Goal: Complete Application Form: Complete application form

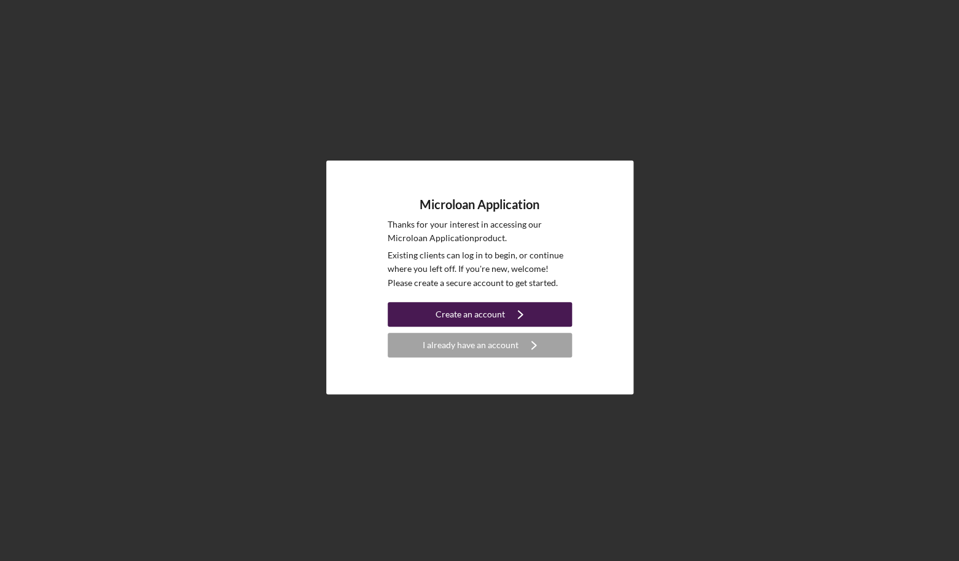
click at [478, 317] on div "Create an account" at bounding box center [470, 314] width 69 height 25
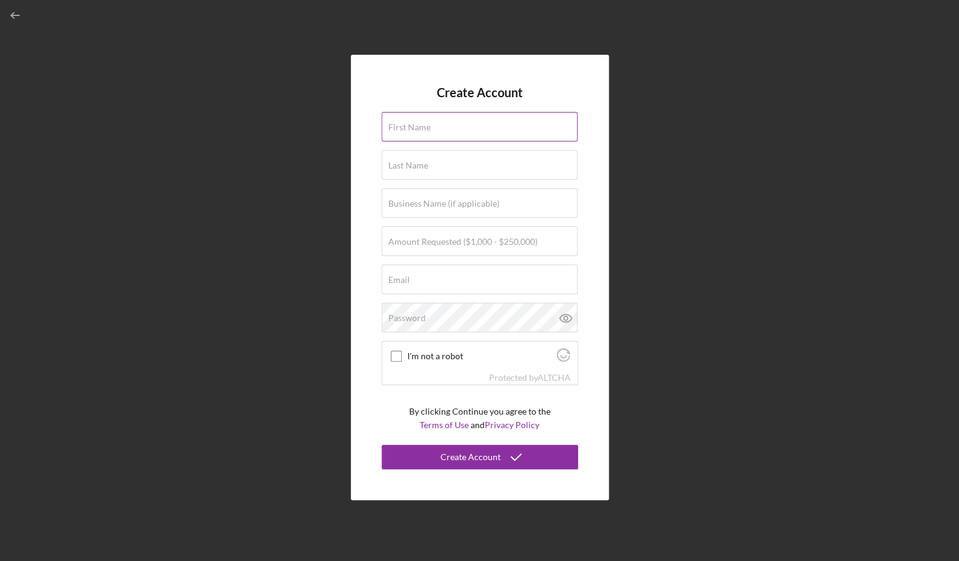
click at [451, 125] on div "First Name" at bounding box center [480, 127] width 197 height 31
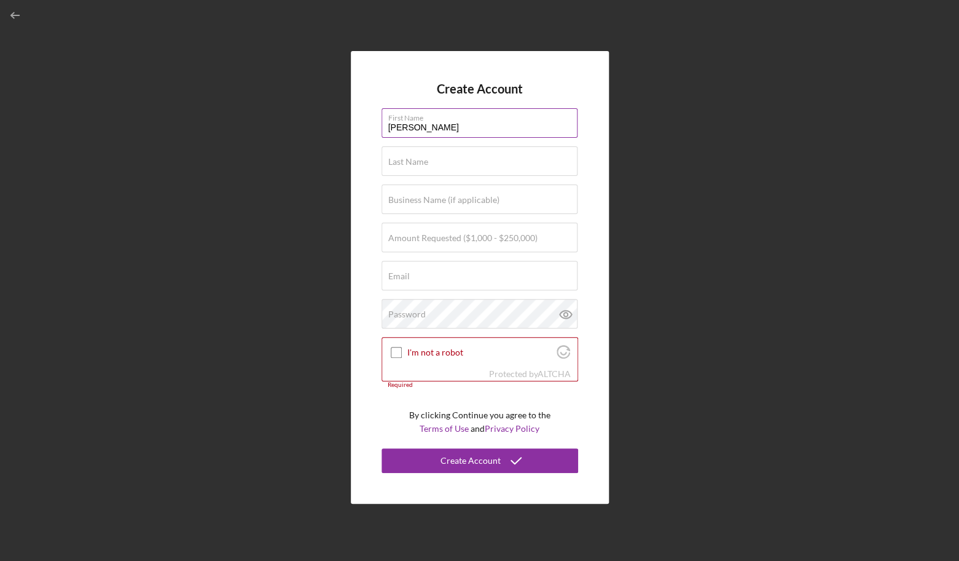
type input "[PERSON_NAME]"
type input "JP Clean Solutions LLC"
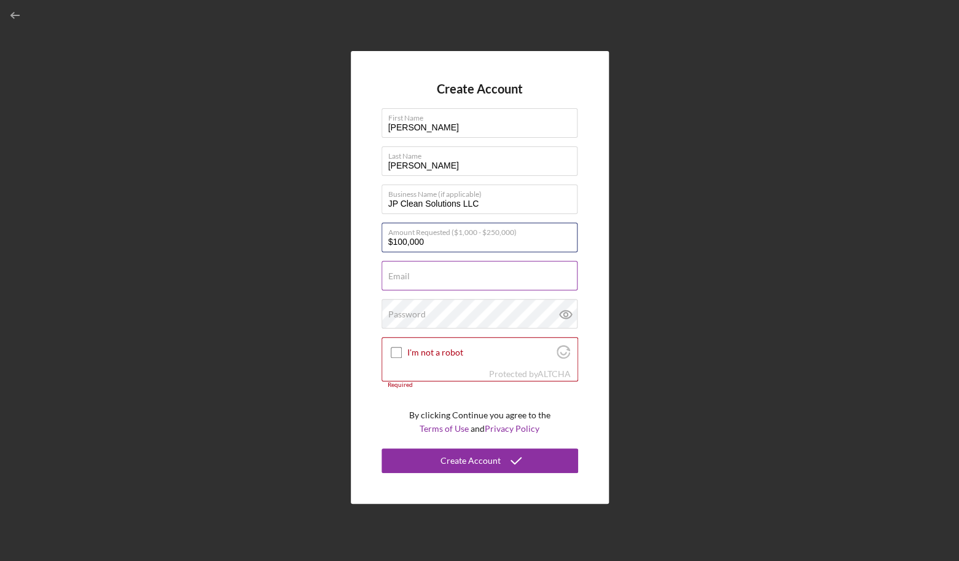
type input "$100,000"
click at [401, 275] on label "Email" at bounding box center [399, 276] width 22 height 10
click at [401, 275] on input "Email" at bounding box center [480, 276] width 196 height 30
type input "[EMAIL_ADDRESS][DOMAIN_NAME]"
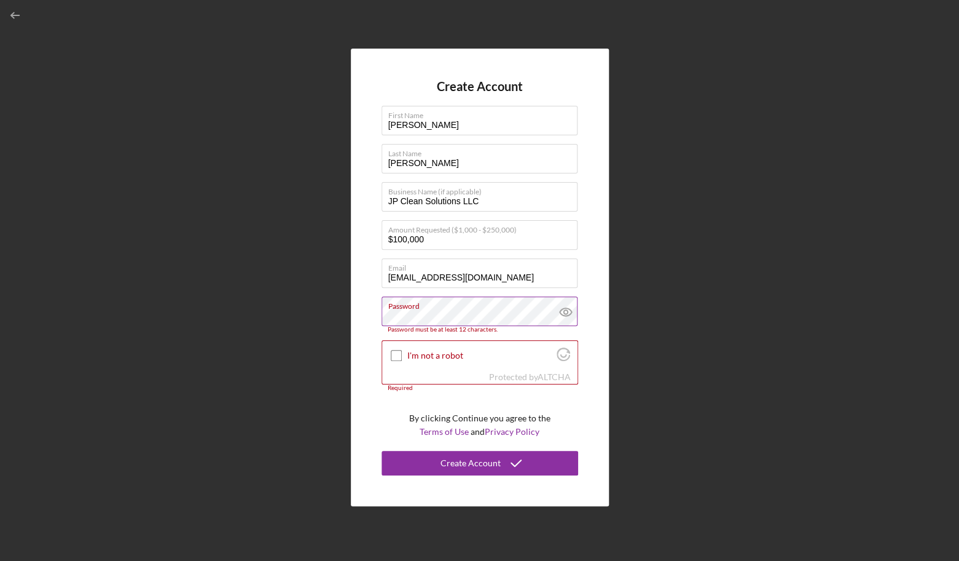
click at [566, 321] on icon at bounding box center [566, 311] width 31 height 31
click at [500, 301] on label "Password" at bounding box center [482, 304] width 189 height 14
click at [500, 305] on label "Password" at bounding box center [482, 304] width 189 height 14
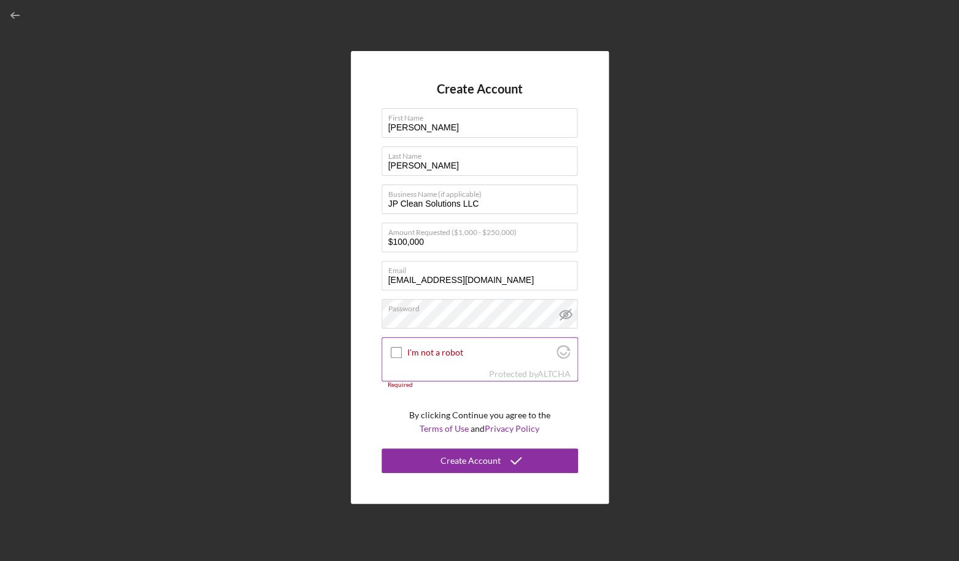
click at [395, 355] on input "I'm not a robot" at bounding box center [396, 352] width 11 height 11
checkbox input "true"
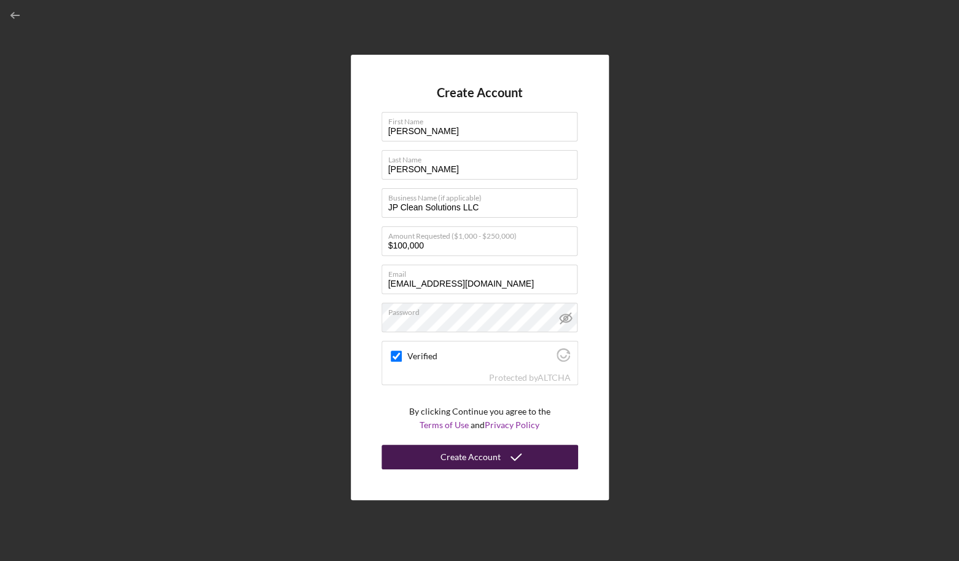
click at [443, 452] on button "Create Account" at bounding box center [480, 456] width 197 height 25
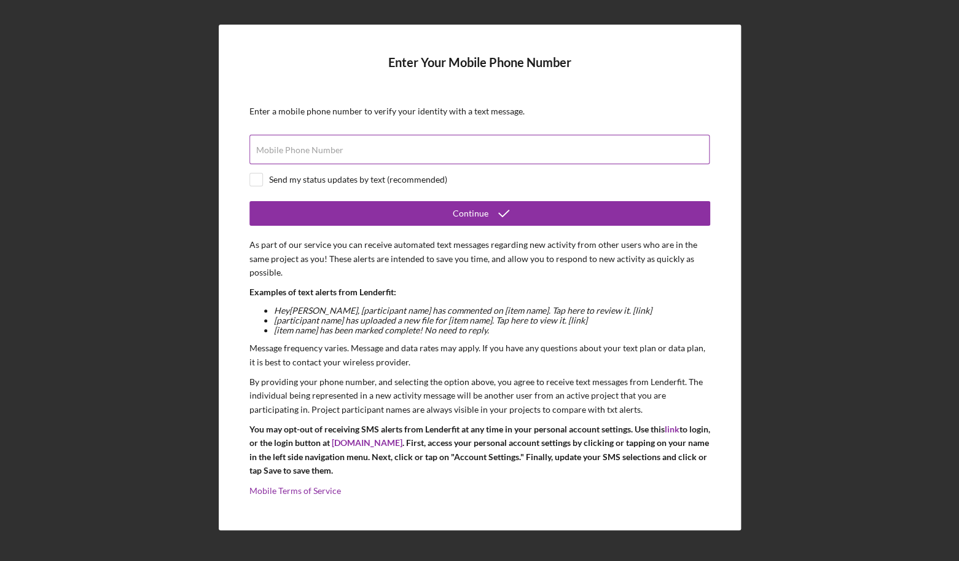
click at [294, 155] on label "Mobile Phone Number" at bounding box center [299, 150] width 87 height 10
click at [294, 156] on input "Mobile Phone Number" at bounding box center [480, 150] width 460 height 30
type input "[PHONE_NUMBER]"
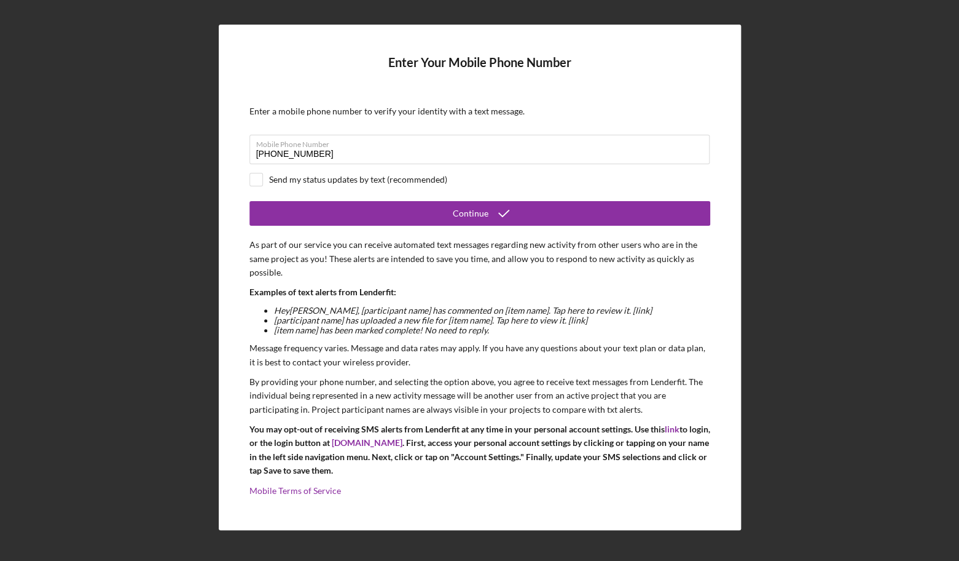
click at [297, 186] on div "Send my status updates by text (recommended)" at bounding box center [480, 180] width 461 height 14
checkbox input "true"
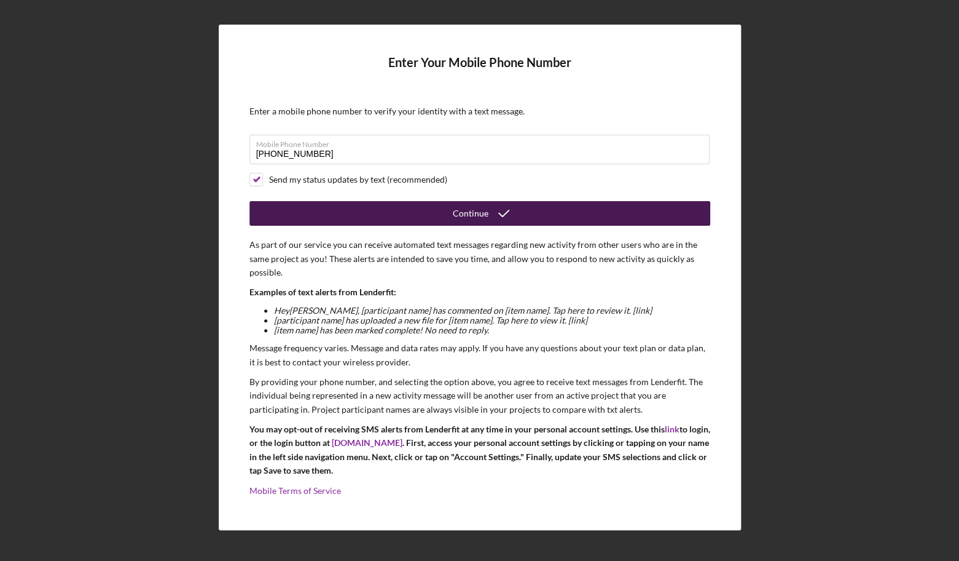
click at [320, 213] on button "Continue" at bounding box center [480, 213] width 461 height 25
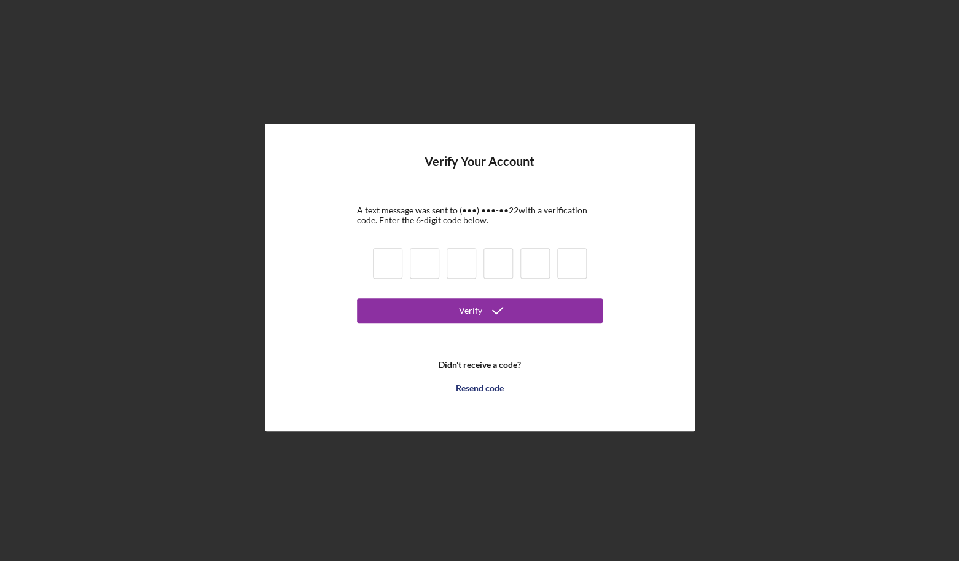
click at [376, 264] on input at bounding box center [388, 263] width 30 height 31
click at [382, 265] on input at bounding box center [388, 263] width 30 height 31
type input "8"
type input "1"
type input "2"
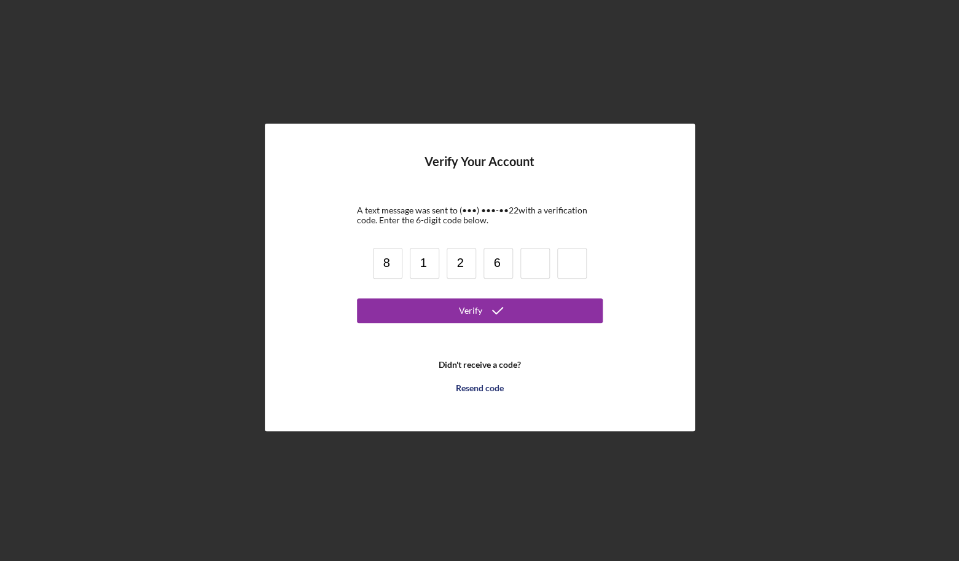
type input "6"
type input "0"
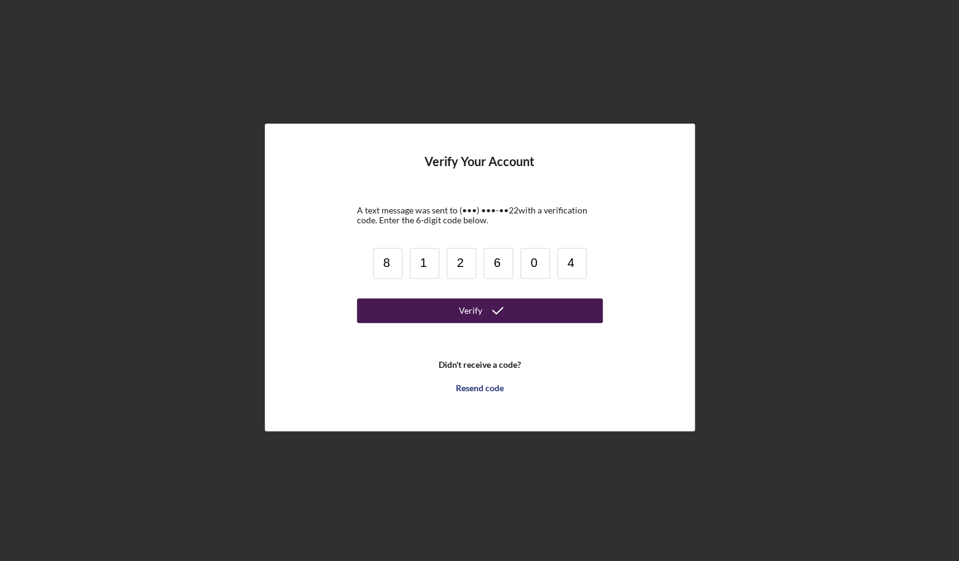
type input "4"
click at [399, 312] on button "Verify" at bounding box center [480, 310] width 246 height 25
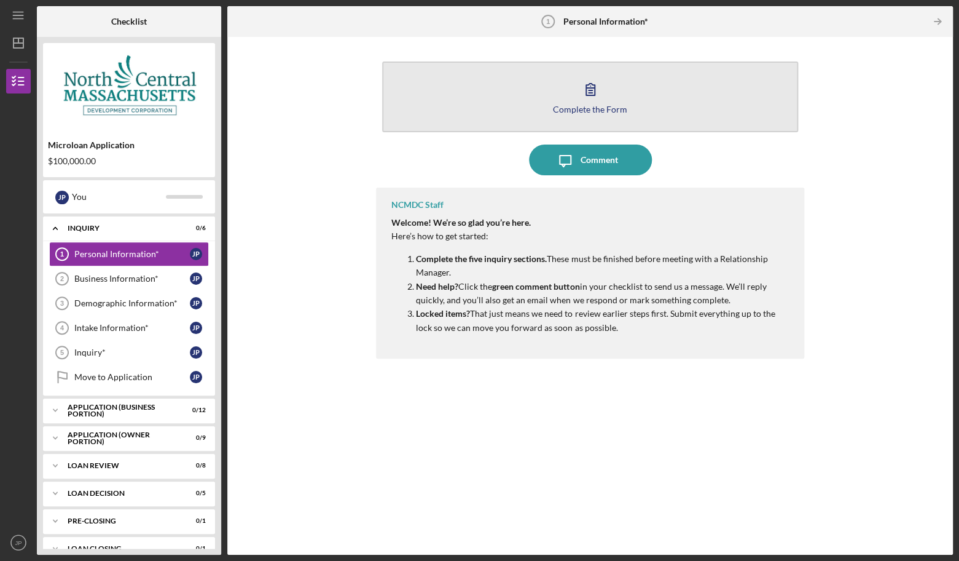
click at [605, 107] on div "Complete the Form" at bounding box center [590, 108] width 74 height 9
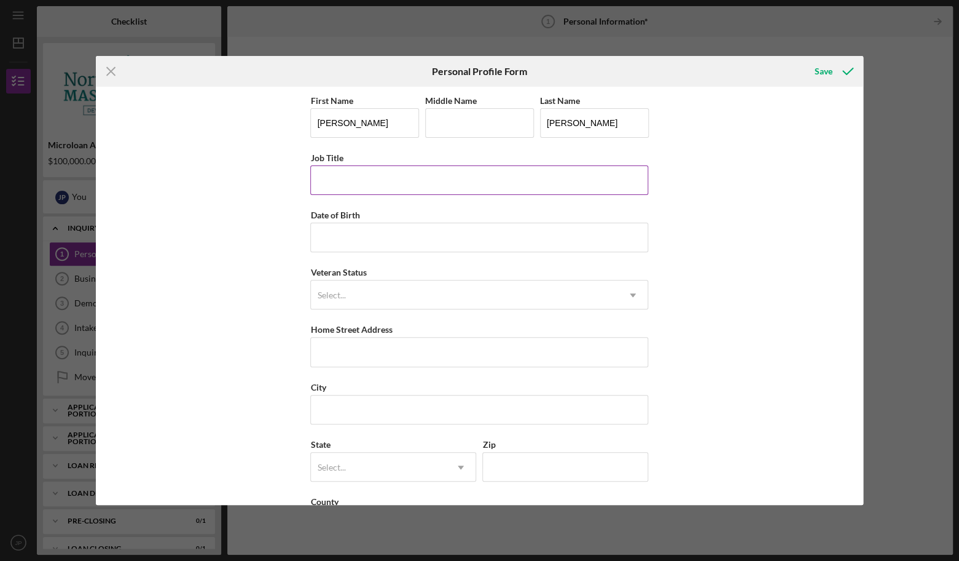
click at [386, 184] on input "Job Title" at bounding box center [479, 180] width 338 height 30
type input "Owner"
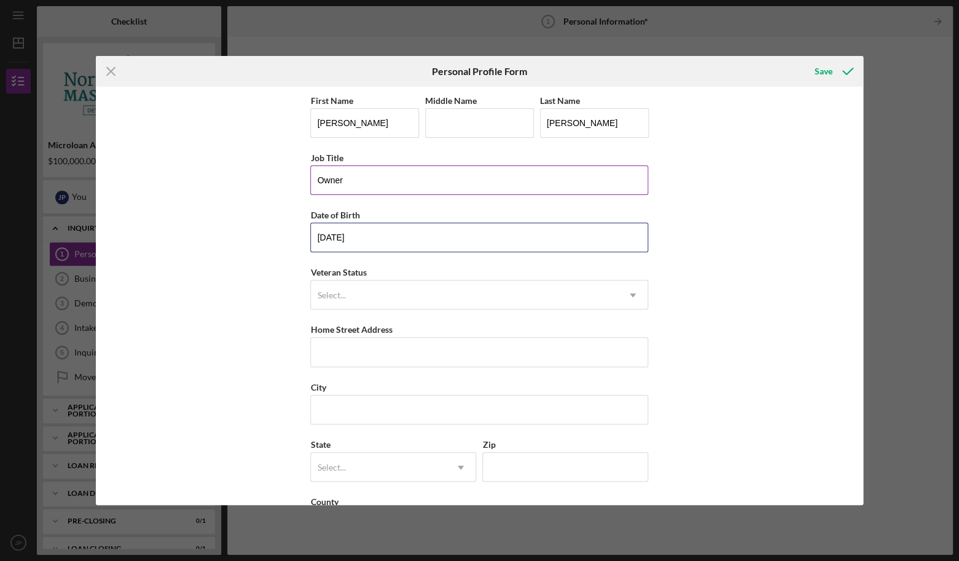
type input "[DATE]"
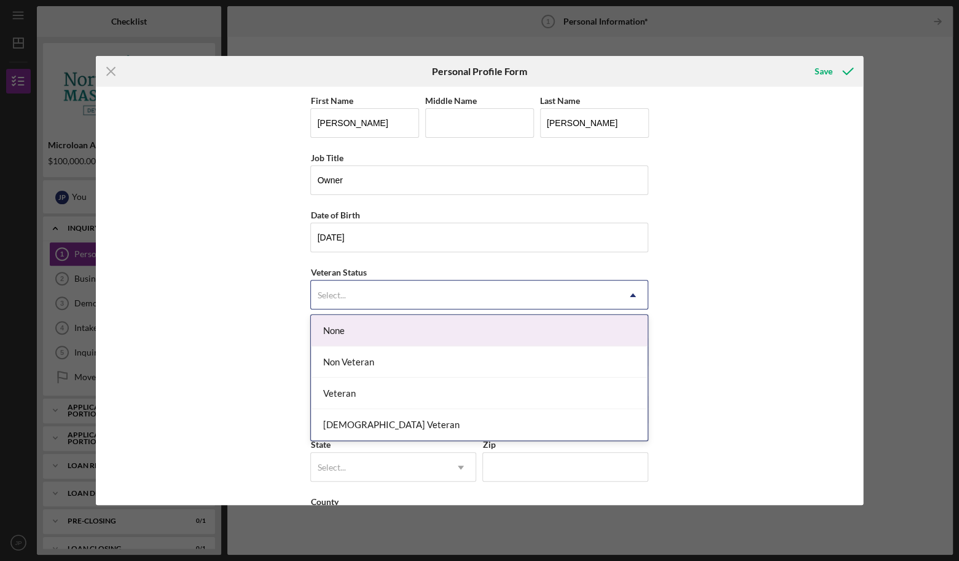
click at [360, 304] on div "Select..." at bounding box center [464, 295] width 307 height 28
click at [363, 333] on div "None" at bounding box center [479, 330] width 337 height 31
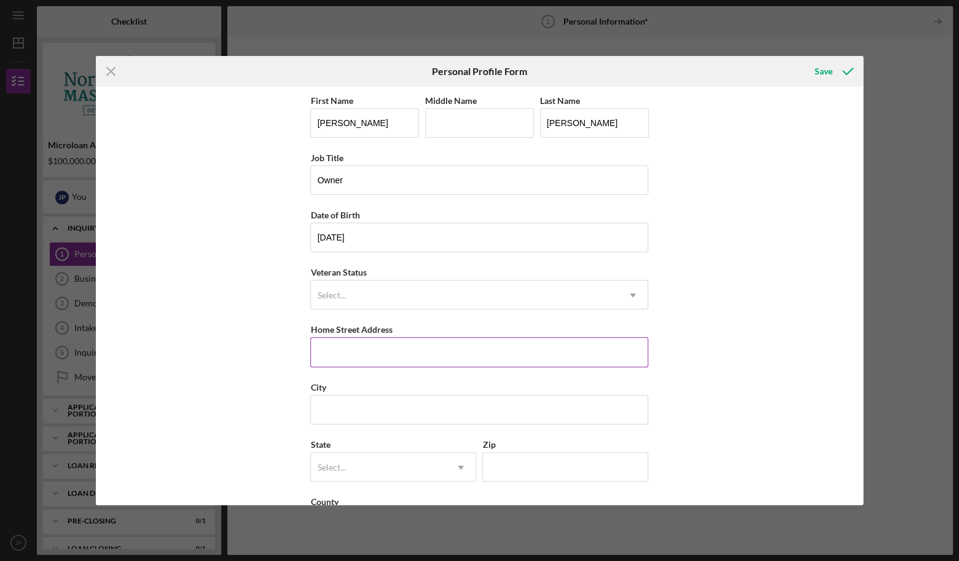
click at [360, 350] on input "Home Street Address" at bounding box center [479, 352] width 338 height 30
type input "[STREET_ADDRESS]"
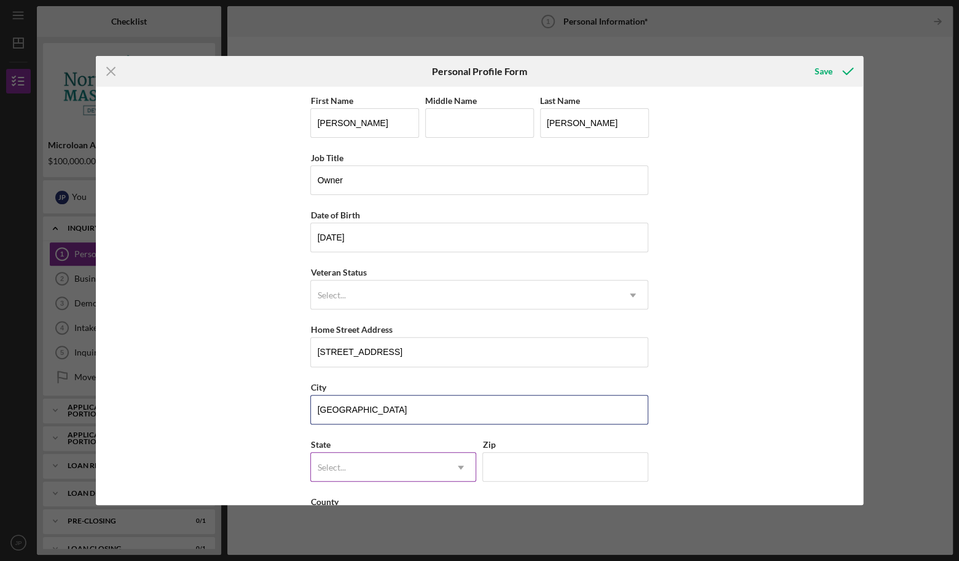
type input "[GEOGRAPHIC_DATA]"
click at [368, 470] on div "Select..." at bounding box center [378, 467] width 135 height 28
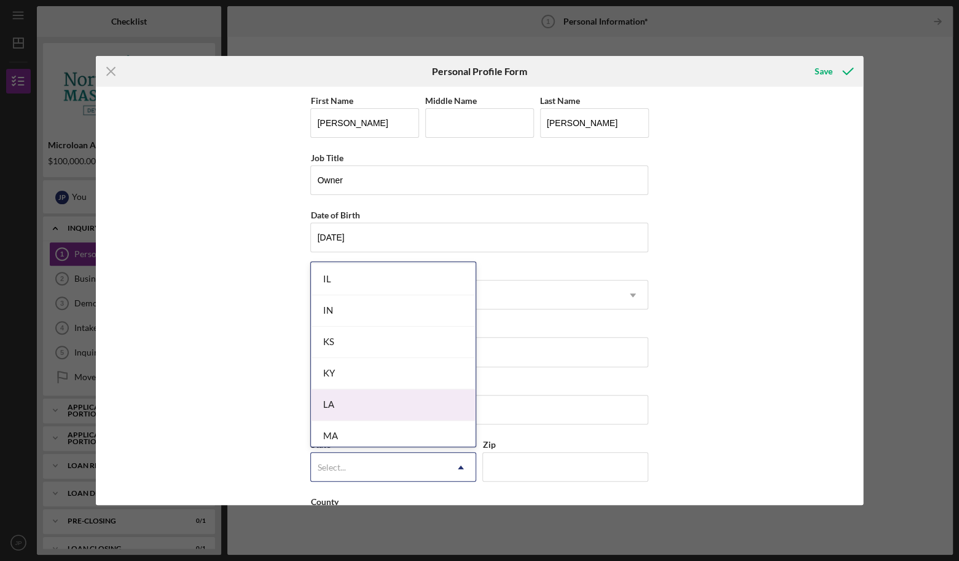
scroll to position [750, 0]
click at [366, 402] on div "MA" at bounding box center [393, 405] width 165 height 31
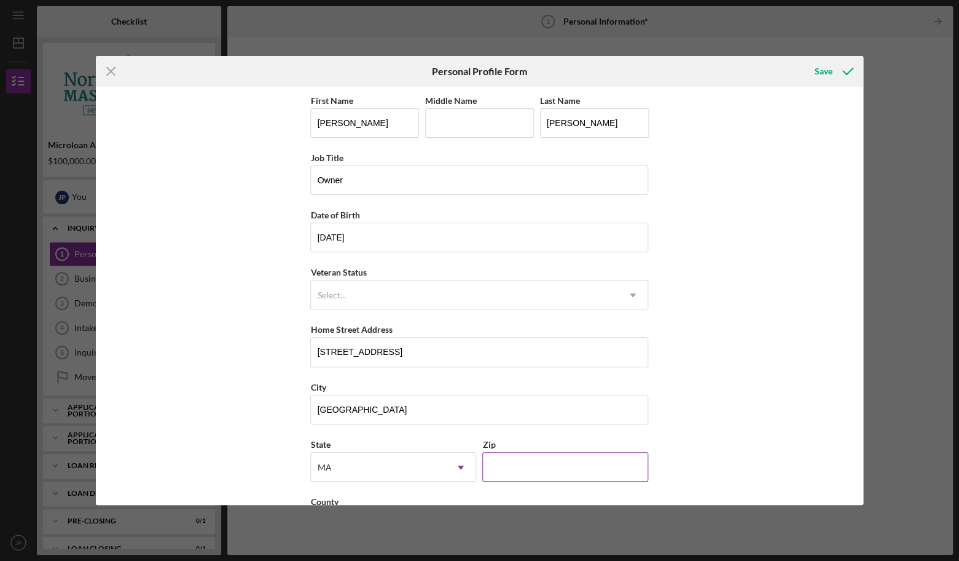
click at [524, 459] on input "Zip" at bounding box center [565, 467] width 166 height 30
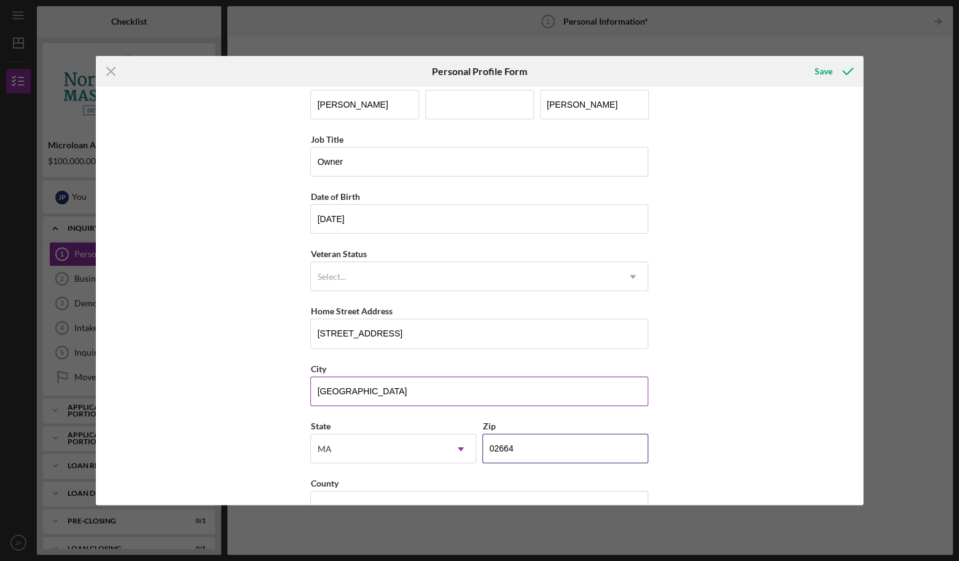
scroll to position [52, 0]
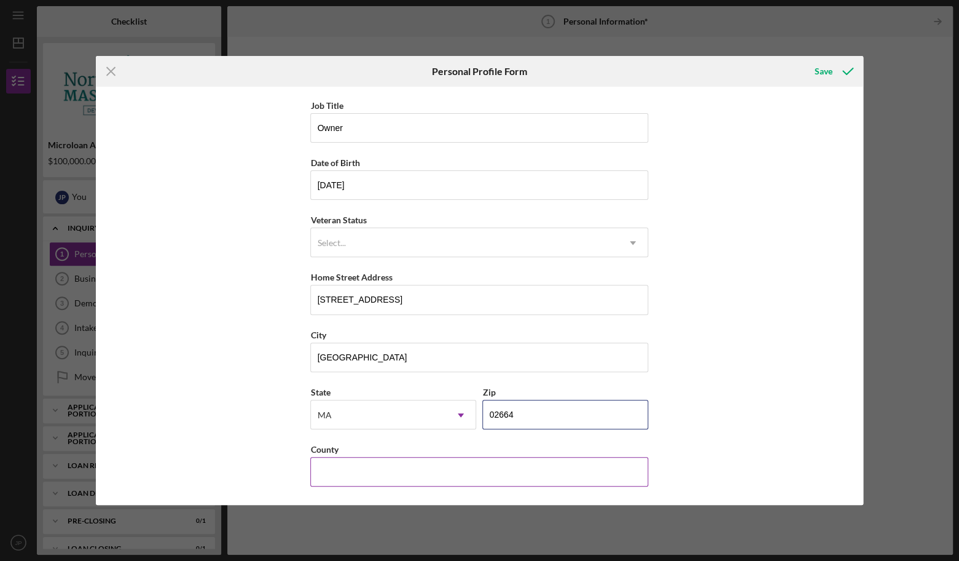
type input "02664"
click at [449, 475] on input "County" at bounding box center [479, 472] width 338 height 30
type input "Barnstable"
click at [715, 453] on div "First Name [PERSON_NAME] Middle Name Last Name [PERSON_NAME] Job Title Owner Da…" at bounding box center [480, 296] width 768 height 418
click at [599, 248] on div "Select..." at bounding box center [464, 243] width 307 height 28
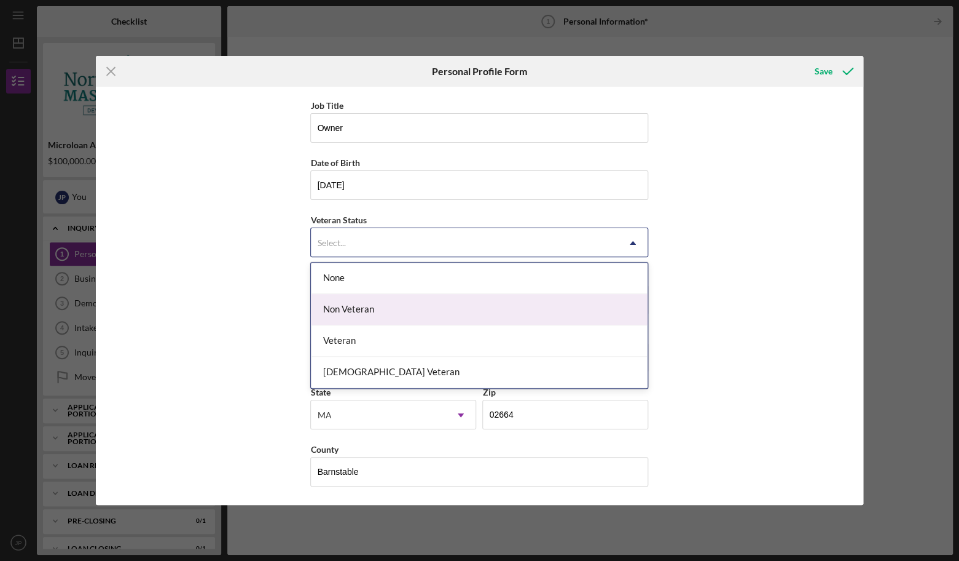
click at [430, 308] on div "Non Veteran" at bounding box center [479, 309] width 337 height 31
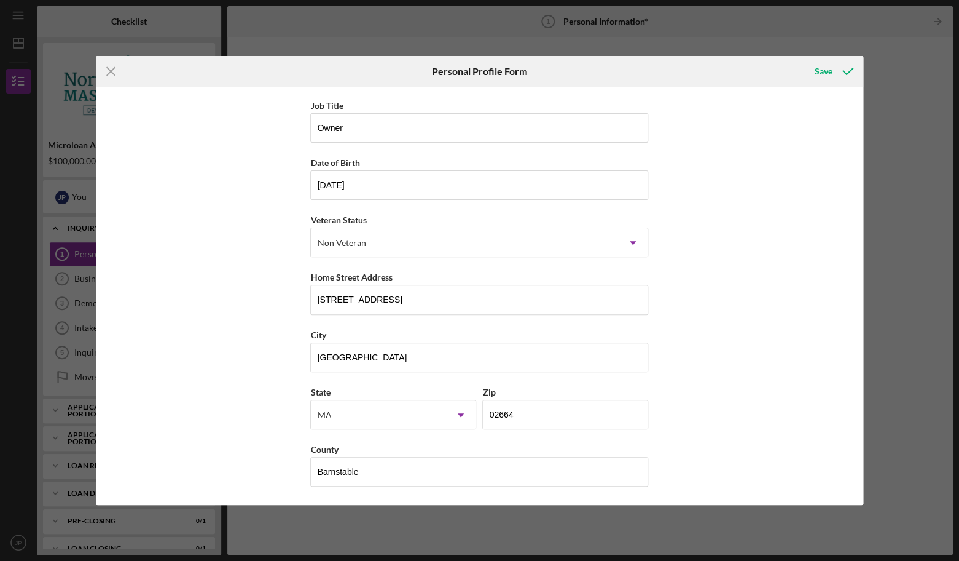
click at [698, 304] on div "First Name [PERSON_NAME] Middle Name Last Name [PERSON_NAME] Job Title Owner Da…" at bounding box center [480, 296] width 768 height 418
click at [826, 74] on div "Save" at bounding box center [824, 71] width 18 height 25
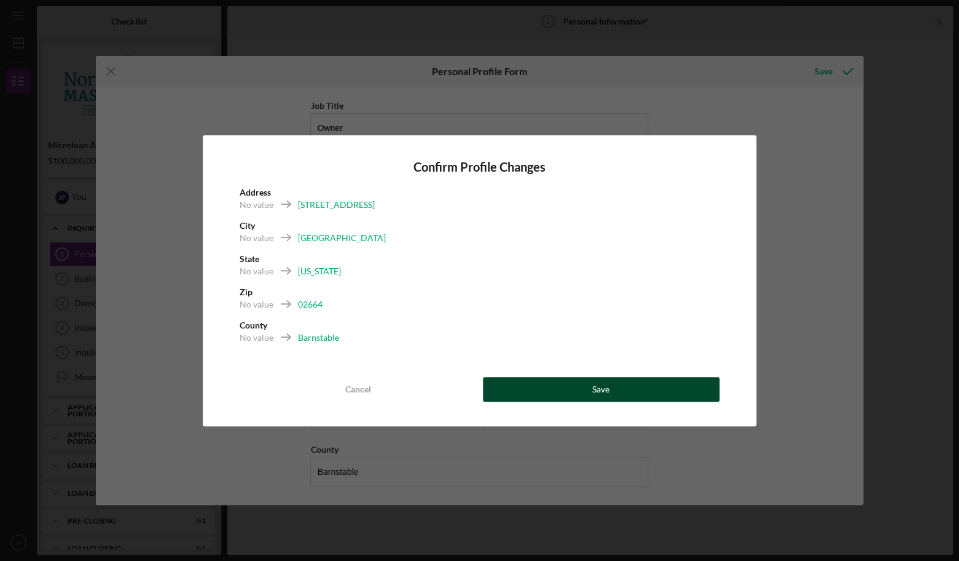
click at [594, 394] on div "Save" at bounding box center [601, 389] width 17 height 25
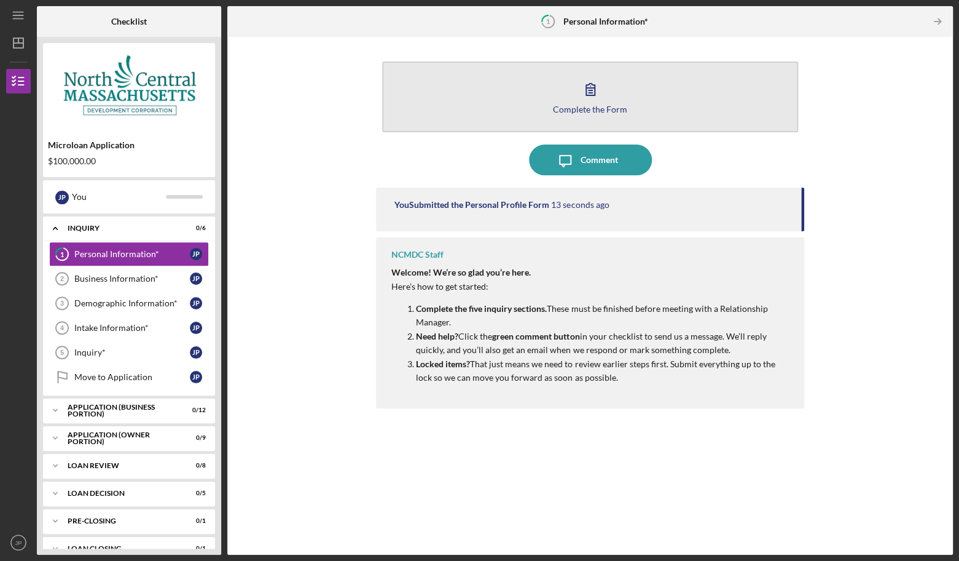
click at [598, 101] on icon "button" at bounding box center [590, 89] width 31 height 31
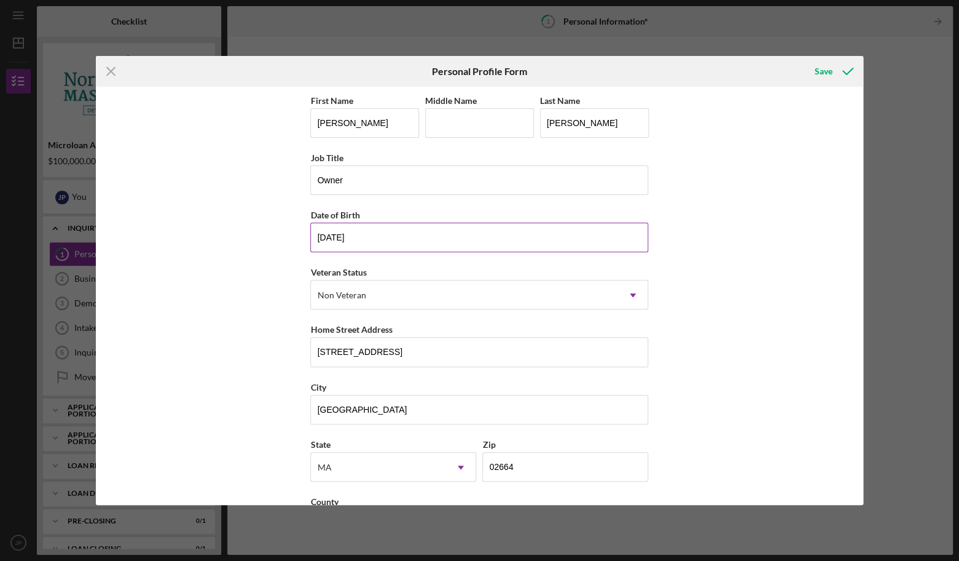
scroll to position [52, 0]
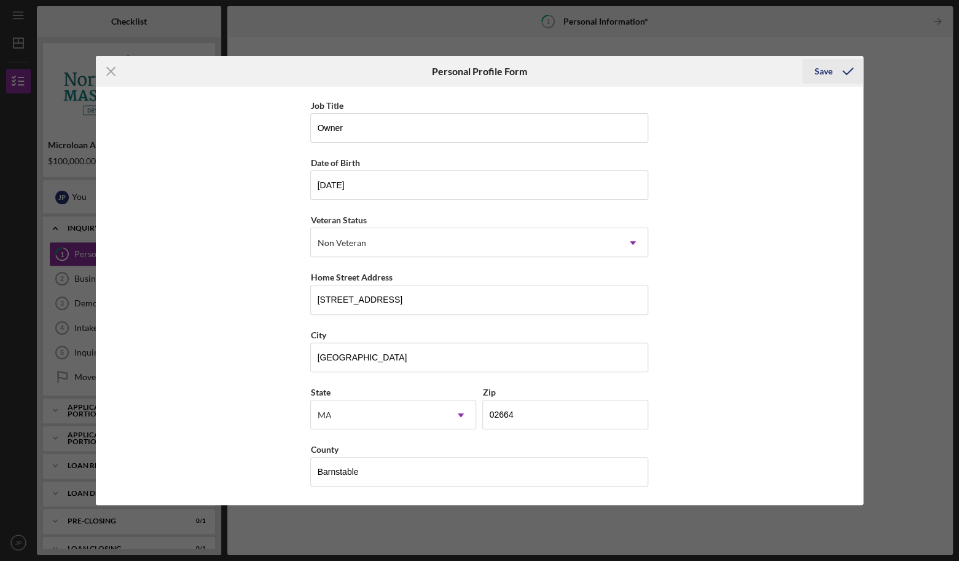
click at [821, 77] on div "Save" at bounding box center [824, 71] width 18 height 25
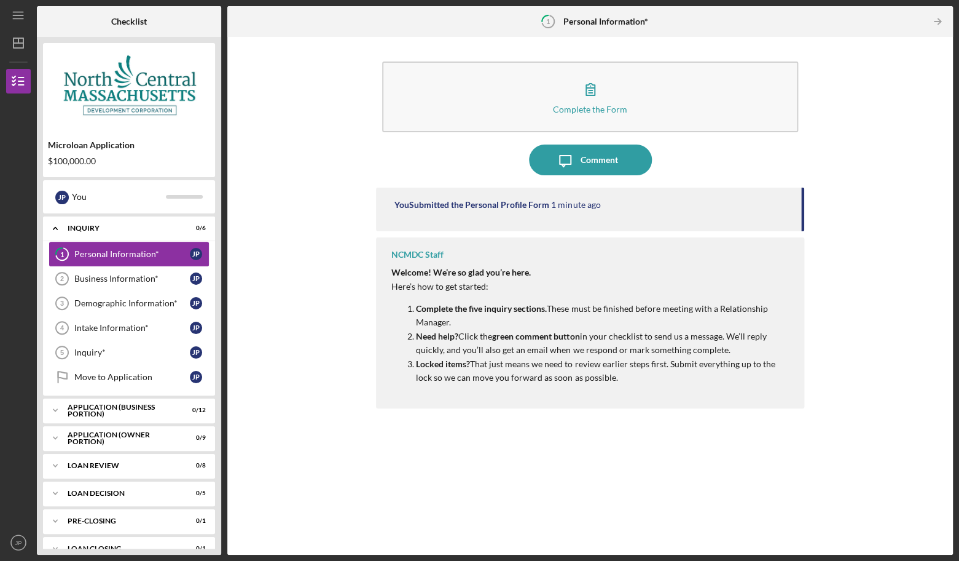
click at [119, 256] on div "Personal Information*" at bounding box center [132, 254] width 116 height 10
click at [142, 284] on link "Business Information* 2 Business Information* J P" at bounding box center [129, 278] width 160 height 25
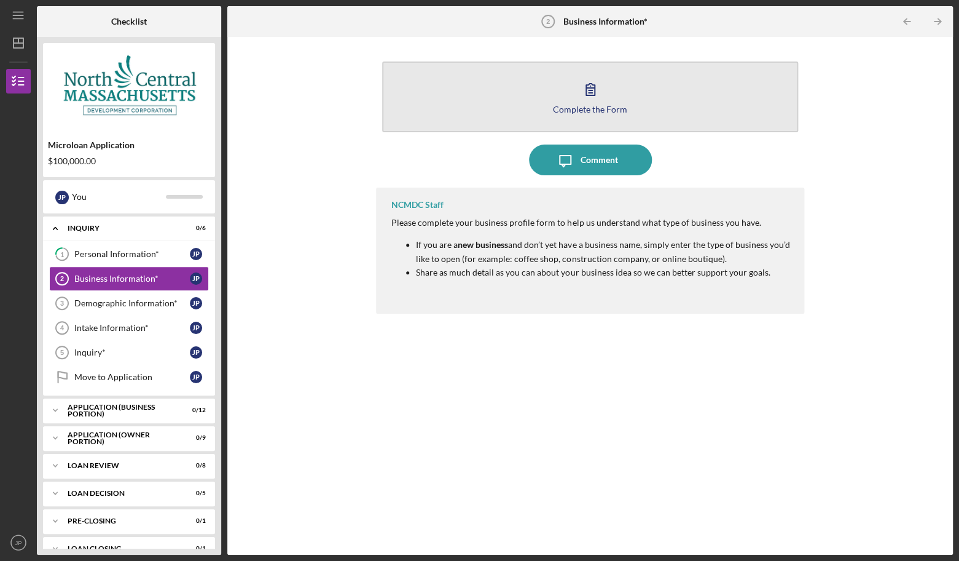
click at [576, 112] on div "Complete the Form" at bounding box center [590, 108] width 74 height 9
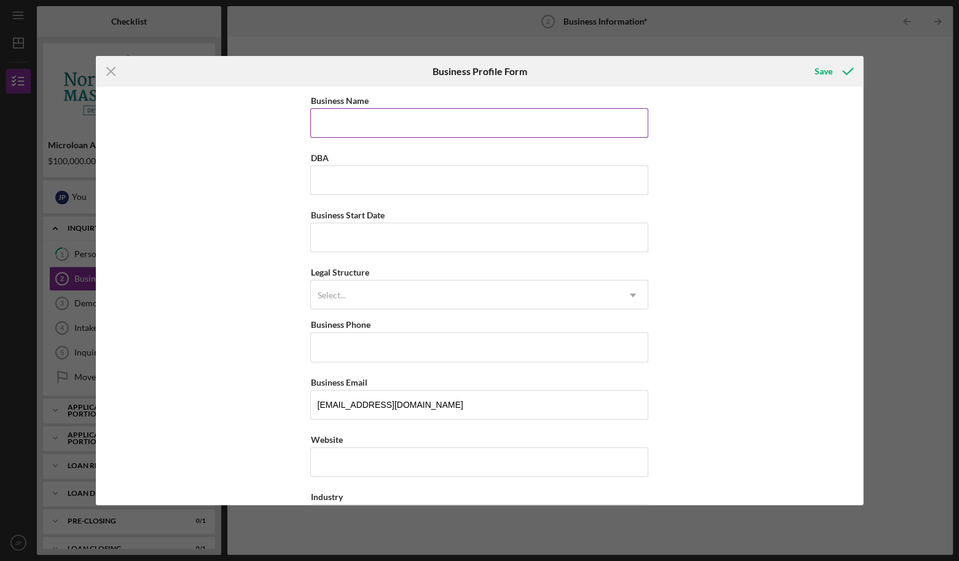
click at [522, 133] on input "Business Name" at bounding box center [479, 123] width 338 height 30
type input "JP Clean Solutions"
click at [399, 228] on input "Business Start Date" at bounding box center [479, 237] width 338 height 30
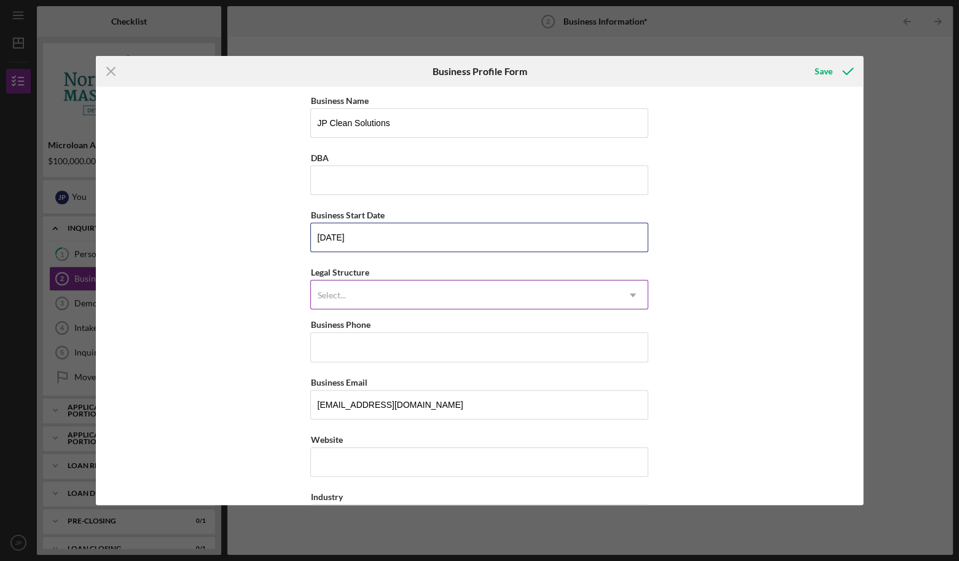
type input "[DATE]"
click at [403, 289] on div "Select..." at bounding box center [464, 295] width 307 height 28
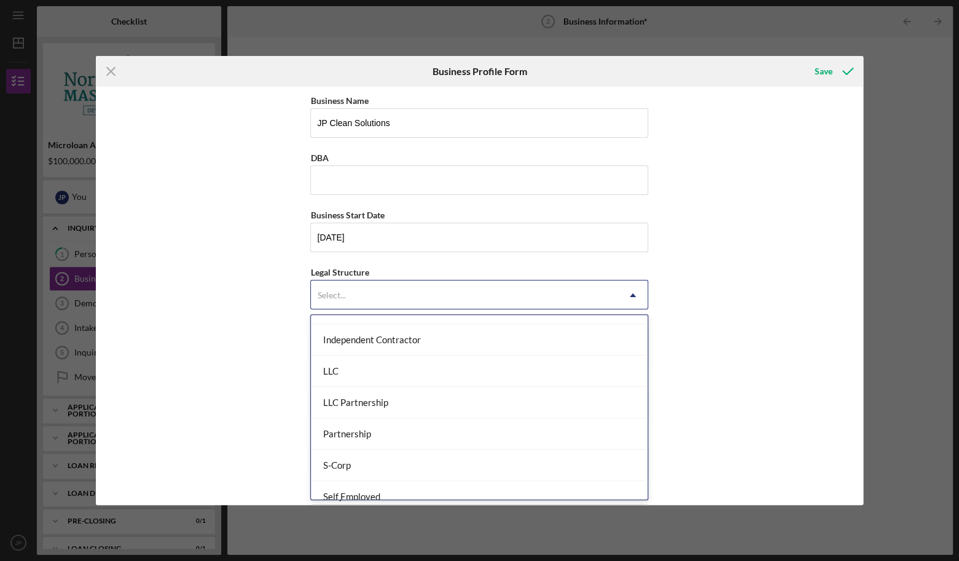
scroll to position [185, 0]
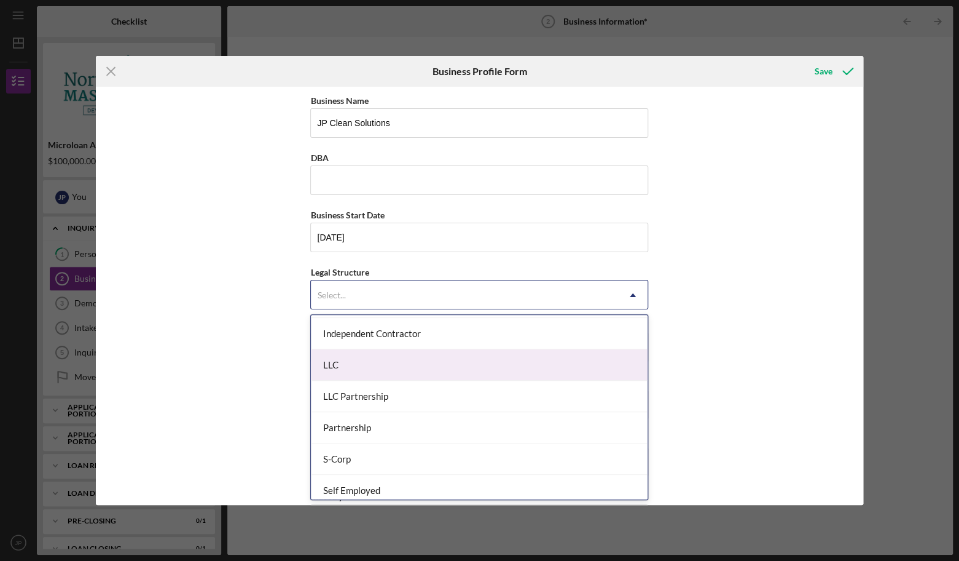
click at [376, 352] on div "LLC" at bounding box center [479, 364] width 337 height 31
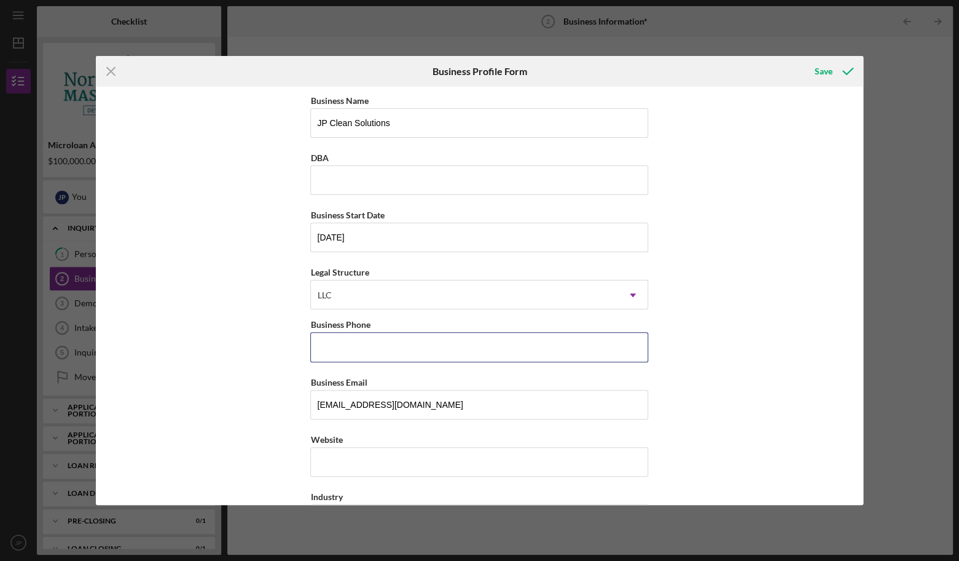
click at [376, 352] on input "Business Phone" at bounding box center [479, 347] width 338 height 30
drag, startPoint x: 395, startPoint y: 348, endPoint x: 275, endPoint y: 344, distance: 119.9
click at [310, 344] on input "(508) ###-####" at bounding box center [479, 347] width 338 height 30
paste input "403-5258"
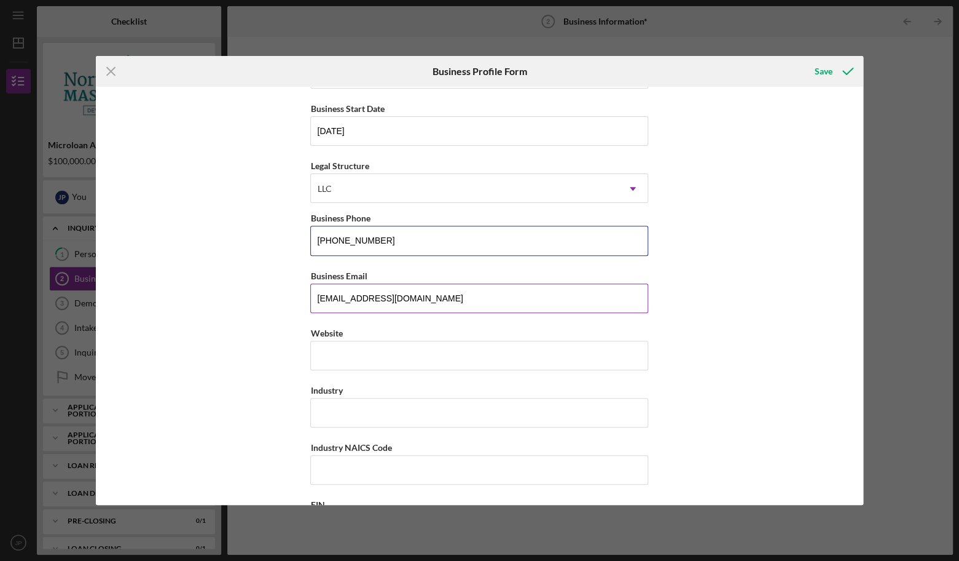
scroll to position [109, 0]
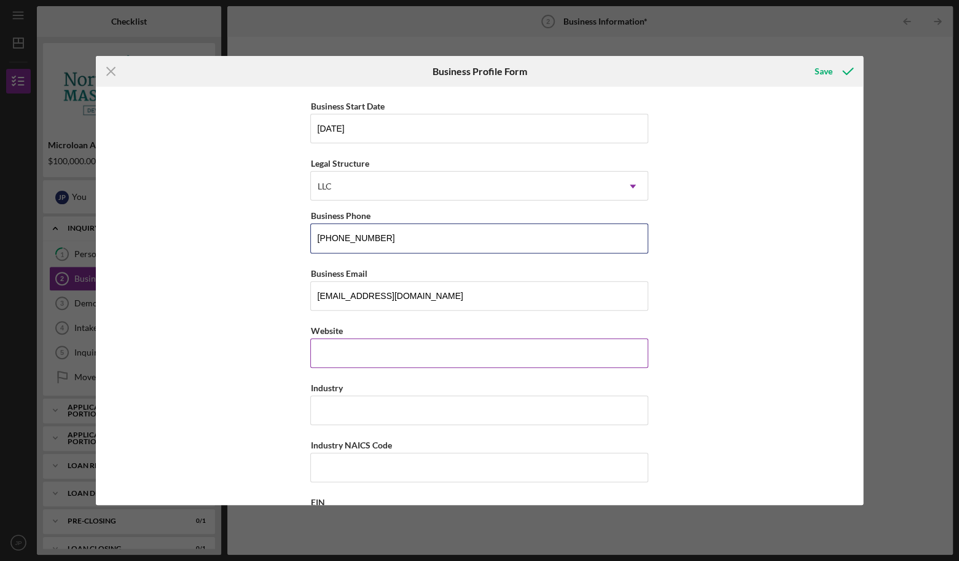
type input "[PHONE_NUMBER]"
click at [351, 364] on input "Website" at bounding box center [479, 353] width 338 height 30
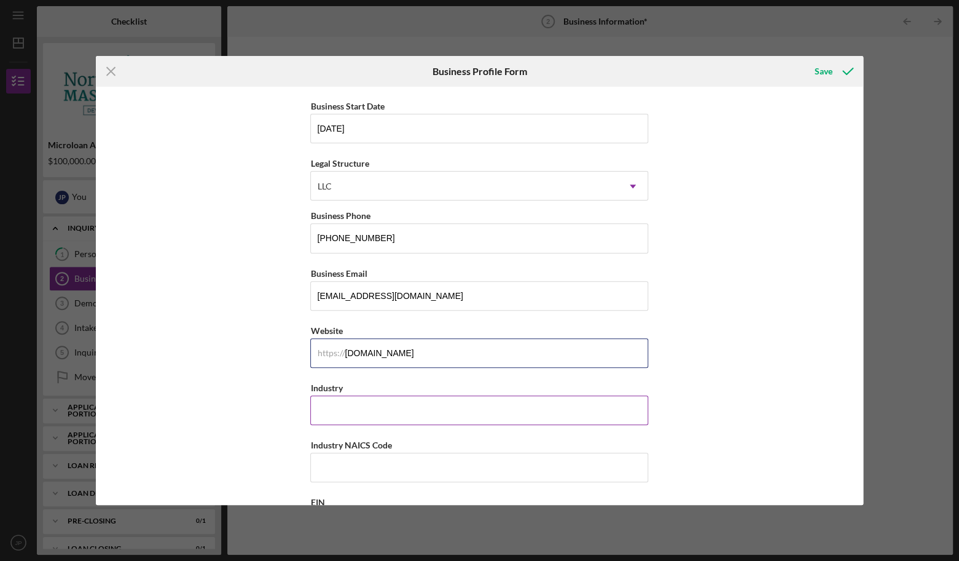
type input "[DOMAIN_NAME]"
click at [362, 408] on input "Industry" at bounding box center [479, 410] width 338 height 30
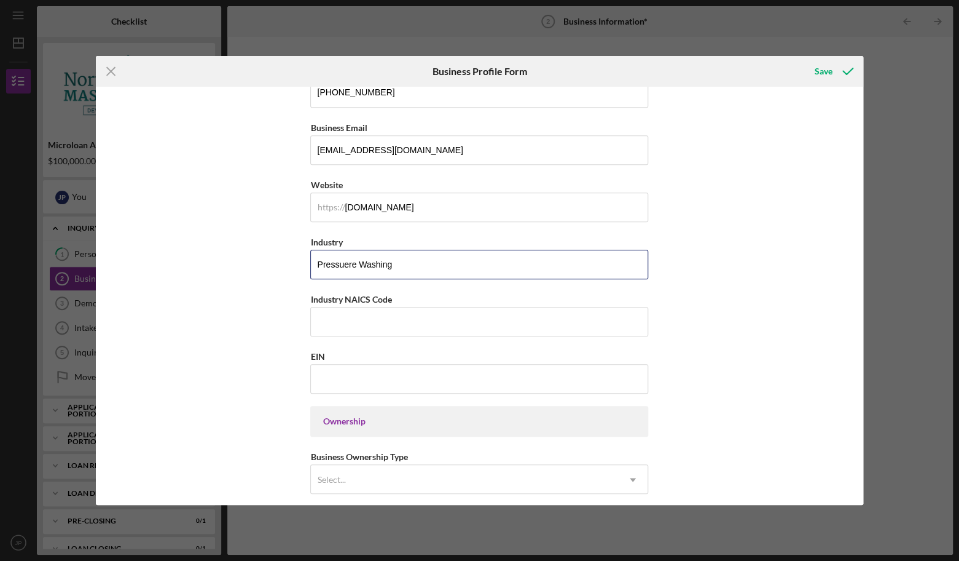
scroll to position [262, 0]
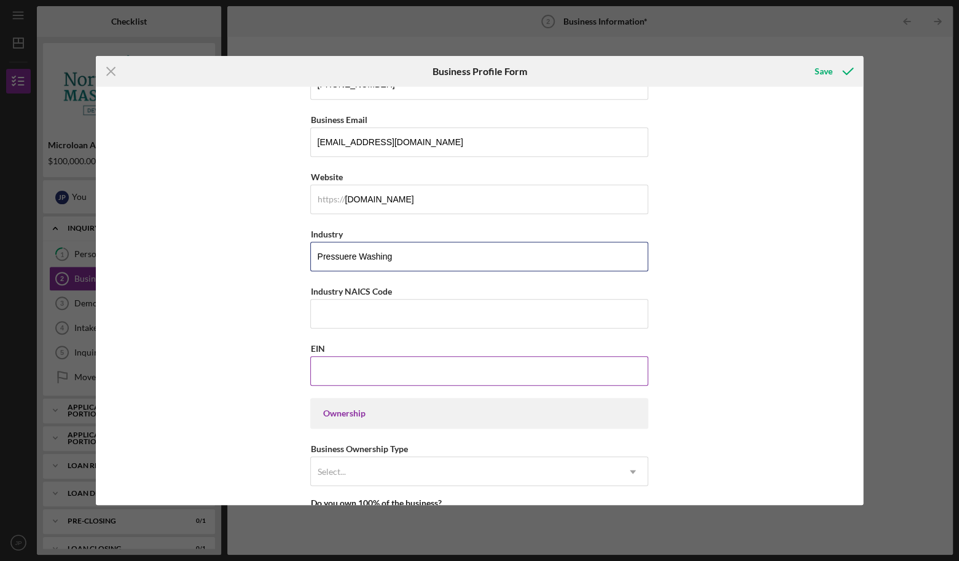
type input "Pressuere Washing"
click at [360, 376] on input "EIN" at bounding box center [479, 371] width 338 height 30
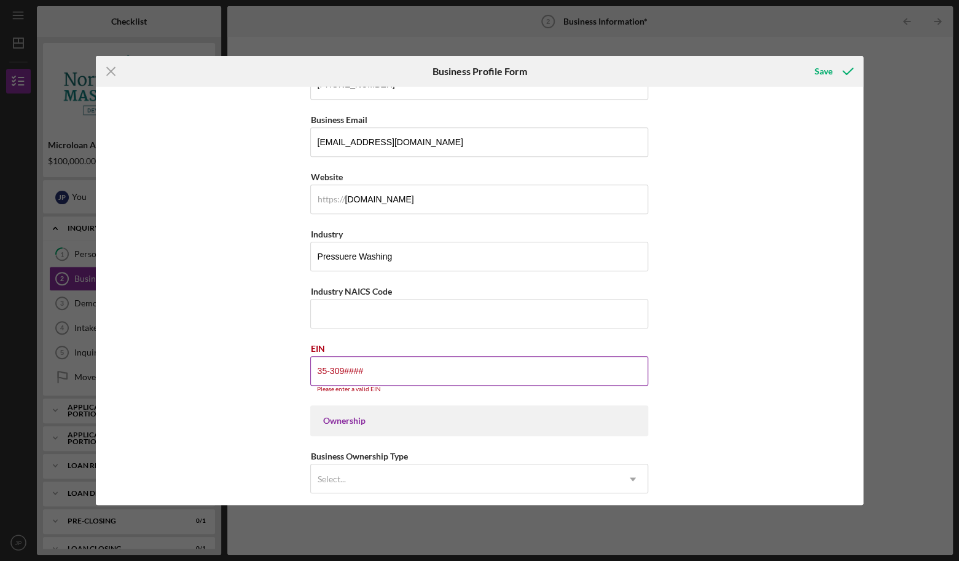
drag, startPoint x: 379, startPoint y: 372, endPoint x: 291, endPoint y: 365, distance: 88.8
click at [310, 365] on input "35-309####" at bounding box center [479, 371] width 338 height 30
paste input "9-3063511"
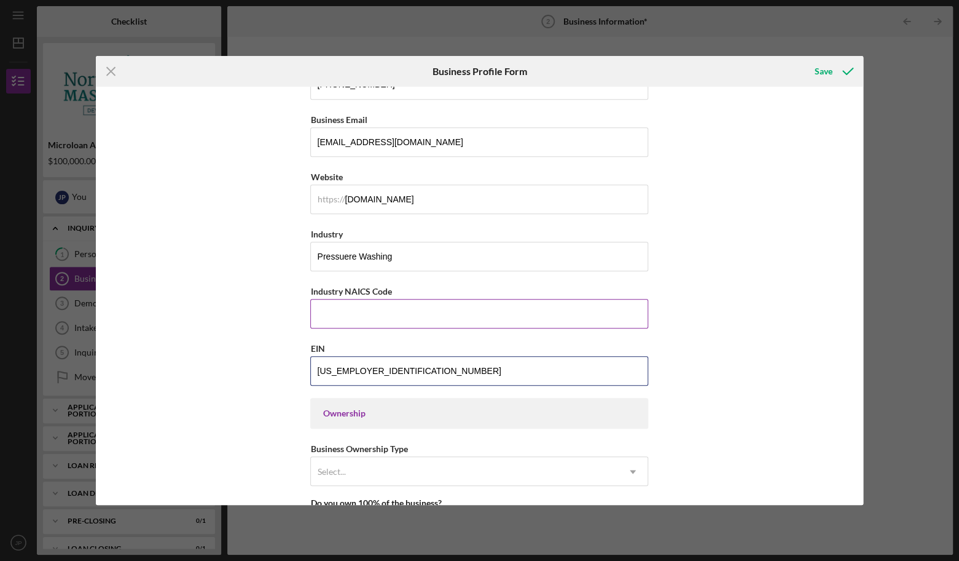
type input "[US_EMPLOYER_IDENTIFICATION_NUMBER]"
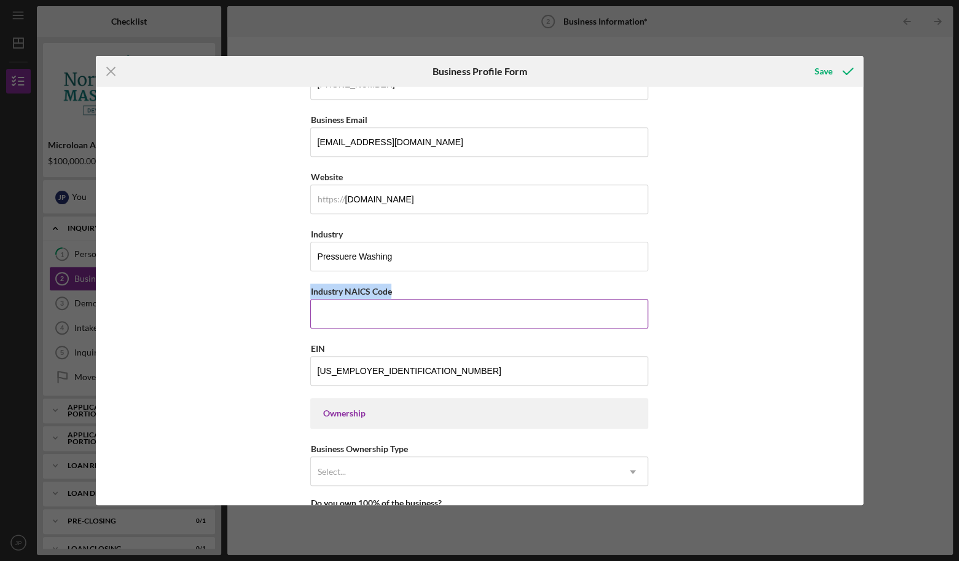
drag, startPoint x: 312, startPoint y: 289, endPoint x: 398, endPoint y: 293, distance: 86.1
click at [398, 293] on div "Industry NAICS Code" at bounding box center [479, 290] width 338 height 15
copy label "Industry NAICS Code"
click at [341, 321] on input "Industry NAICS Code" at bounding box center [479, 314] width 338 height 30
paste input "561790"
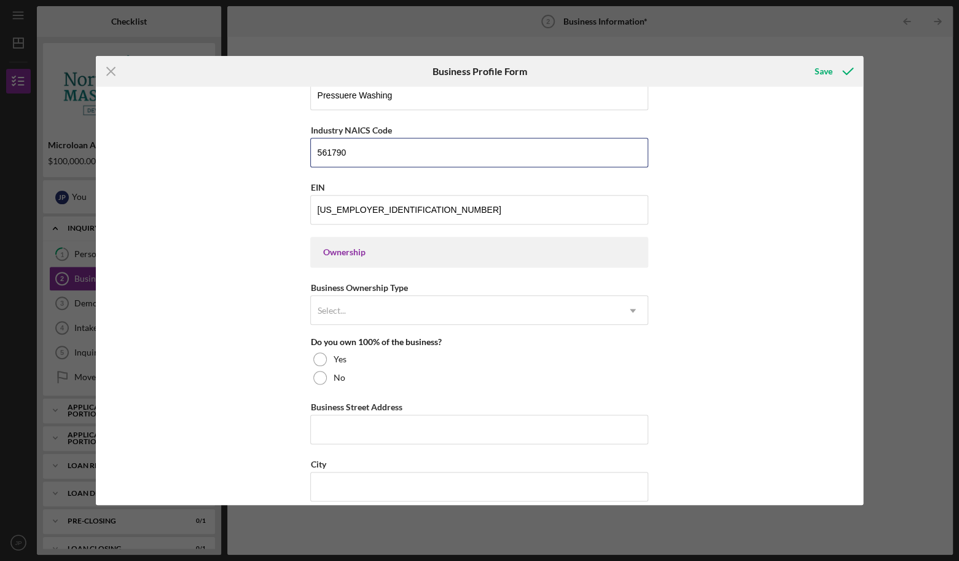
scroll to position [424, 0]
type input "561790"
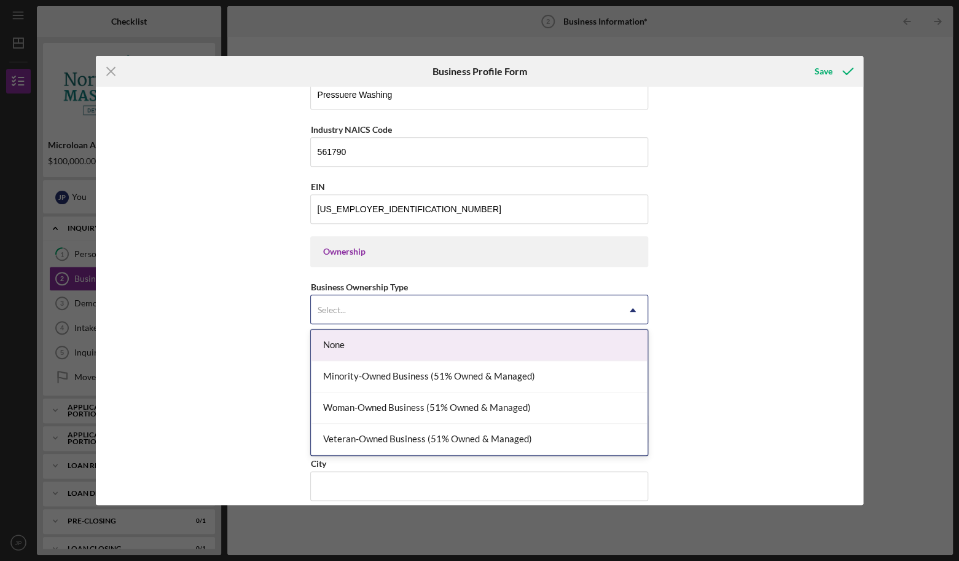
click at [359, 310] on div "Select..." at bounding box center [464, 310] width 307 height 28
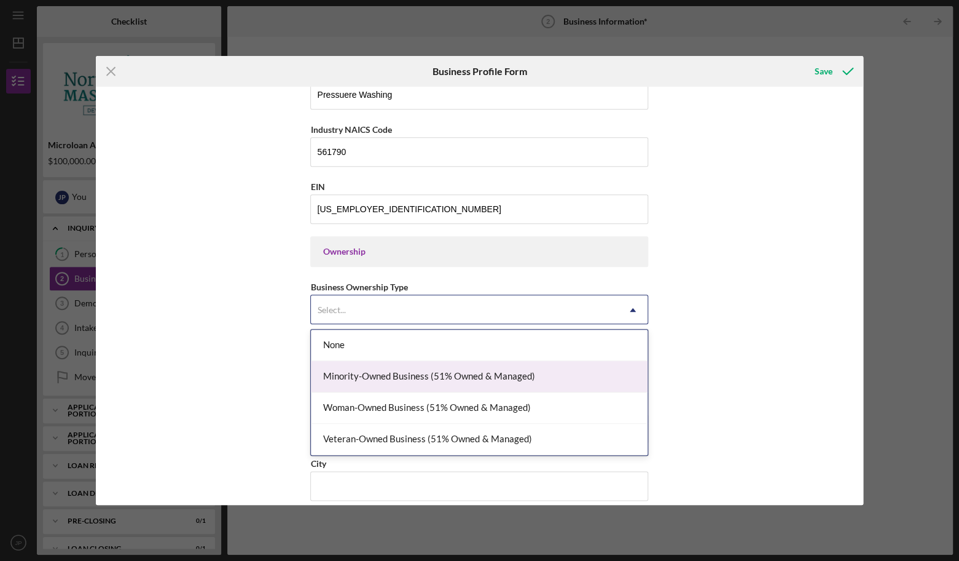
click at [405, 382] on div "Minority-Owned Business (51% Owned & Managed)" at bounding box center [479, 376] width 337 height 31
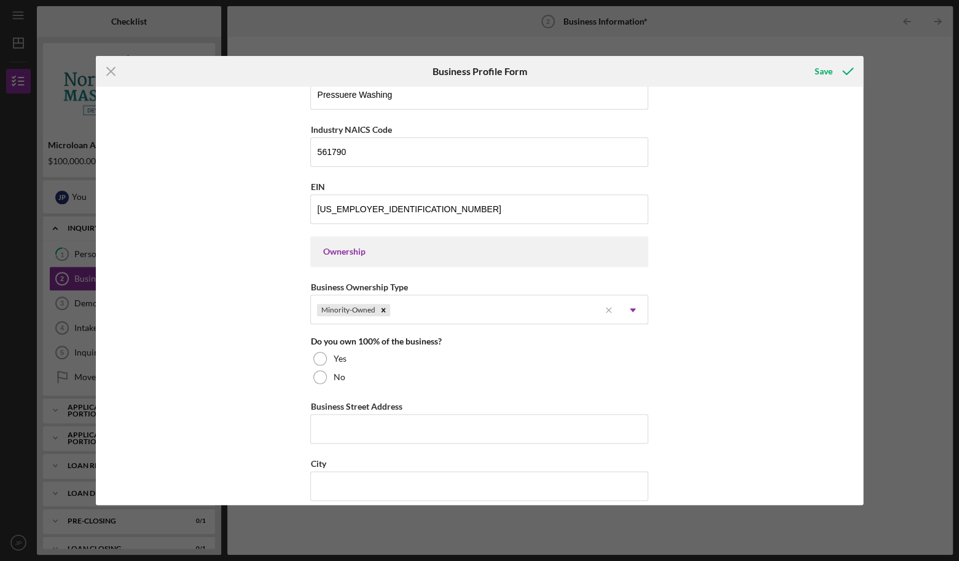
click at [259, 382] on div "Business Name JP Clean Solutions DBA Business Start Date [DATE] Legal Structure…" at bounding box center [480, 296] width 768 height 418
click at [320, 356] on div at bounding box center [320, 359] width 14 height 14
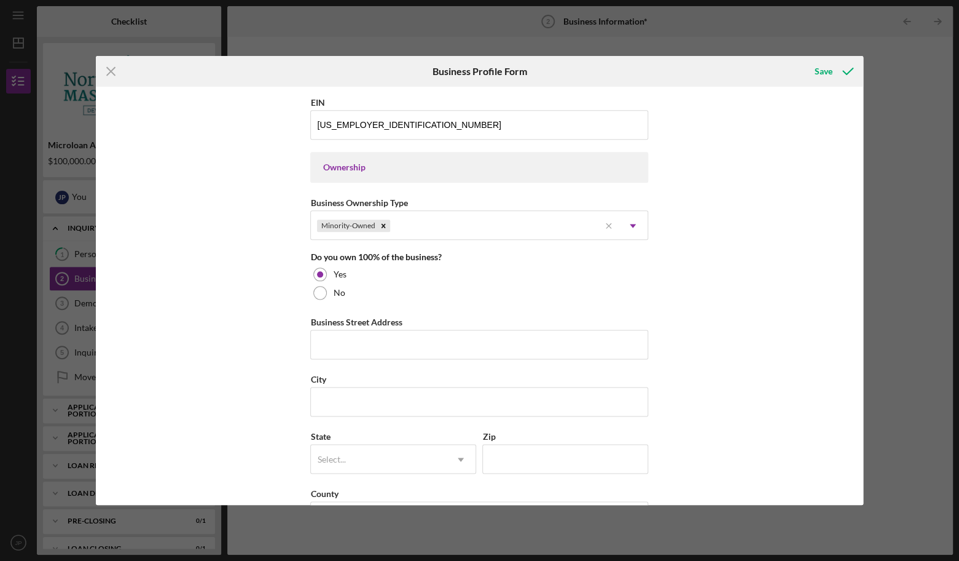
scroll to position [511, 0]
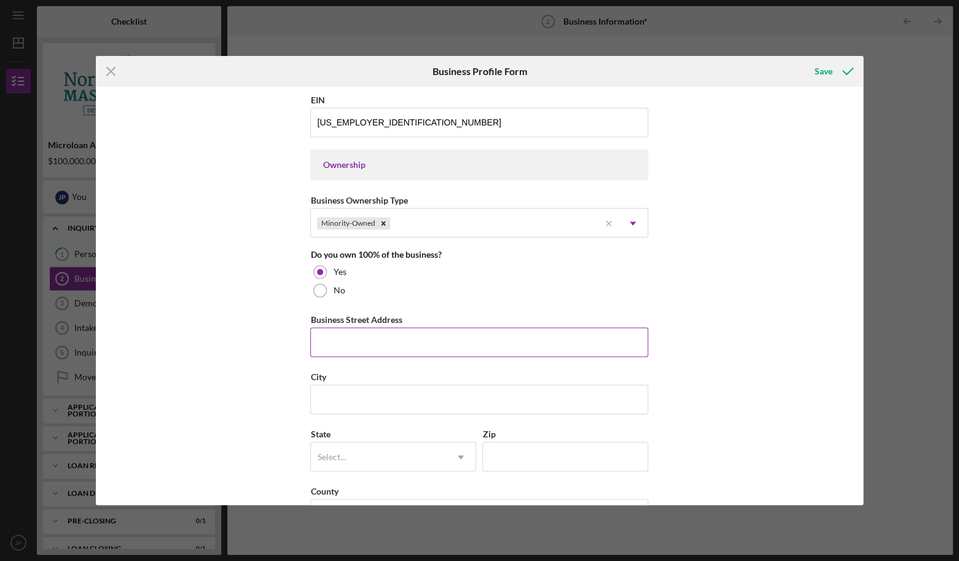
click at [344, 340] on input "Business Street Address" at bounding box center [479, 342] width 338 height 30
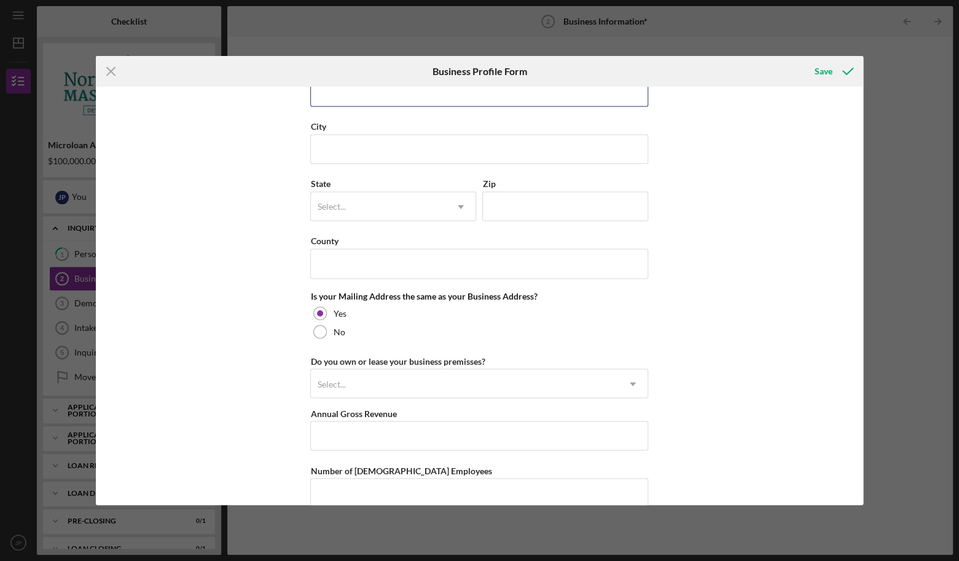
scroll to position [774, 0]
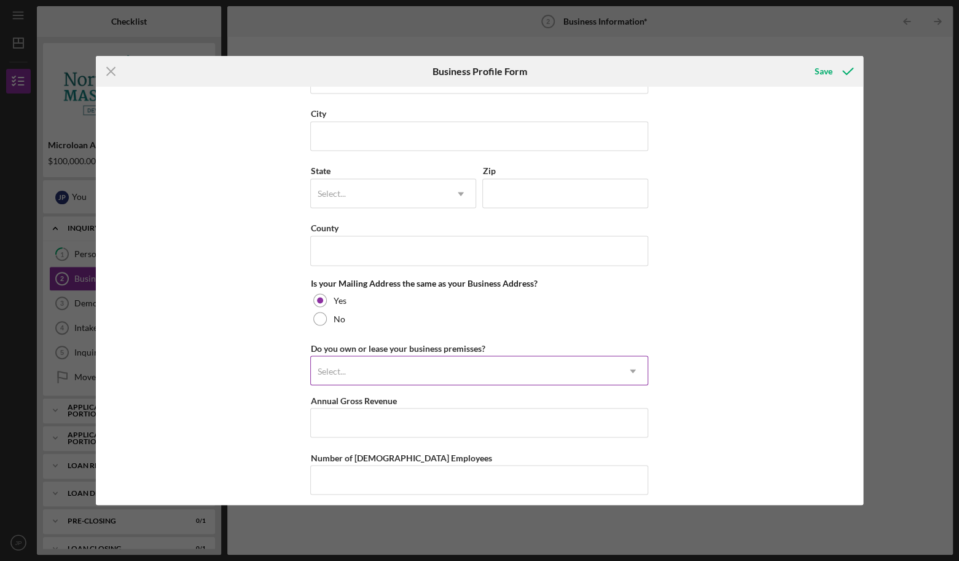
click at [350, 365] on div "Select..." at bounding box center [464, 370] width 307 height 28
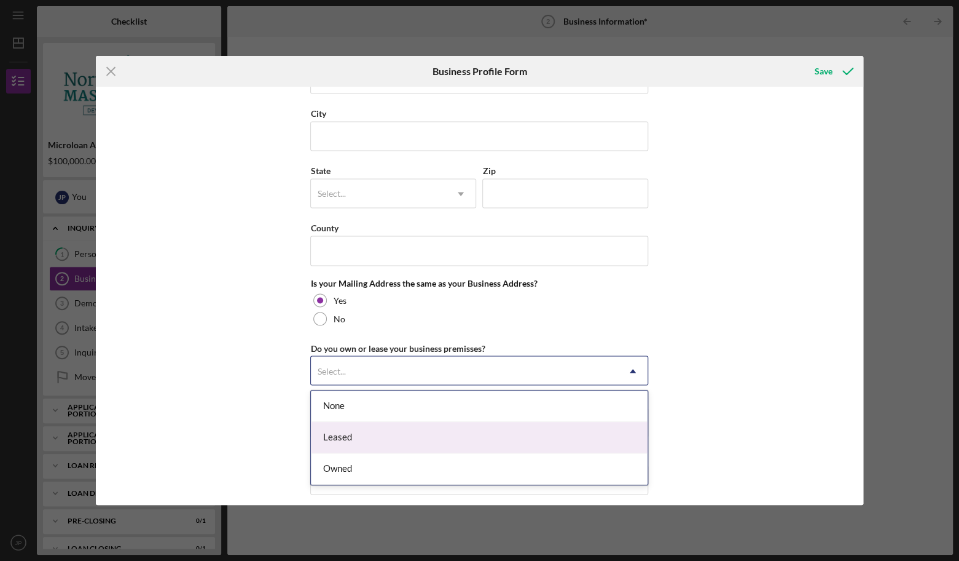
click at [349, 436] on div "Leased" at bounding box center [479, 437] width 337 height 31
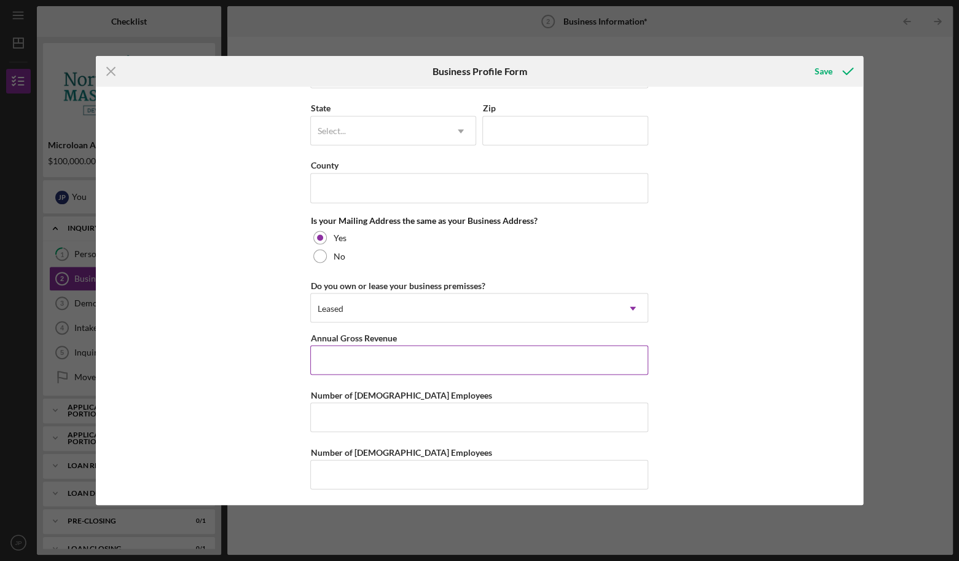
scroll to position [839, 0]
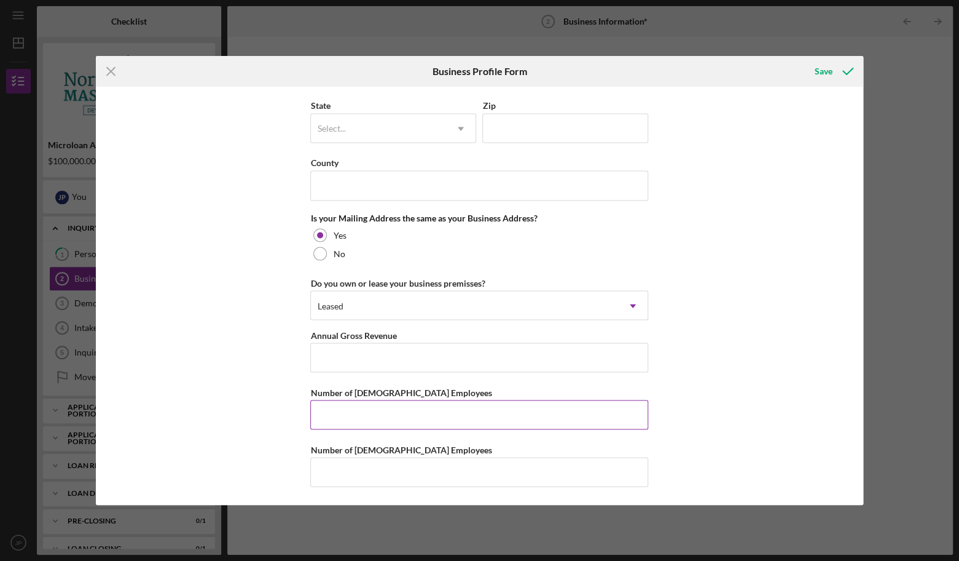
click at [331, 415] on input "Number of [DEMOGRAPHIC_DATA] Employees" at bounding box center [479, 415] width 338 height 30
type input "1"
click at [333, 474] on input "Number of [DEMOGRAPHIC_DATA] Employees" at bounding box center [479, 472] width 338 height 30
type input "0"
click at [373, 369] on input "Annual Gross Revenue" at bounding box center [479, 357] width 338 height 30
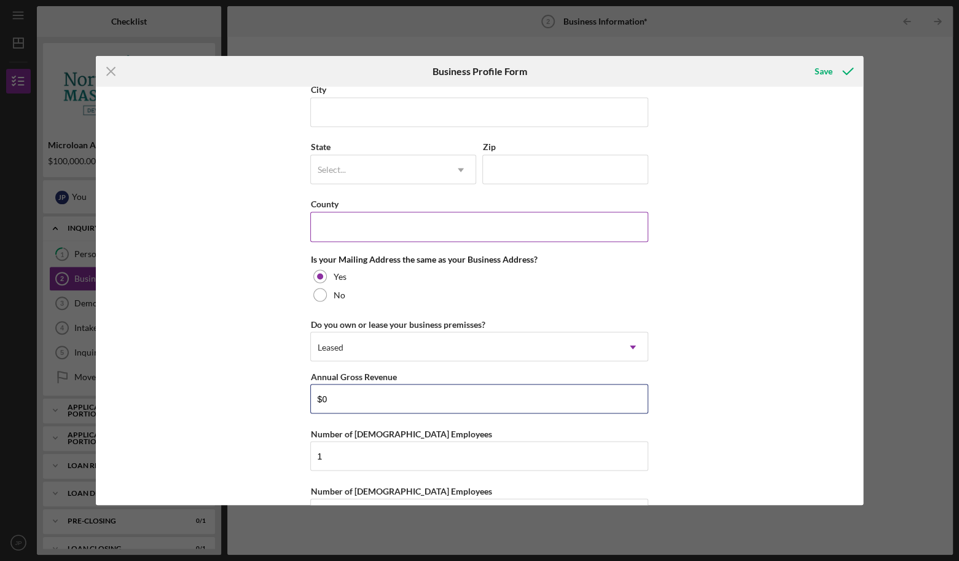
scroll to position [796, 0]
type input "$0"
click at [339, 221] on input "County" at bounding box center [479, 228] width 338 height 30
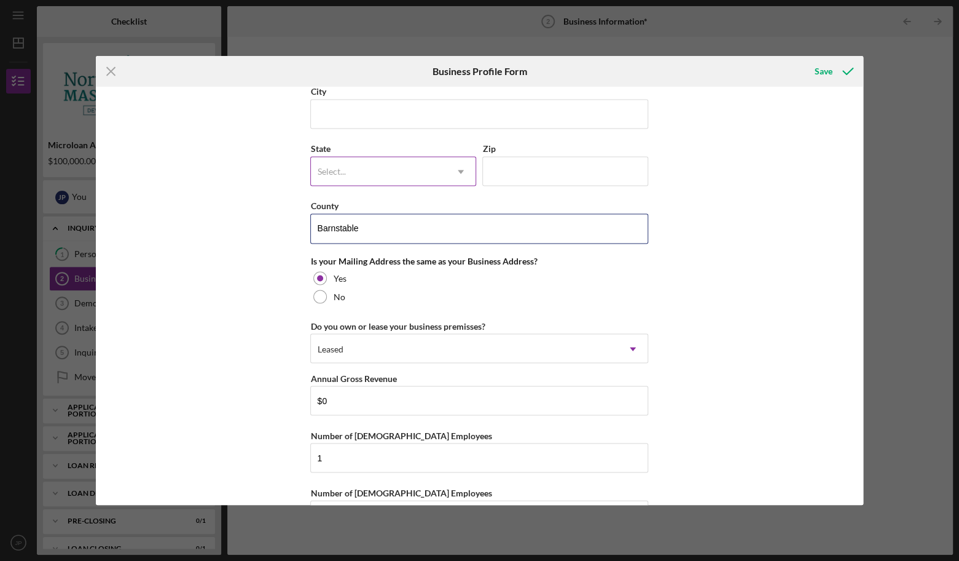
type input "Barnstable"
click at [382, 176] on div "Select..." at bounding box center [378, 171] width 135 height 28
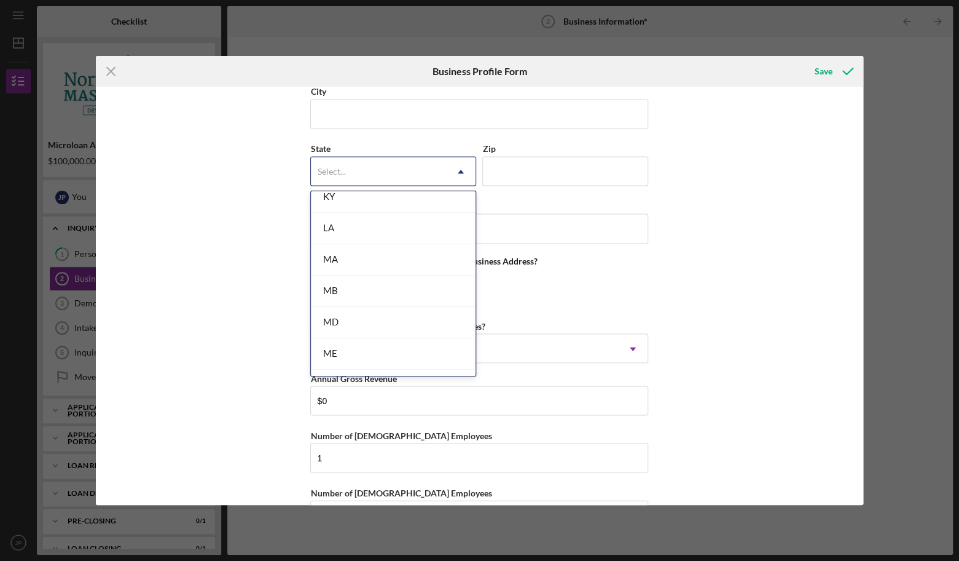
scroll to position [826, 0]
click at [362, 258] on div "MA" at bounding box center [393, 258] width 165 height 31
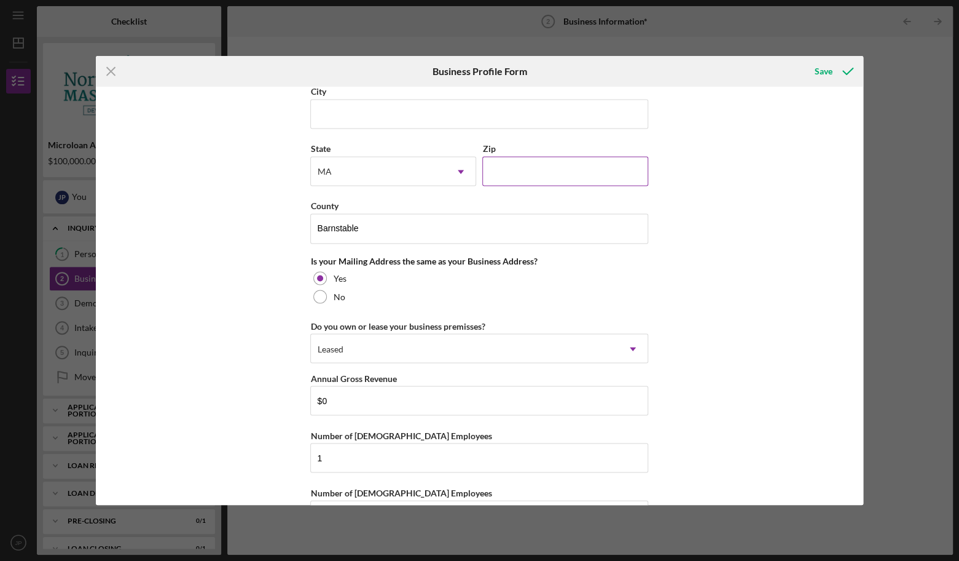
click at [513, 174] on input "Zip" at bounding box center [565, 171] width 166 height 30
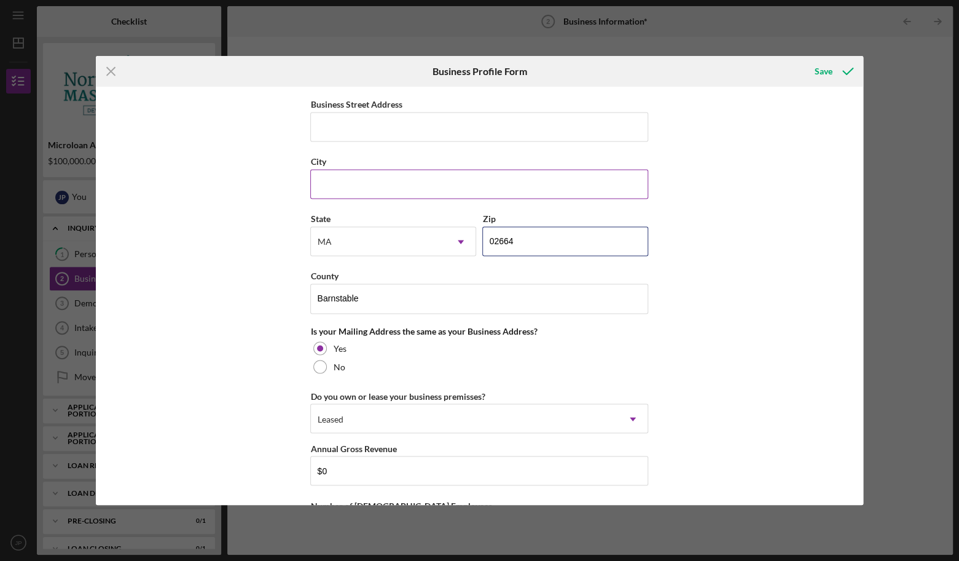
scroll to position [722, 0]
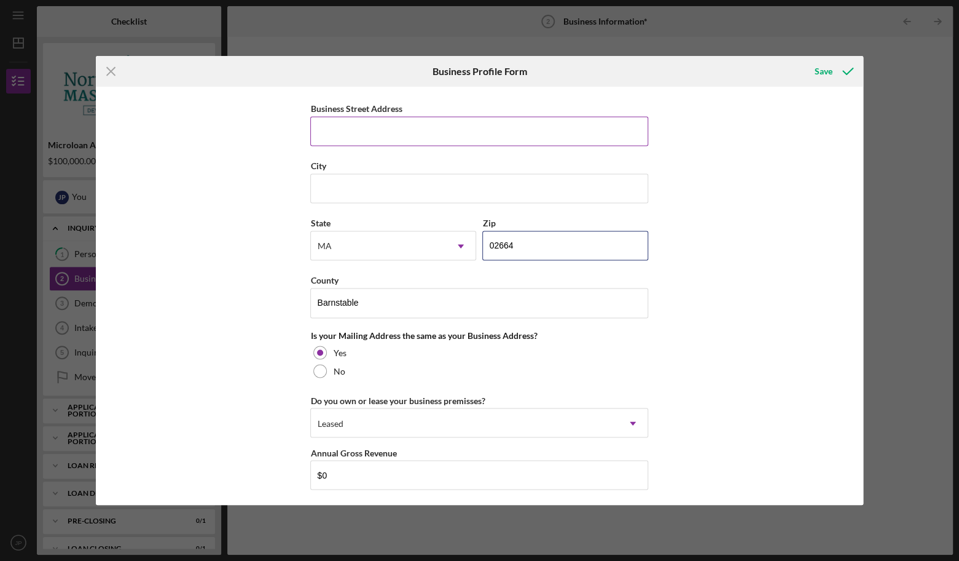
type input "02664"
click at [434, 136] on input "Business Street Address" at bounding box center [479, 131] width 338 height 30
type input "[STREET_ADDRESS]"
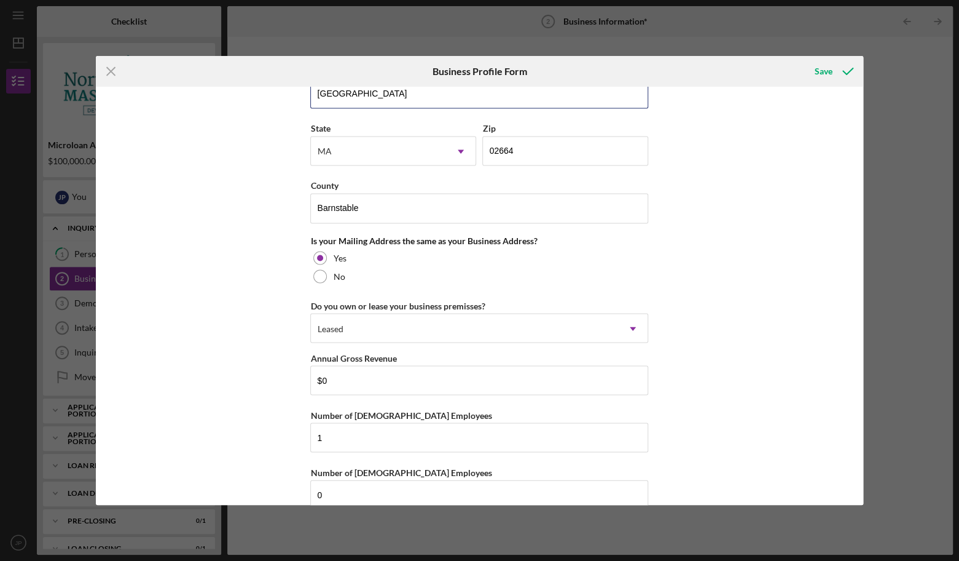
scroll to position [839, 0]
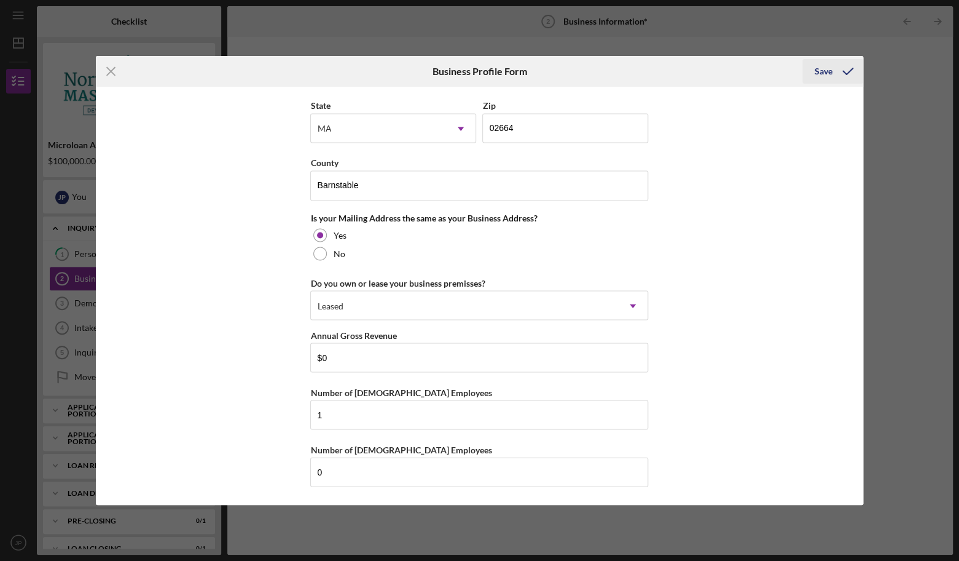
type input "[GEOGRAPHIC_DATA]"
click at [837, 77] on icon "submit" at bounding box center [848, 71] width 31 height 31
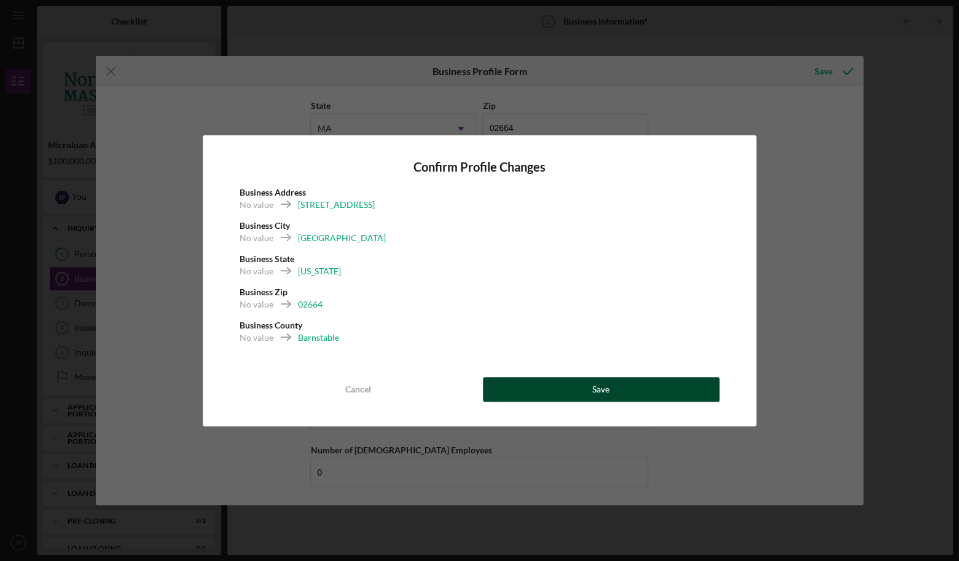
click at [554, 387] on button "Save" at bounding box center [601, 389] width 237 height 25
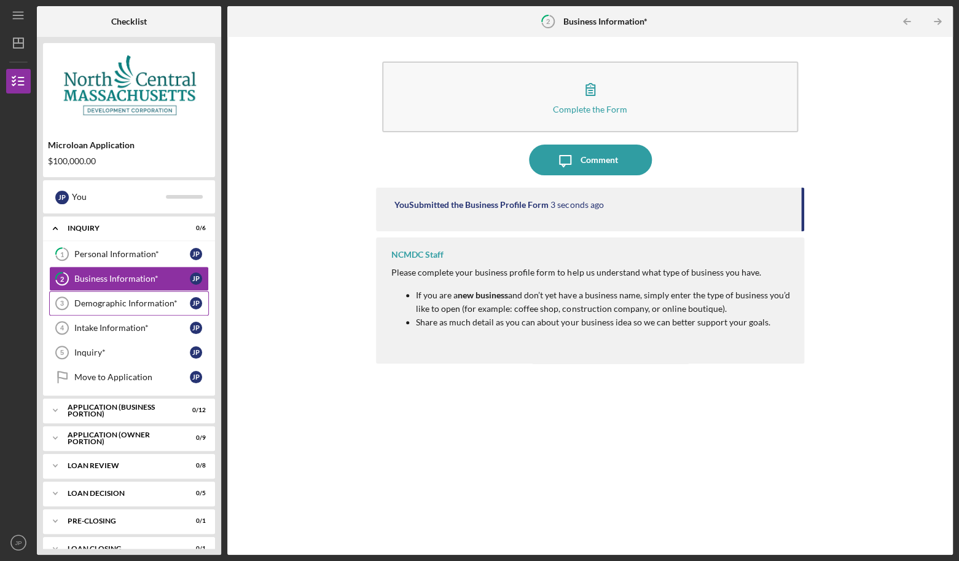
click at [147, 299] on div "Demographic Information*" at bounding box center [132, 303] width 116 height 10
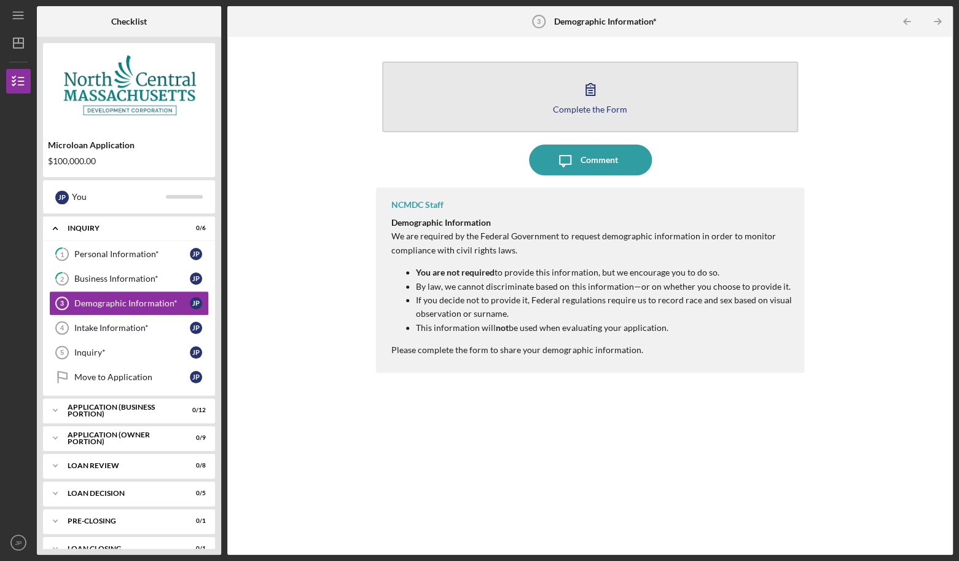
click at [562, 116] on button "Complete the Form Form" at bounding box center [590, 96] width 416 height 71
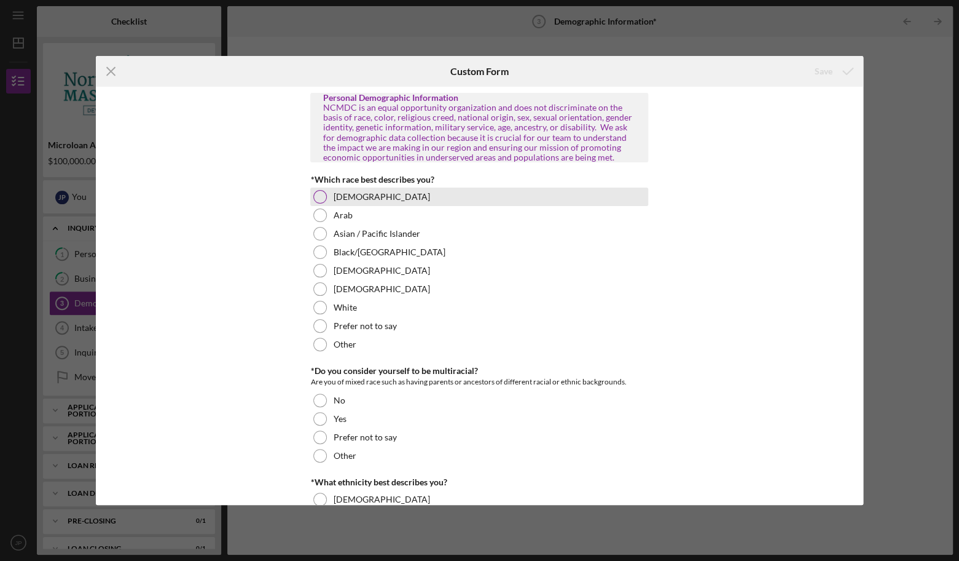
click at [344, 190] on div "[DEMOGRAPHIC_DATA]" at bounding box center [479, 196] width 338 height 18
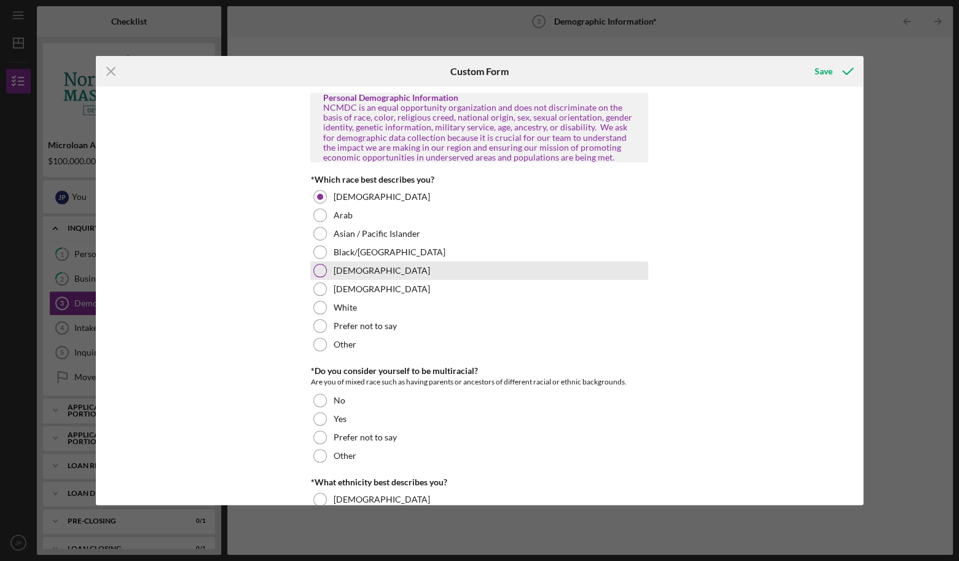
click at [352, 275] on label "[DEMOGRAPHIC_DATA]" at bounding box center [381, 271] width 96 height 10
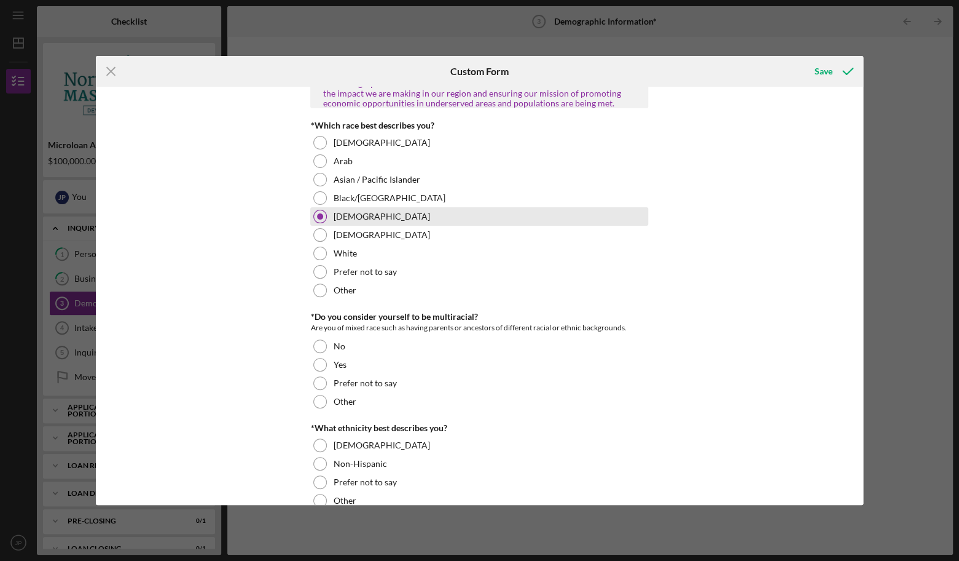
scroll to position [56, 0]
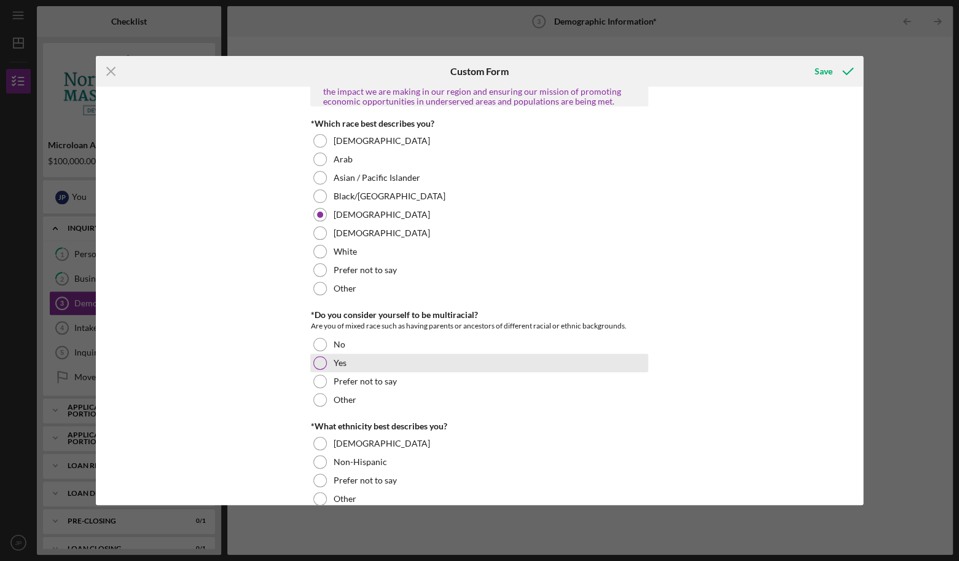
click at [324, 362] on div at bounding box center [320, 363] width 14 height 14
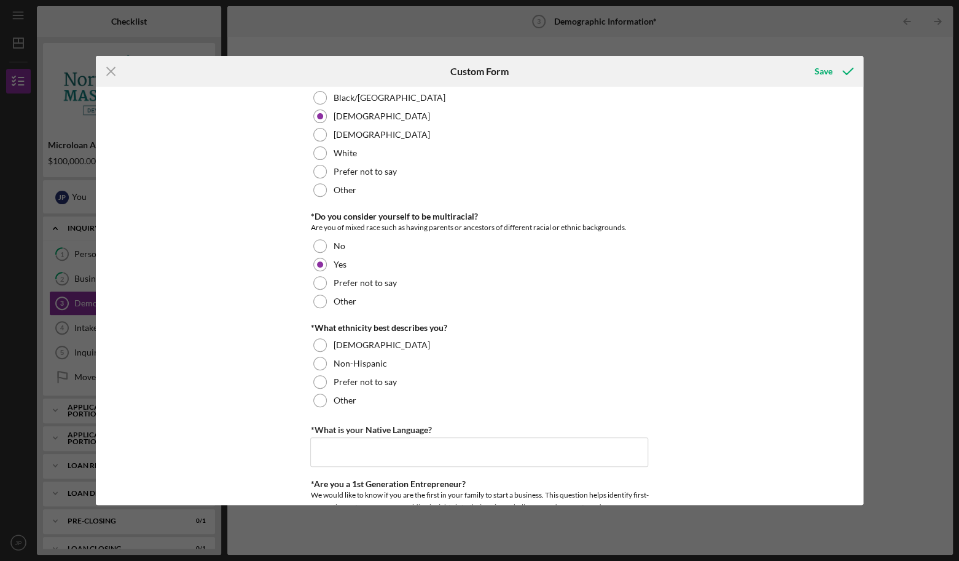
scroll to position [156, 0]
click at [328, 347] on div "[DEMOGRAPHIC_DATA]" at bounding box center [479, 343] width 338 height 18
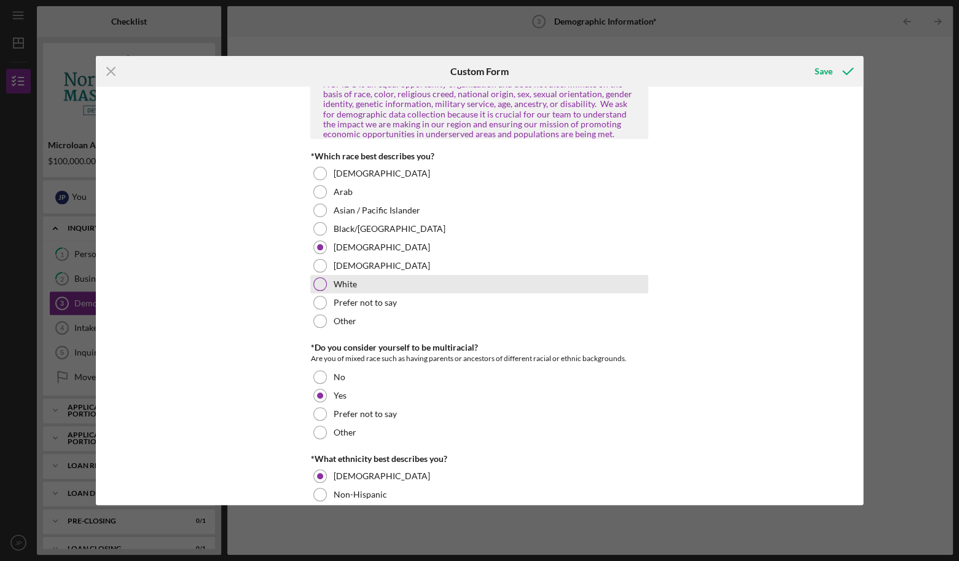
scroll to position [23, 0]
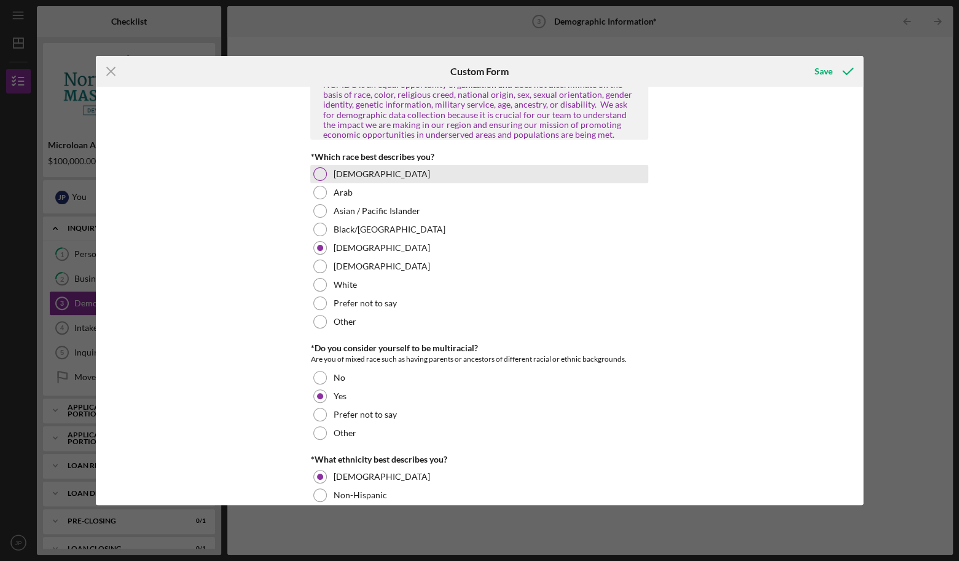
click at [355, 175] on label "[DEMOGRAPHIC_DATA]" at bounding box center [381, 174] width 96 height 10
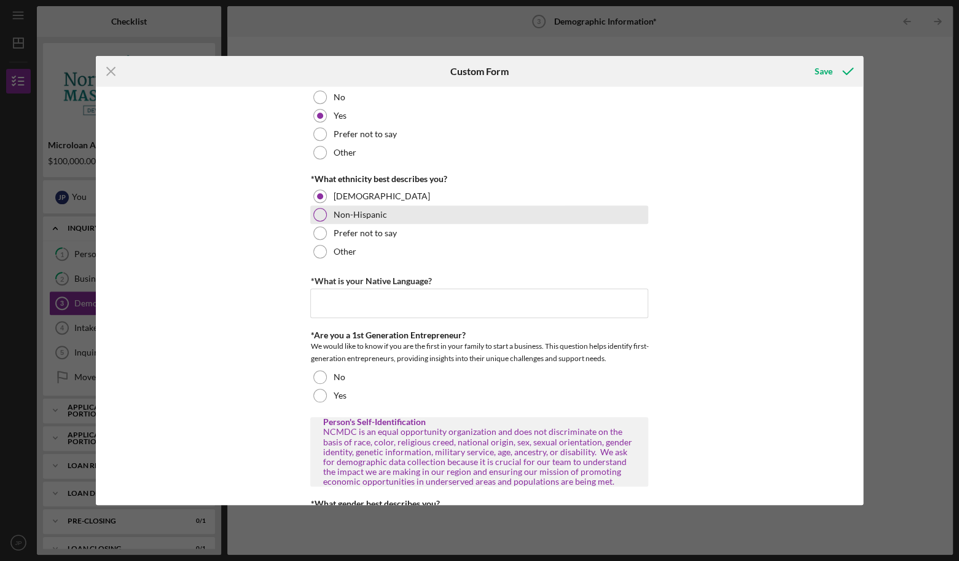
scroll to position [328, 0]
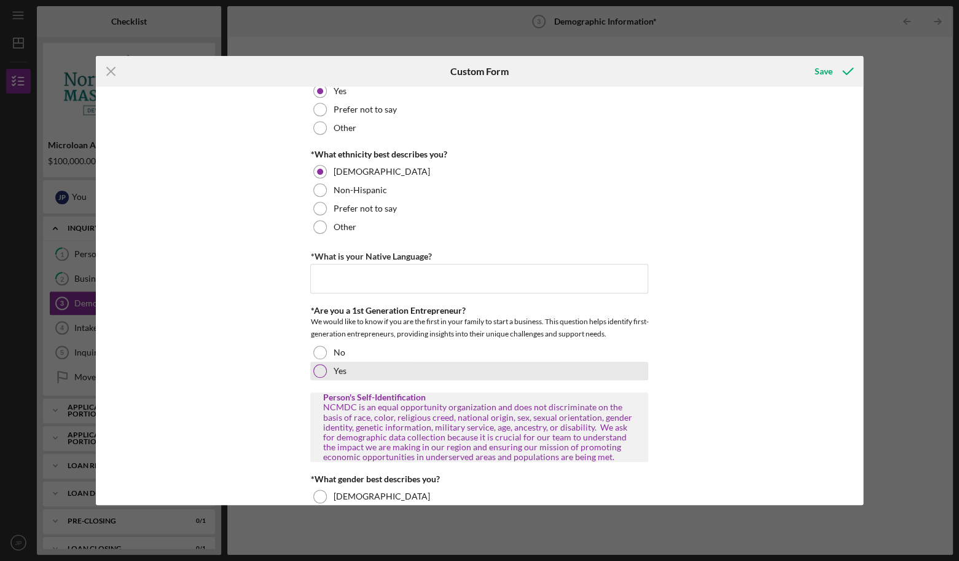
click at [324, 369] on div at bounding box center [320, 371] width 14 height 14
click at [356, 293] on input "*What is your Native Language?" at bounding box center [479, 279] width 338 height 30
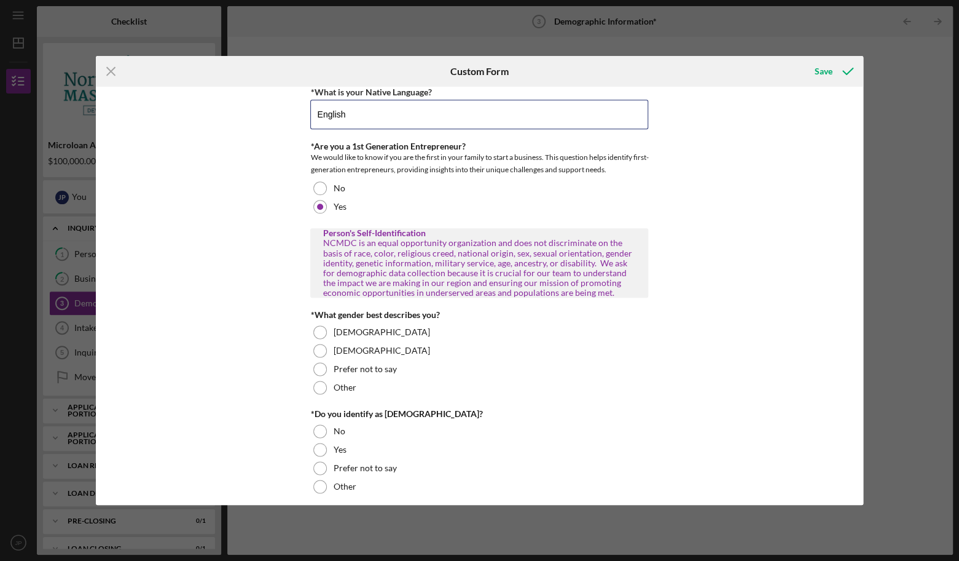
scroll to position [494, 0]
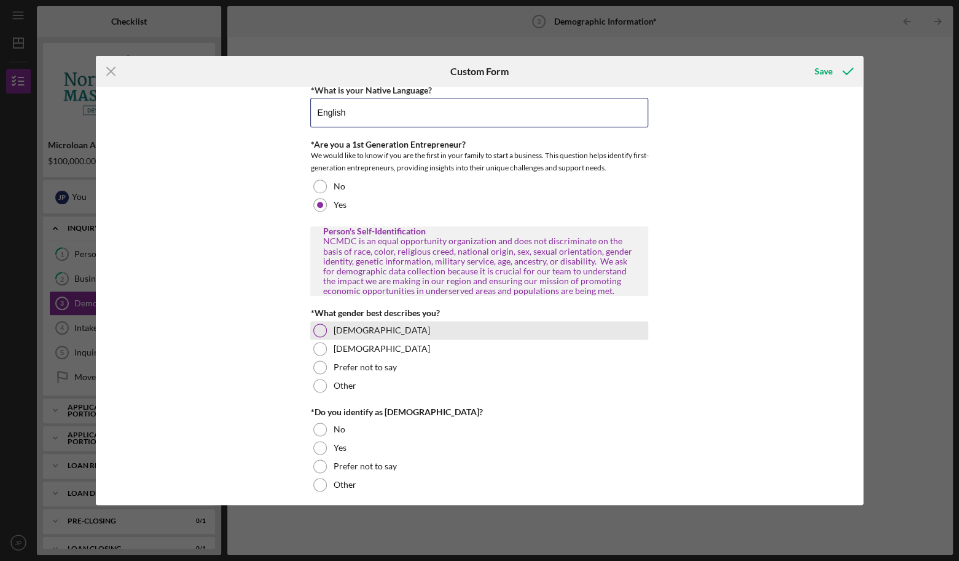
type input "English"
click at [318, 332] on div at bounding box center [320, 330] width 14 height 14
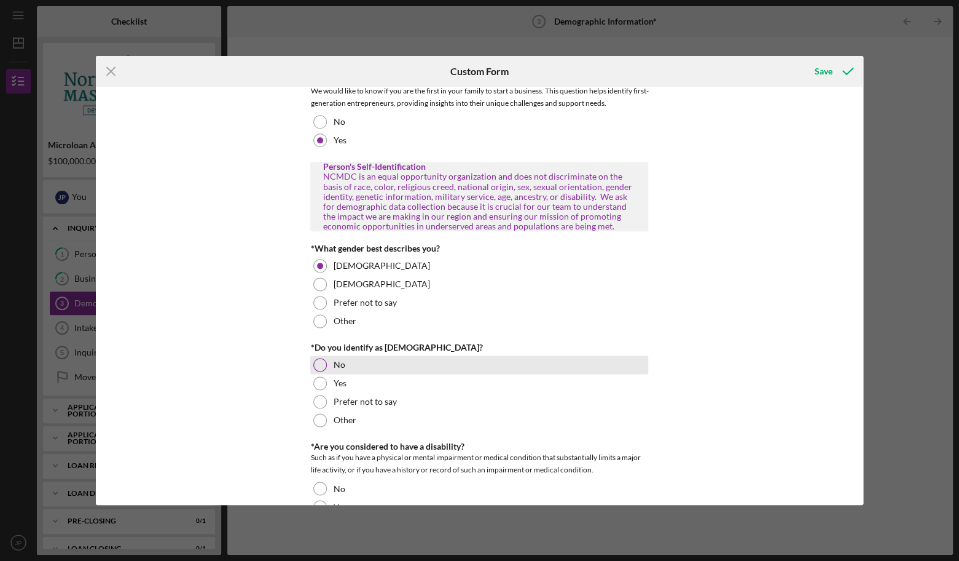
scroll to position [560, 0]
click at [321, 366] on div at bounding box center [320, 363] width 14 height 14
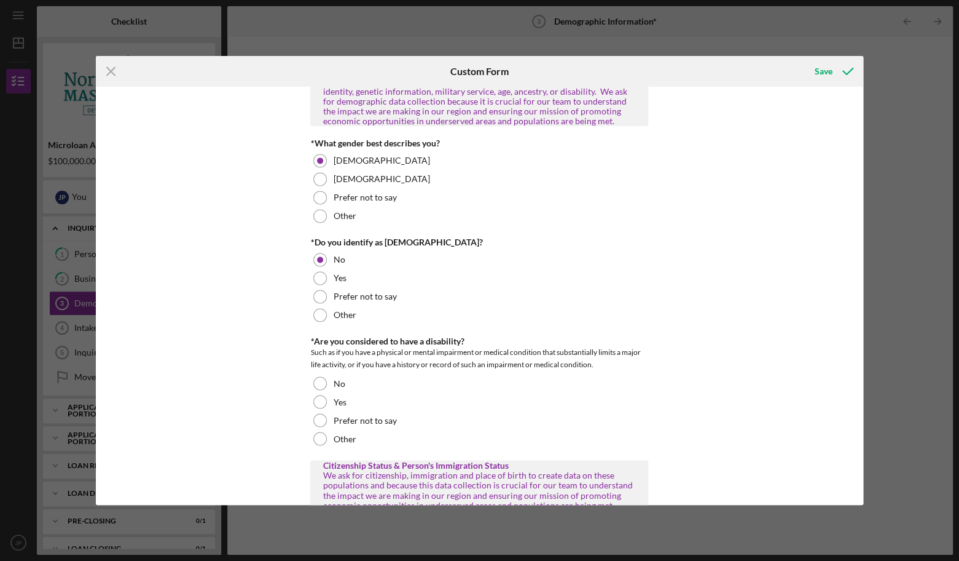
scroll to position [667, 0]
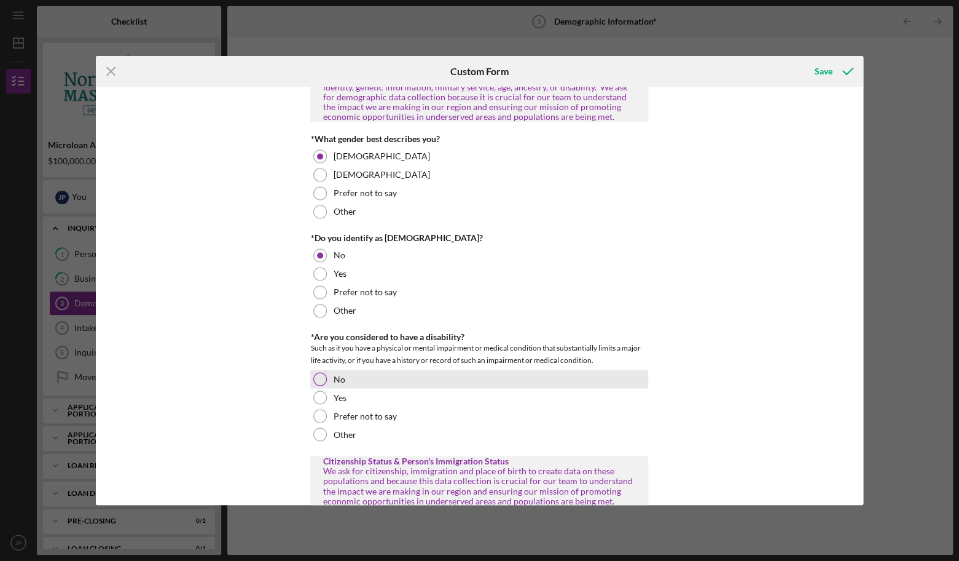
click at [323, 383] on div at bounding box center [320, 379] width 14 height 14
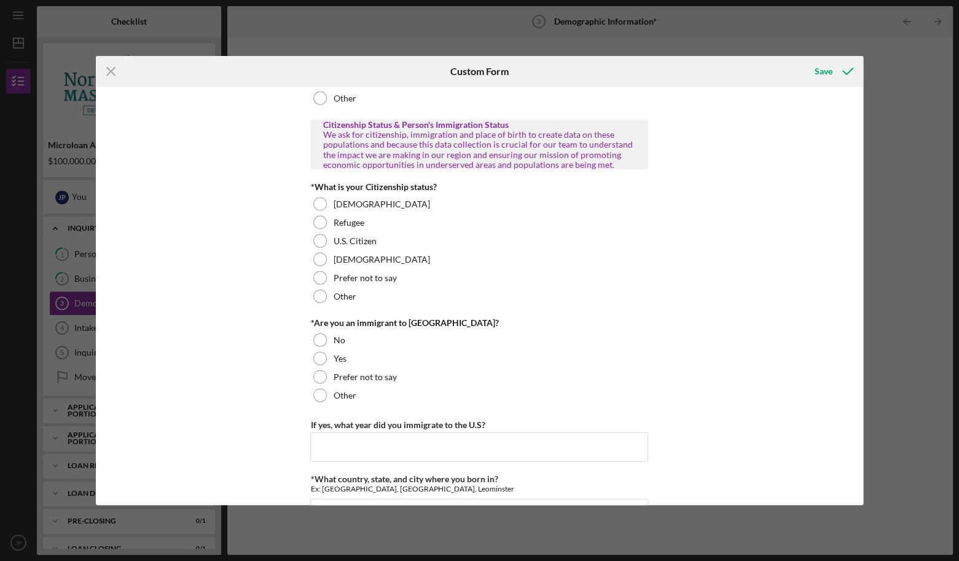
scroll to position [1004, 0]
click at [322, 242] on div at bounding box center [320, 240] width 14 height 14
click at [322, 337] on div at bounding box center [320, 339] width 14 height 14
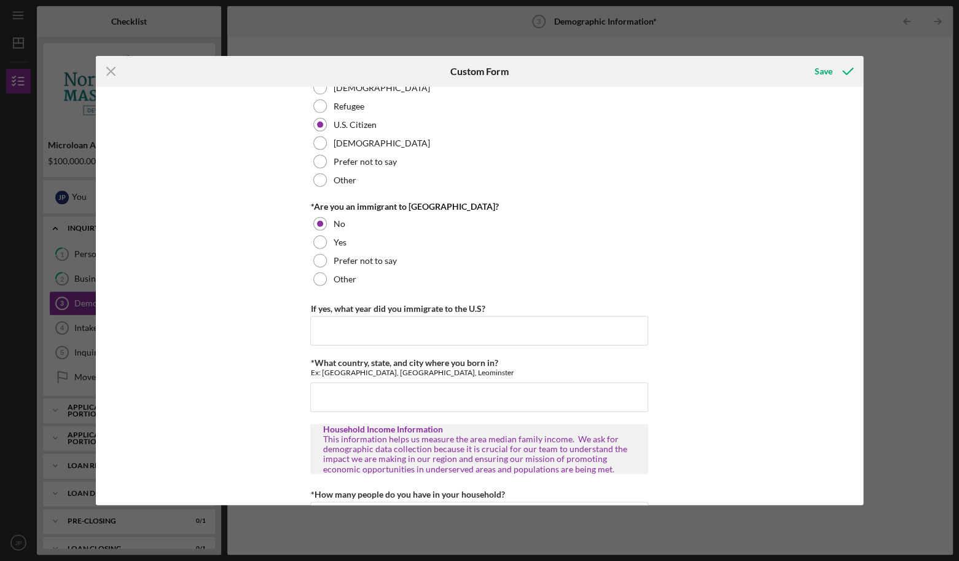
scroll to position [1135, 0]
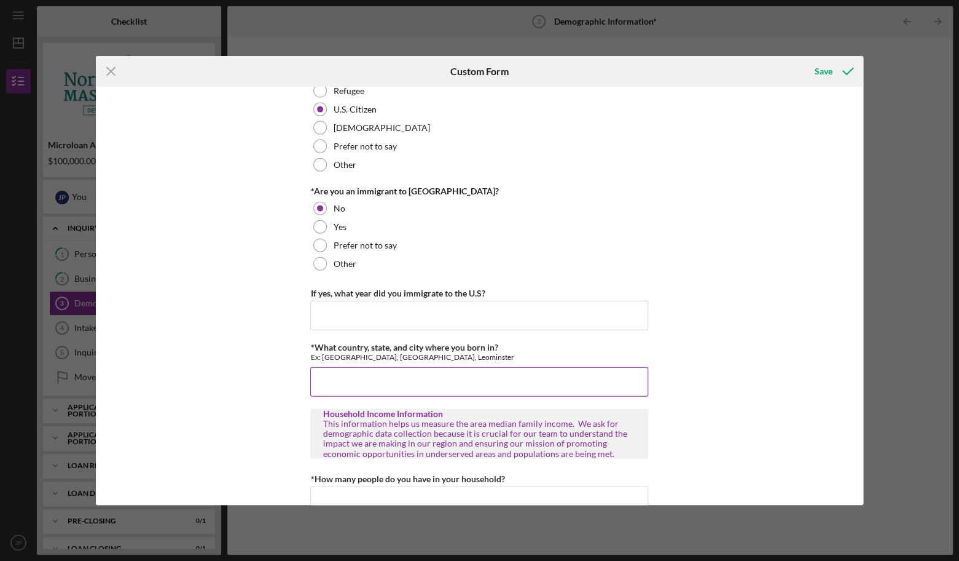
click at [351, 390] on input "*What country, state, and city where you born in?" at bounding box center [479, 382] width 338 height 30
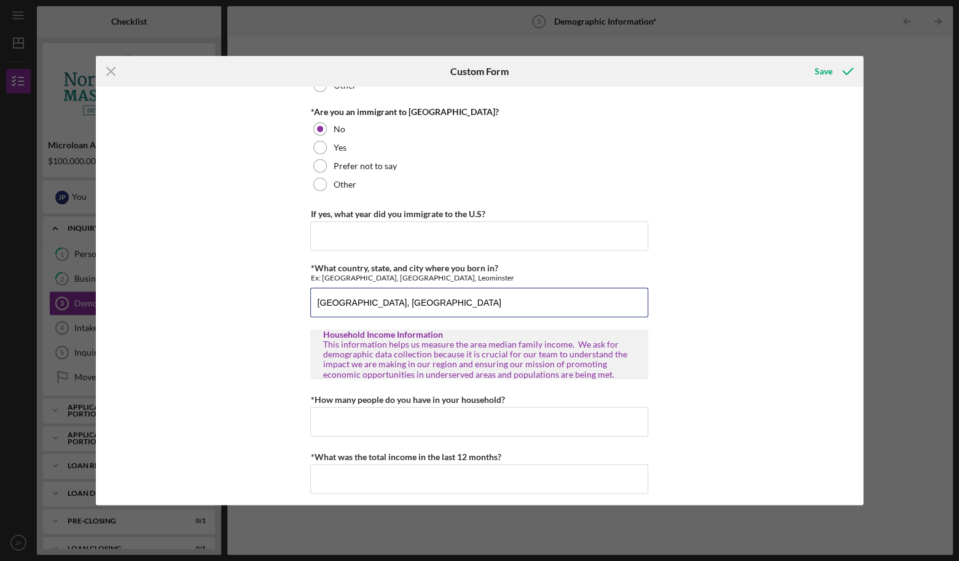
scroll to position [1221, 0]
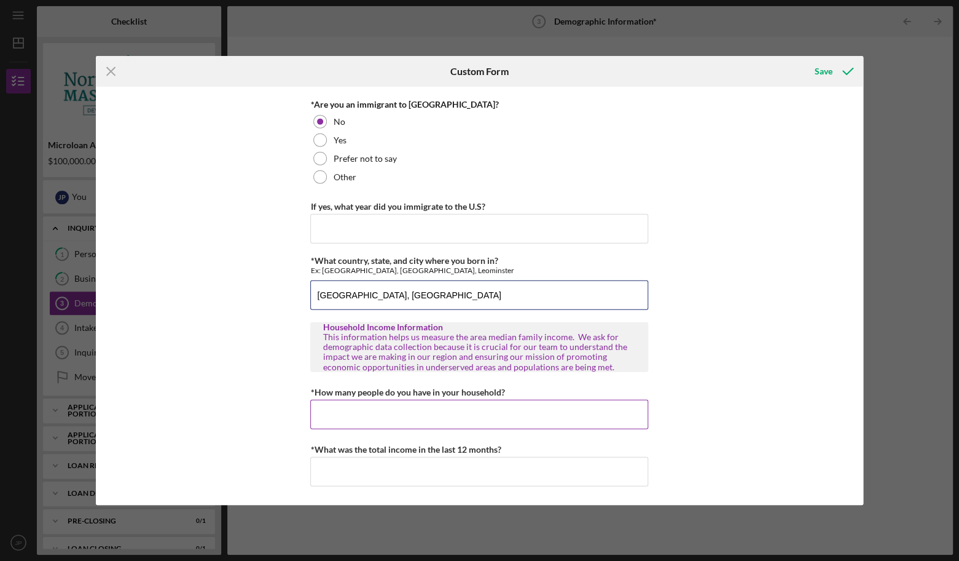
type input "[GEOGRAPHIC_DATA], [GEOGRAPHIC_DATA]"
click at [329, 413] on input "*How many people do you have in your household?" at bounding box center [479, 415] width 338 height 30
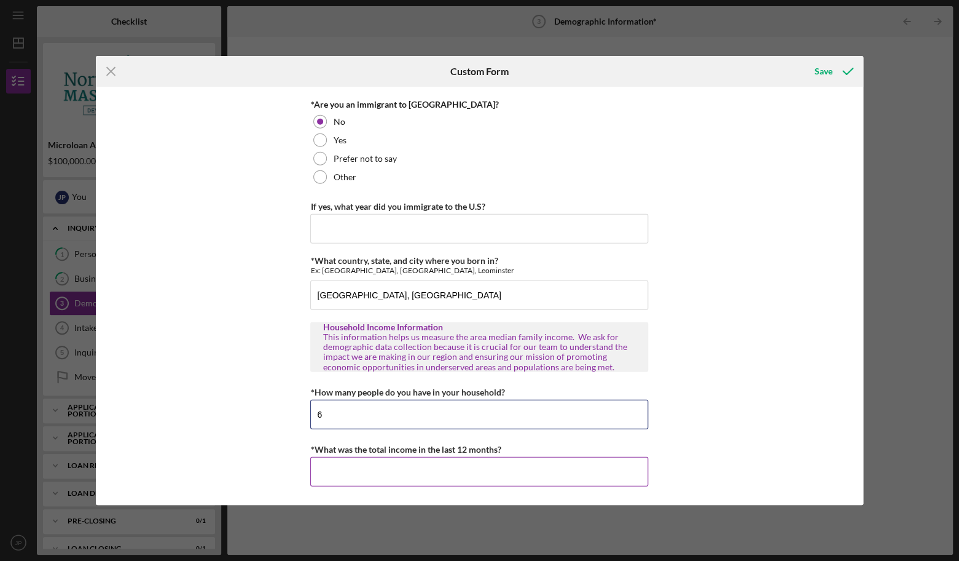
type input "6"
click at [353, 459] on input "*What was the total income in the last 12 months?" at bounding box center [479, 472] width 338 height 30
type input "$72,000"
click at [254, 449] on div "Personal Demographic Information NCMDC is an equal opportunity organization and…" at bounding box center [480, 296] width 768 height 418
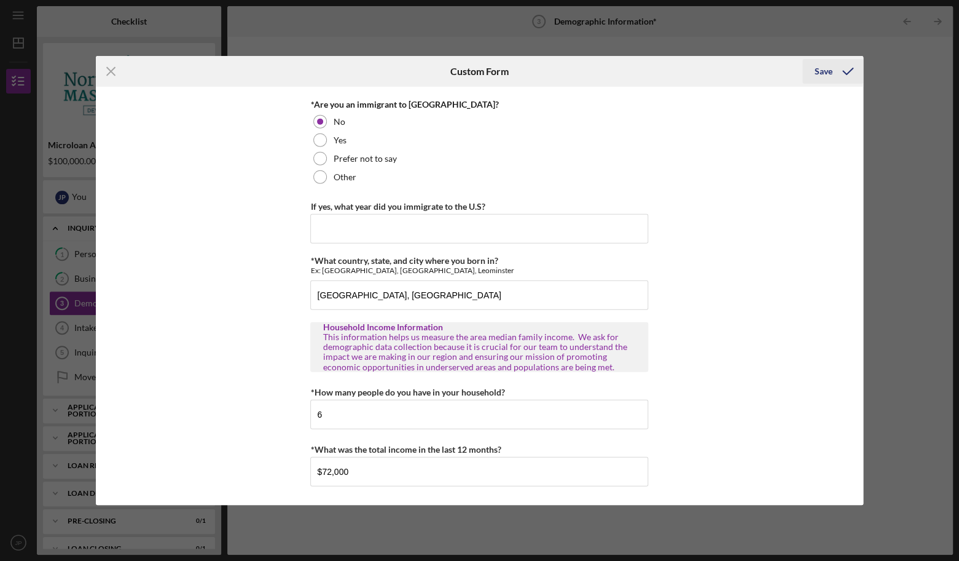
click at [829, 69] on div "Save" at bounding box center [824, 71] width 18 height 25
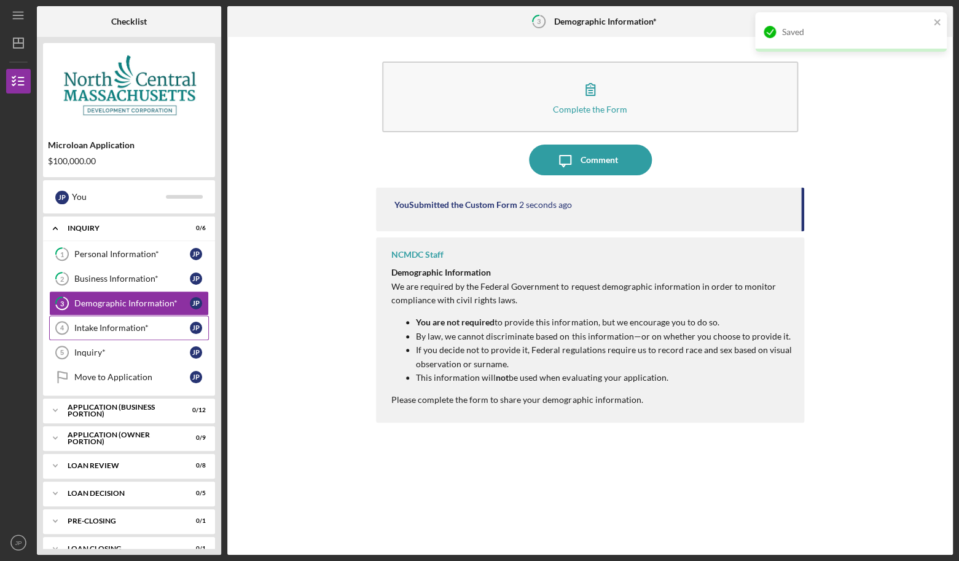
click at [154, 328] on div "Intake Information*" at bounding box center [132, 328] width 116 height 10
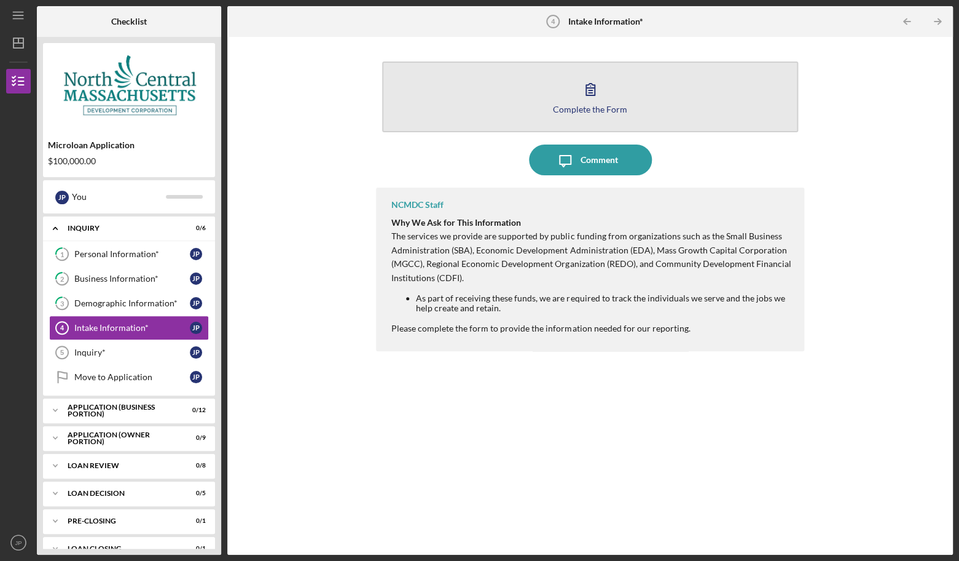
click at [546, 116] on button "Complete the Form Form" at bounding box center [590, 96] width 416 height 71
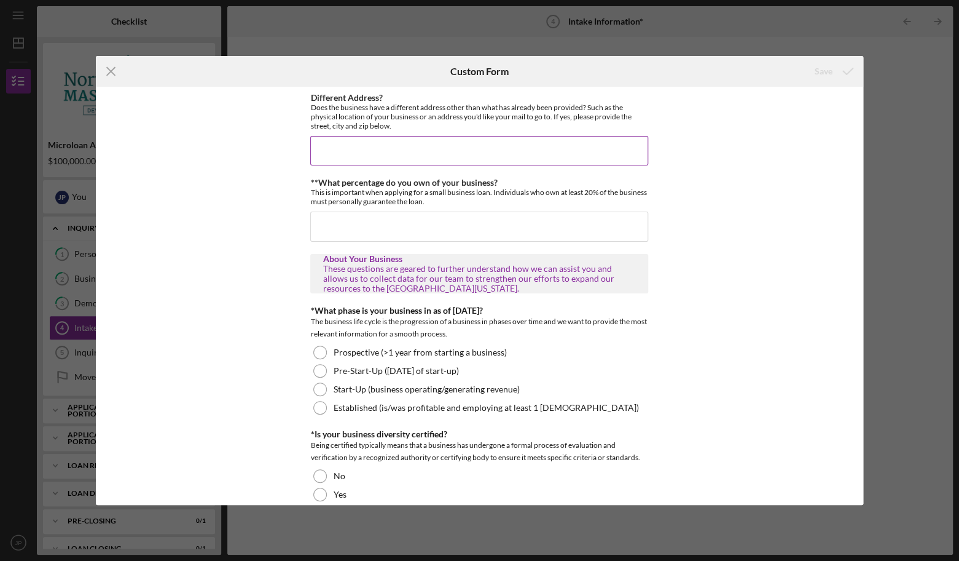
click at [459, 143] on input "Different Address?" at bounding box center [479, 151] width 338 height 30
type input "N"
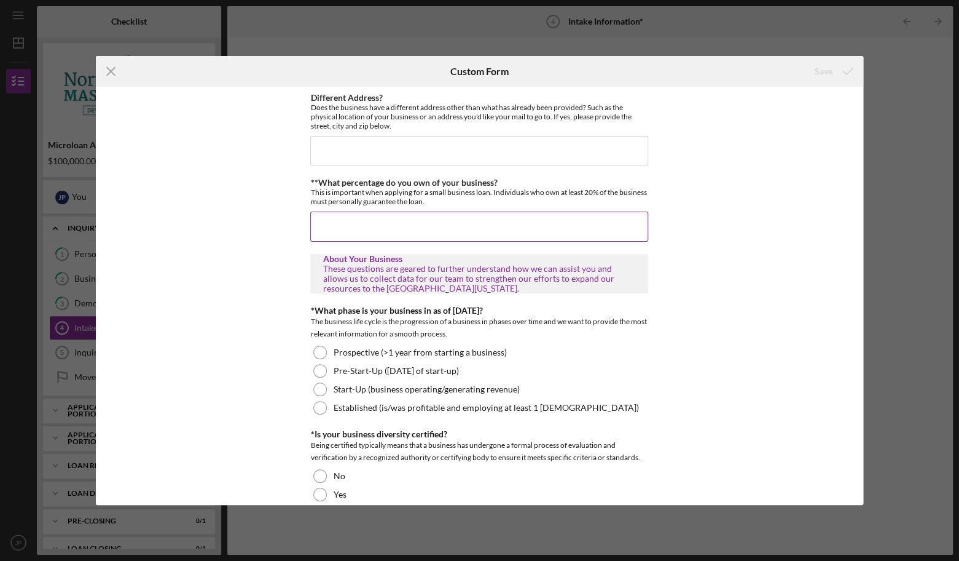
click at [432, 216] on input "**What percentage do you own of your business?" at bounding box center [479, 226] width 338 height 30
type input "100"
click at [288, 326] on div "Different Address? Does the business have a different address other than what h…" at bounding box center [480, 296] width 768 height 418
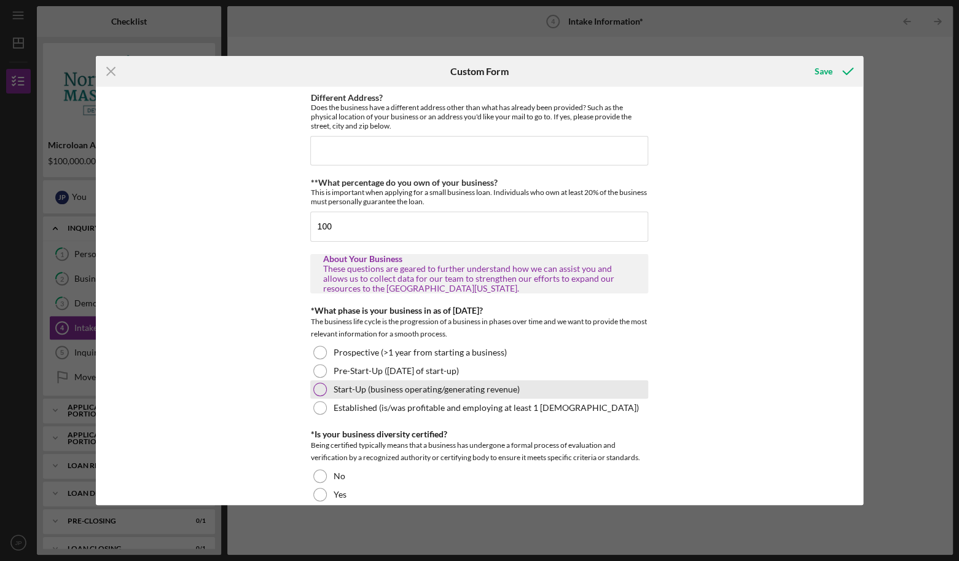
click at [322, 391] on div at bounding box center [320, 389] width 14 height 14
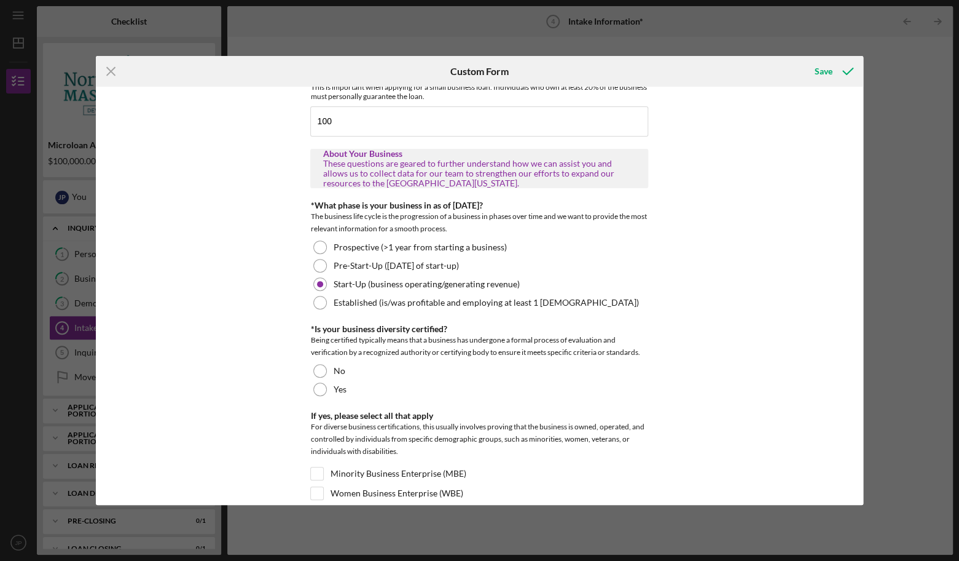
scroll to position [122, 0]
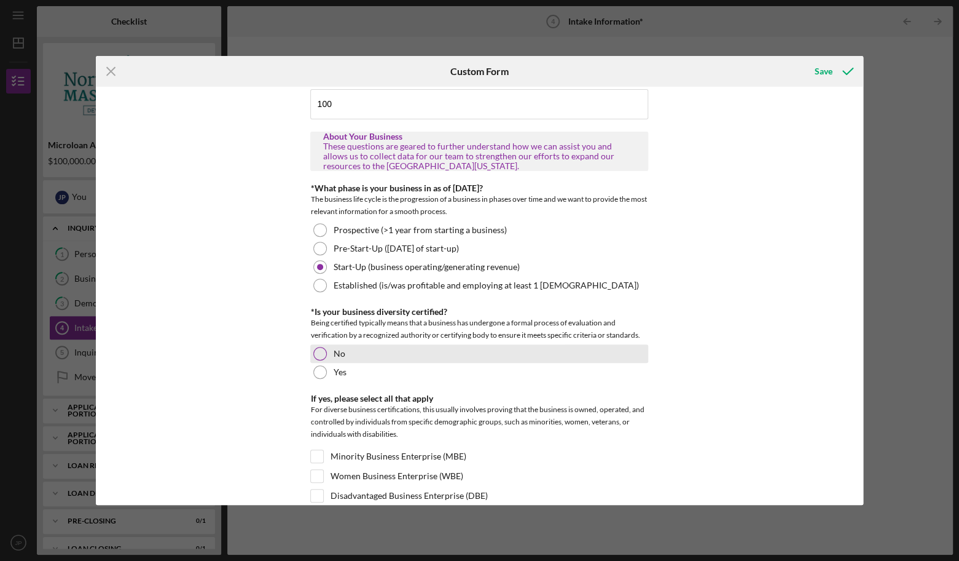
click at [320, 356] on div at bounding box center [320, 354] width 14 height 14
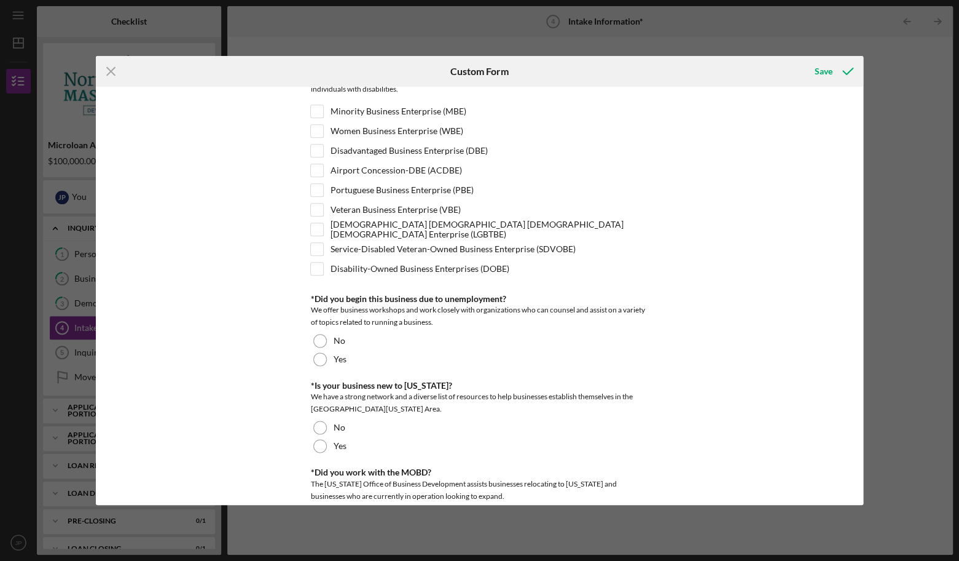
scroll to position [472, 0]
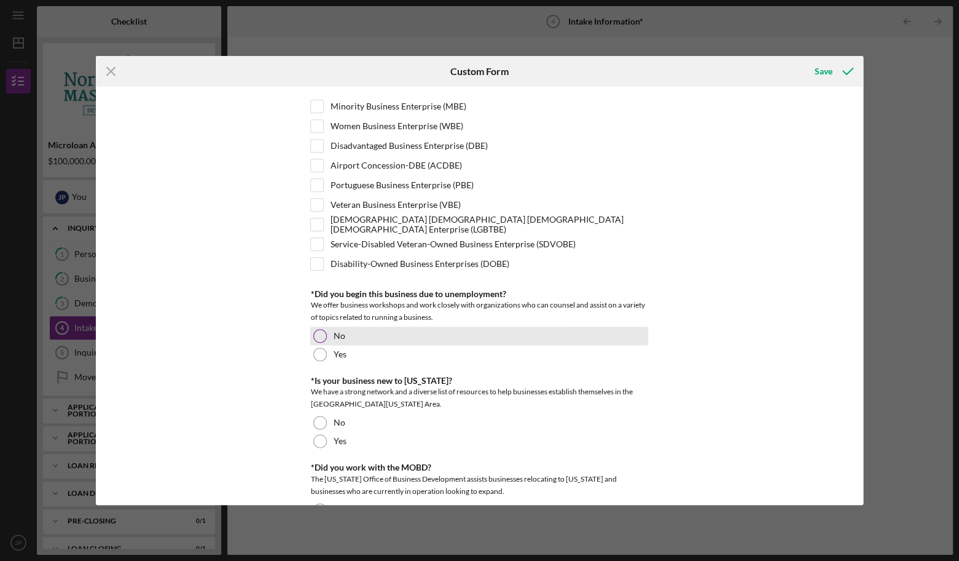
click at [321, 339] on div at bounding box center [320, 336] width 14 height 14
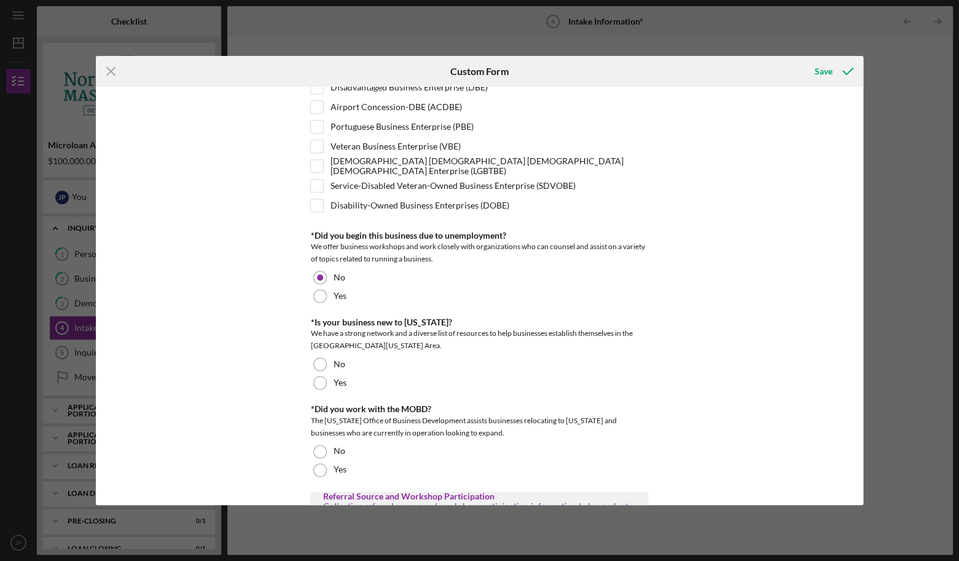
scroll to position [530, 0]
click at [323, 395] on div "Different Address? Does the business have a different address other than what h…" at bounding box center [479, 129] width 338 height 1132
click at [320, 384] on div at bounding box center [320, 383] width 14 height 14
click at [320, 368] on div at bounding box center [320, 365] width 14 height 14
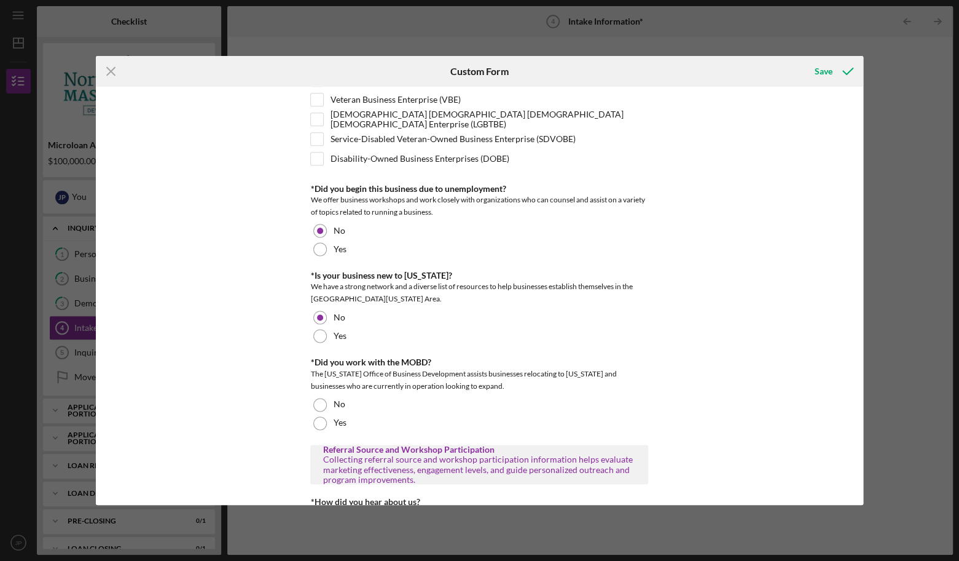
scroll to position [607, 0]
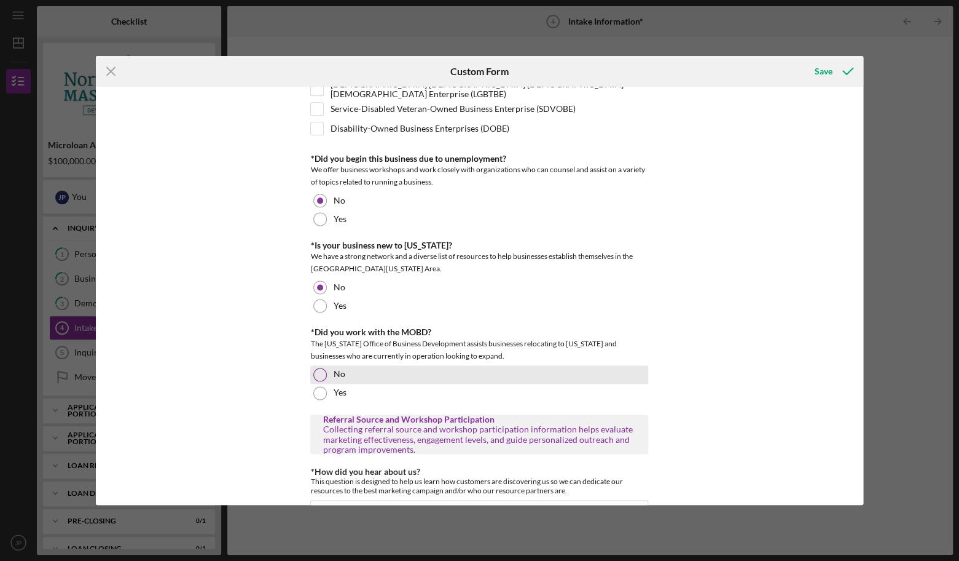
click at [321, 379] on div at bounding box center [320, 375] width 14 height 14
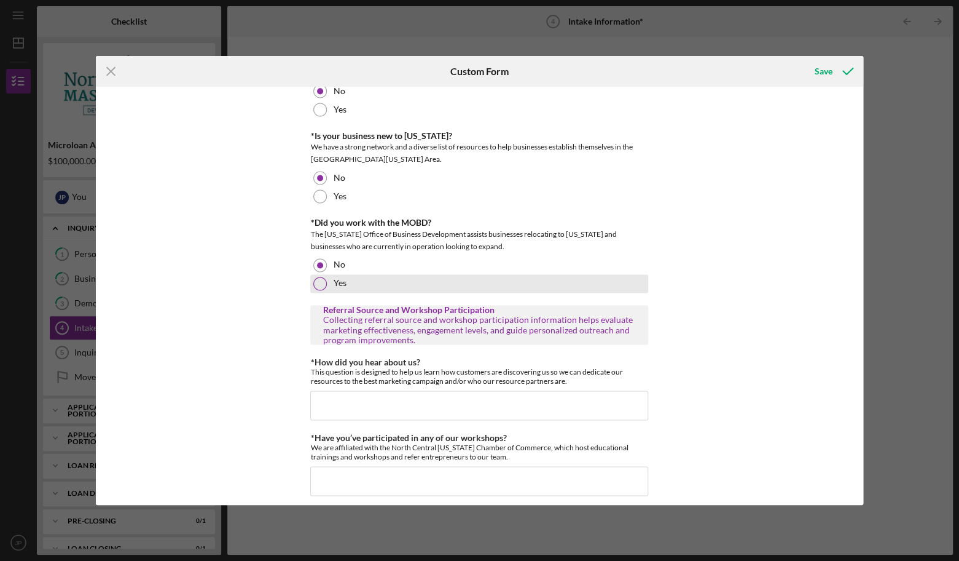
scroll to position [722, 0]
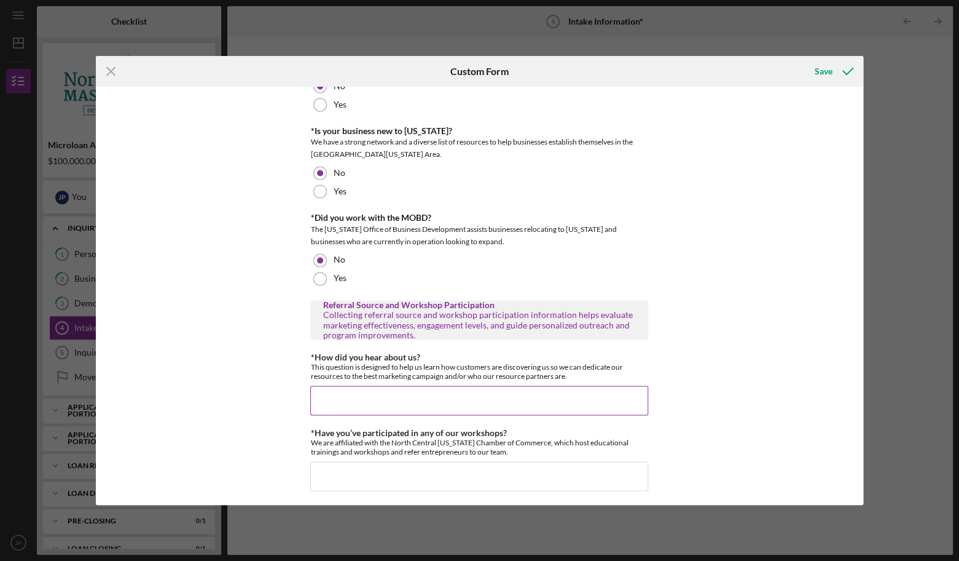
click at [329, 402] on input "*How did you hear about us?" at bounding box center [479, 400] width 338 height 30
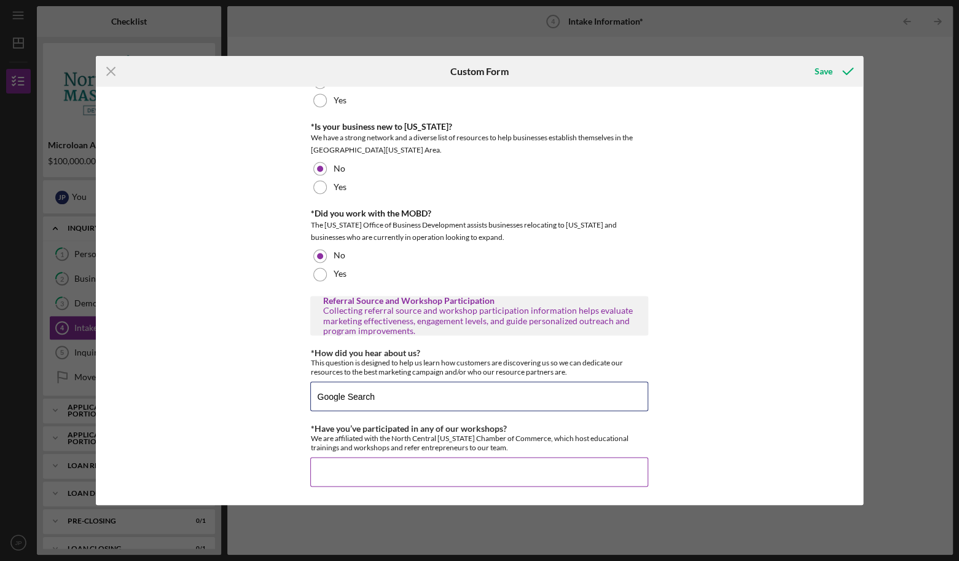
type input "Google Search"
click at [331, 465] on input "*Have you’ve participated in any of our workshops?" at bounding box center [479, 472] width 338 height 30
click at [331, 468] on input "*Have you’ve participated in any of our workshops?" at bounding box center [479, 472] width 338 height 30
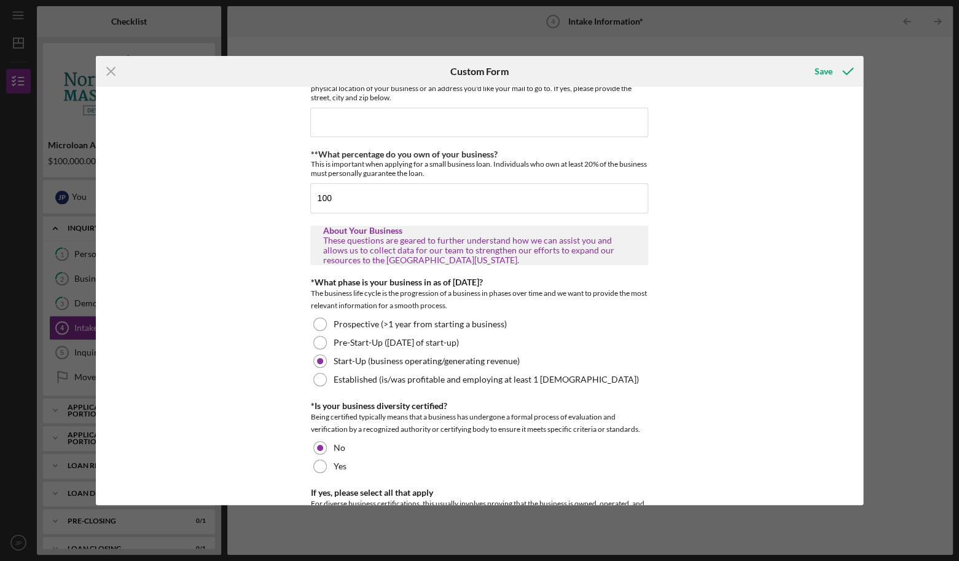
scroll to position [0, 0]
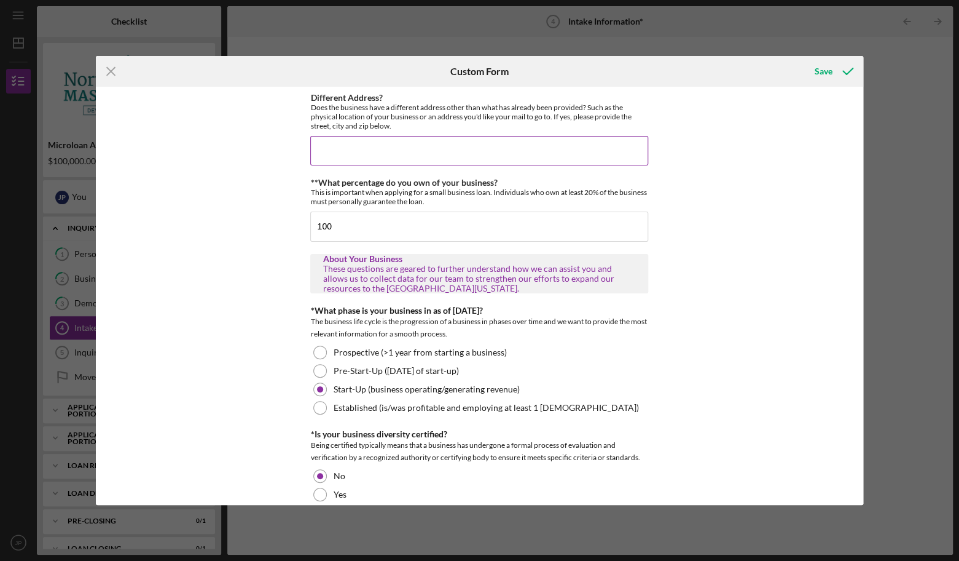
type input "No"
click at [415, 157] on input "Different Address?" at bounding box center [479, 151] width 338 height 30
type input "Same Address"
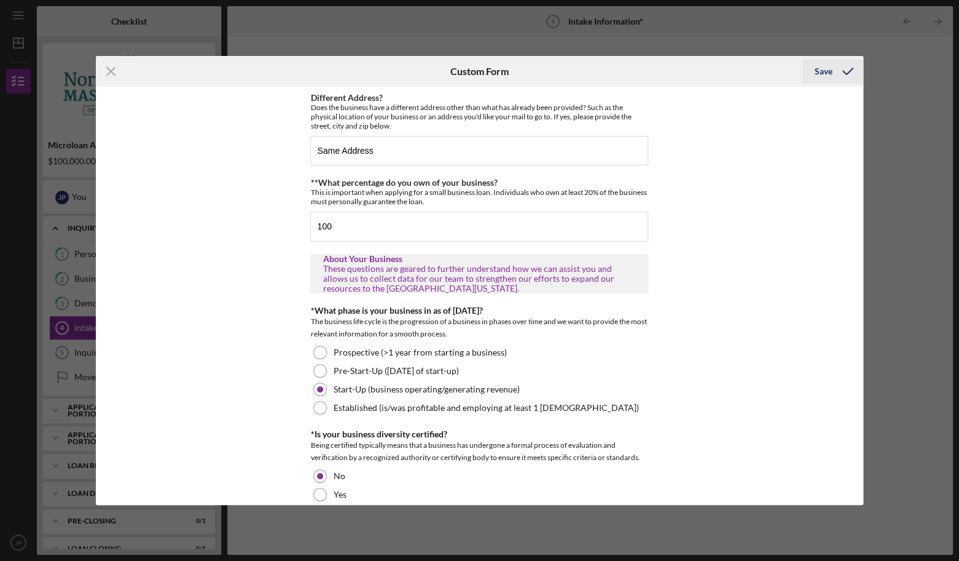
click at [813, 71] on button "Save" at bounding box center [833, 71] width 61 height 25
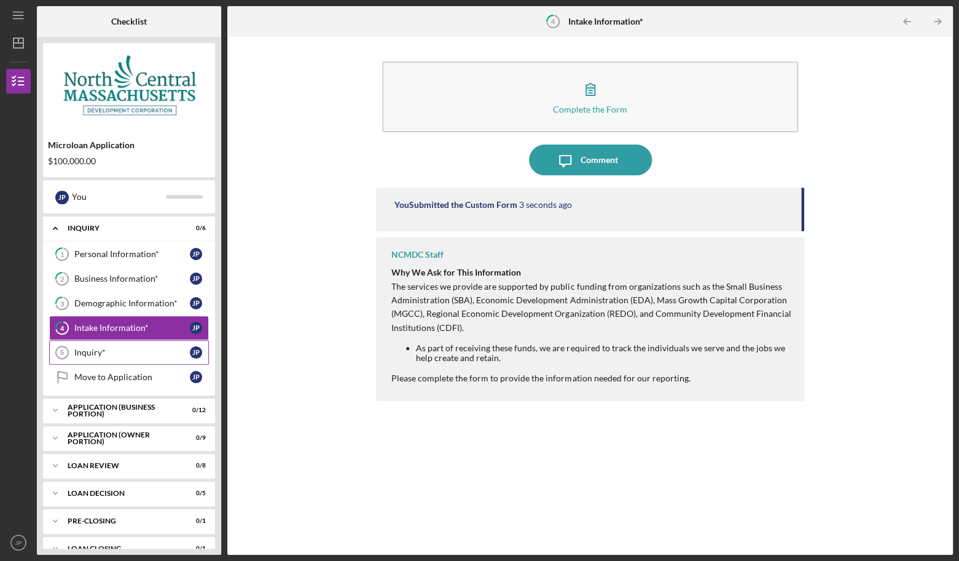
click at [138, 353] on div "Inquiry*" at bounding box center [132, 352] width 116 height 10
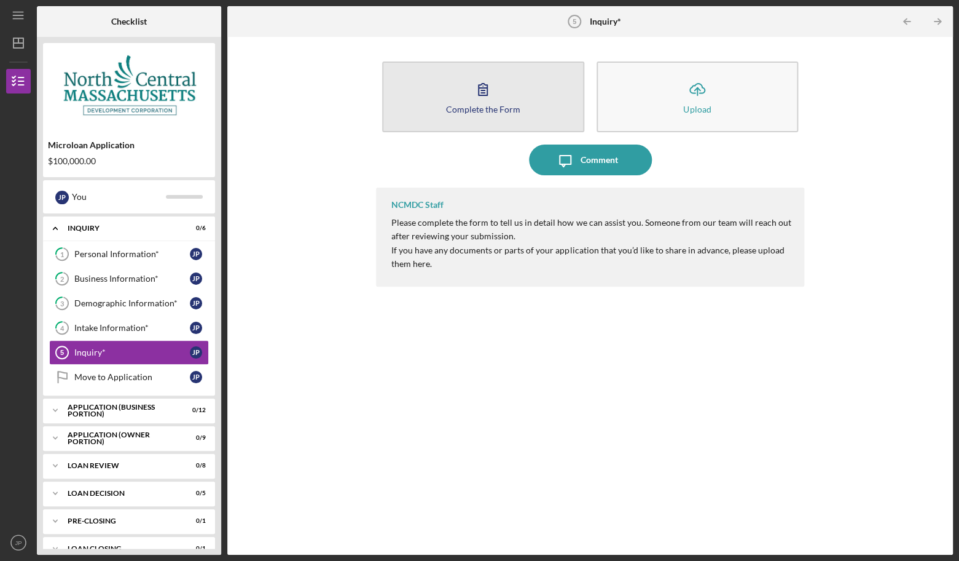
click at [465, 95] on button "Complete the Form Form" at bounding box center [483, 96] width 202 height 71
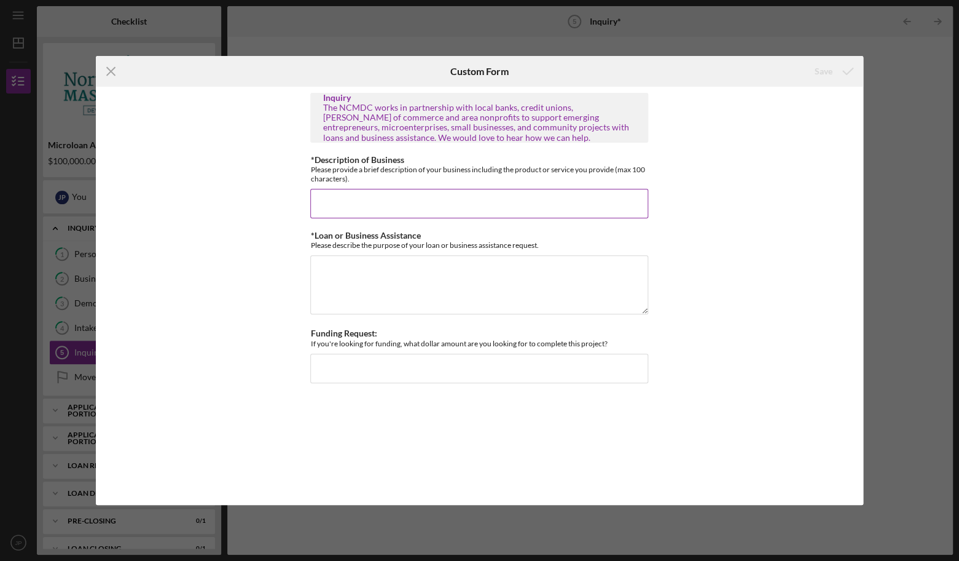
drag, startPoint x: 359, startPoint y: 180, endPoint x: 311, endPoint y: 157, distance: 53.1
click at [311, 157] on div "*Description of Business Please provide a brief description of your business in…" at bounding box center [479, 169] width 338 height 28
copy div "*Description of Business Please provide a brief description of your business in…"
click at [313, 288] on textarea "*Loan or Business Assistance" at bounding box center [479, 284] width 338 height 59
click at [420, 364] on input "Funding Request:" at bounding box center [479, 368] width 338 height 30
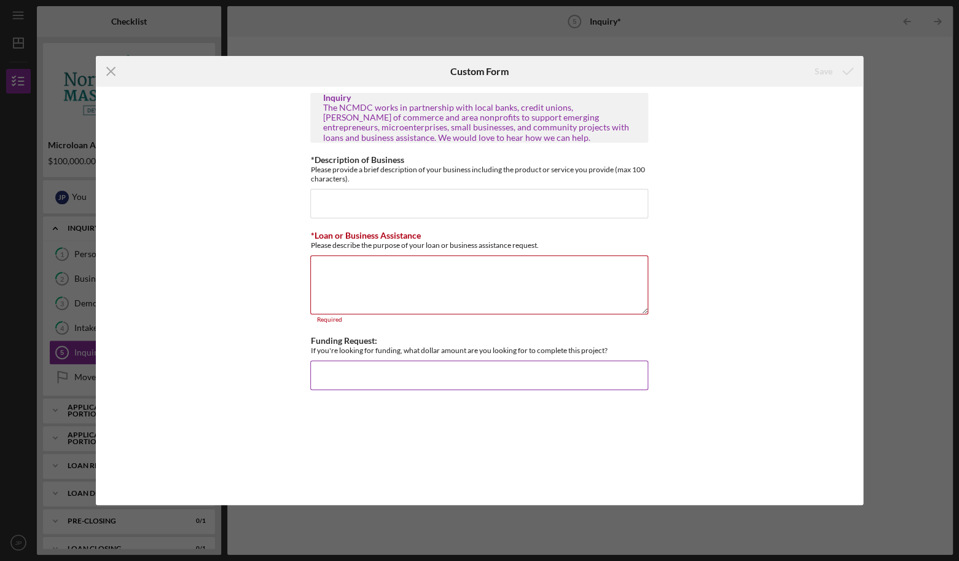
click at [404, 379] on input "Funding Request:" at bounding box center [479, 375] width 338 height 30
type input "$100,000"
click at [356, 199] on input "*Description of Business" at bounding box center [479, 204] width 338 height 30
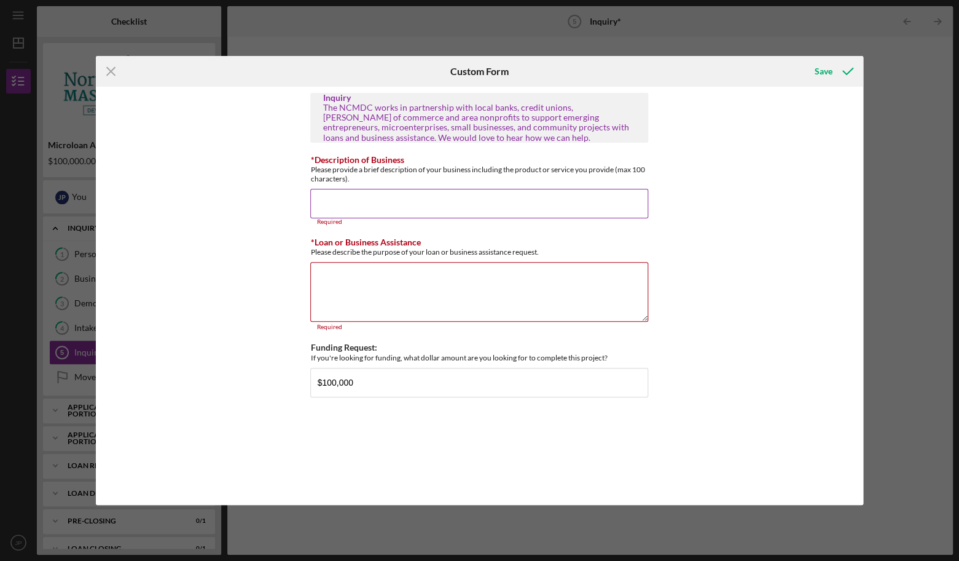
click at [366, 205] on input "*Description of Business" at bounding box center [479, 204] width 338 height 30
paste input "Eco-friendly pressure & soft washing for homes, buildings, roofs, and driveways."
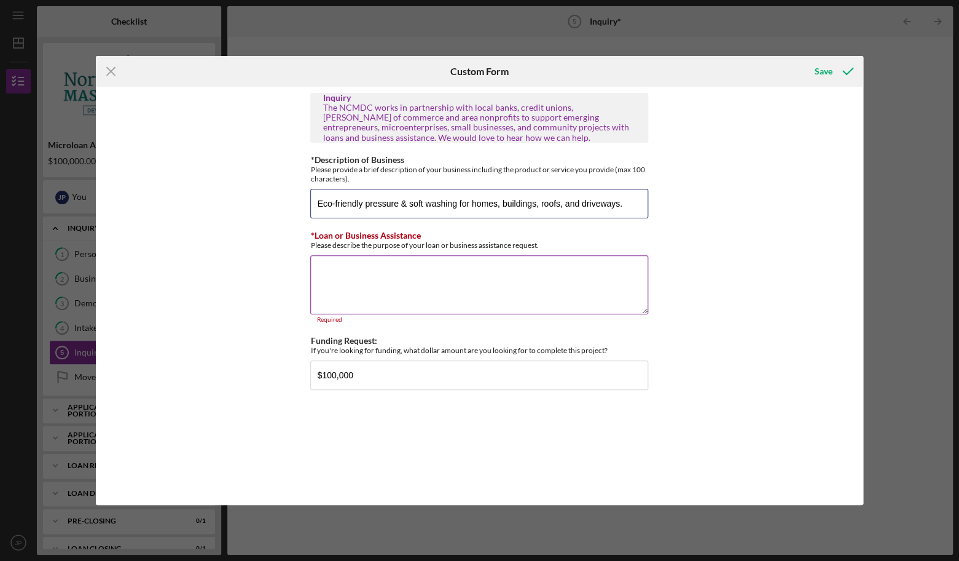
type input "Eco-friendly pressure & soft washing for homes, buildings, roofs, and driveways."
drag, startPoint x: 555, startPoint y: 245, endPoint x: 302, endPoint y: 234, distance: 252.8
click at [302, 234] on div "Inquiry The NCMDC works in partnership with local banks, credit unions, [PERSON…" at bounding box center [480, 296] width 768 height 418
copy div "*Loan or Business Assistance Please describe the purpose of your loan or busine…"
click at [436, 306] on textarea "*Loan or Business Assistance" at bounding box center [479, 284] width 338 height 59
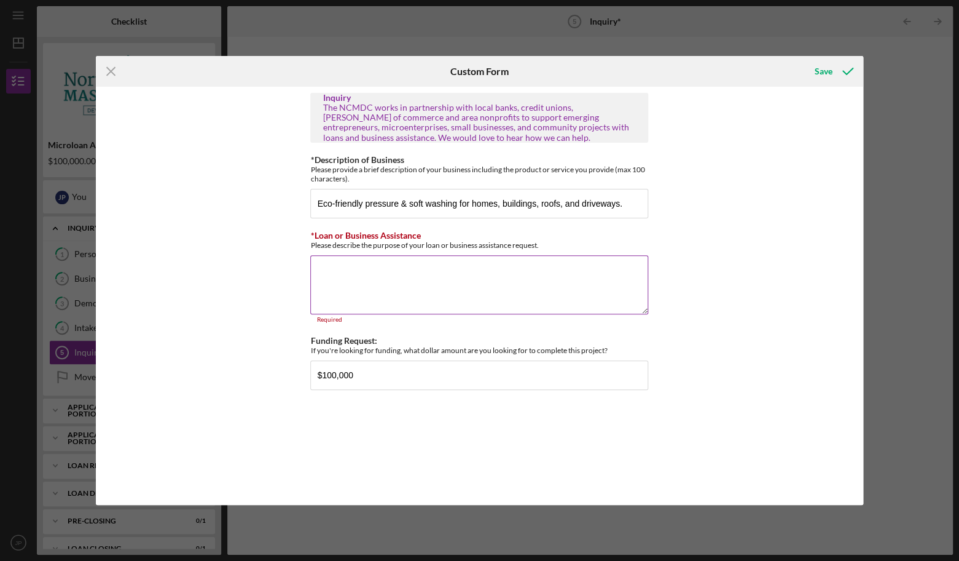
paste textarea "I’m seeking funding to purchase equipment, cover startup costs, and provide wor…"
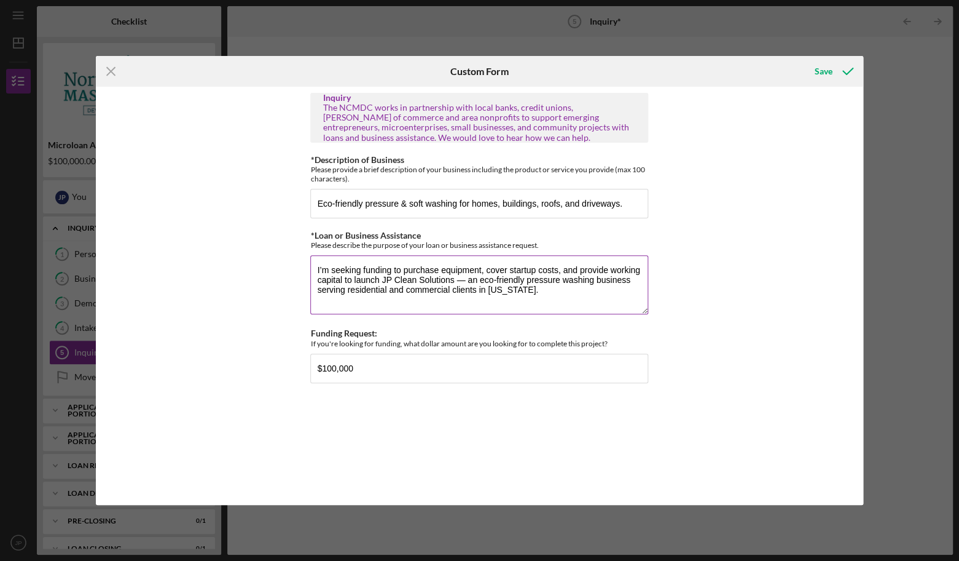
click at [482, 277] on textarea "I’m seeking funding to purchase equipment, cover startup costs, and provide wor…" at bounding box center [479, 284] width 338 height 59
click at [470, 279] on textarea "I’m seeking funding to purchase equipment, cover startup costs, and provide wor…" at bounding box center [479, 284] width 338 height 59
type textarea "I’m seeking funding to purchase equipment, cover startup costs, and provide wor…"
click at [834, 68] on icon "submit" at bounding box center [848, 71] width 31 height 31
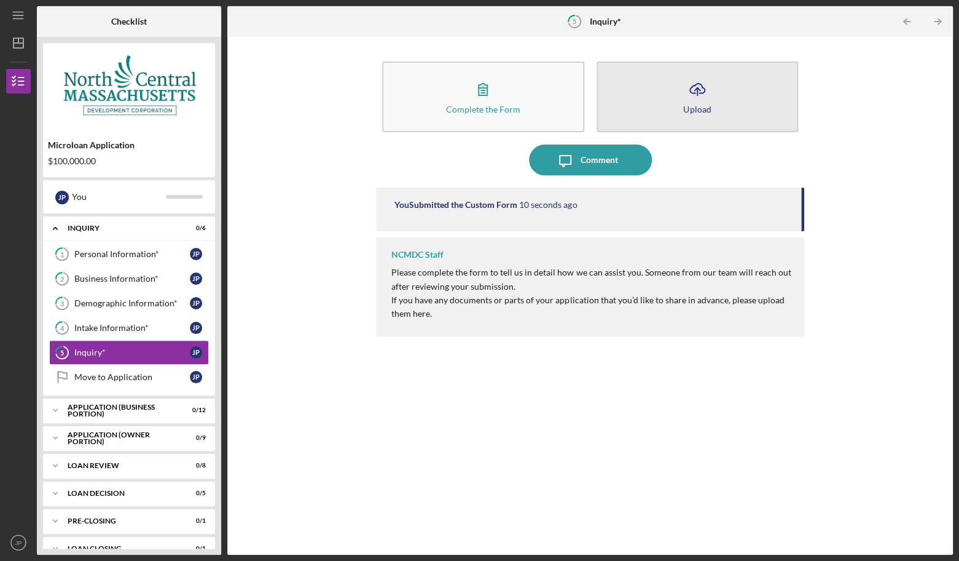
click at [671, 109] on button "Icon/Upload Upload" at bounding box center [698, 96] width 202 height 71
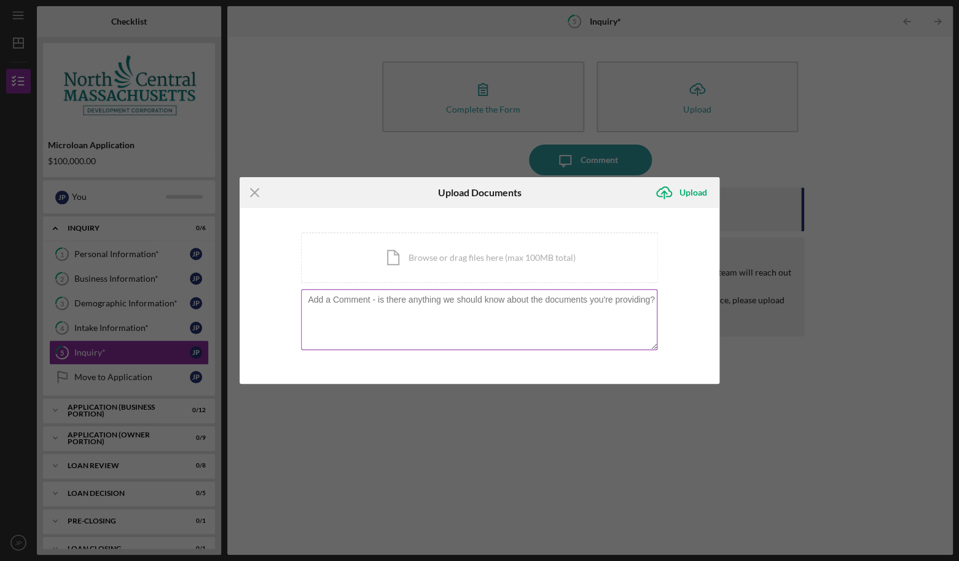
click at [417, 313] on textarea at bounding box center [479, 319] width 356 height 60
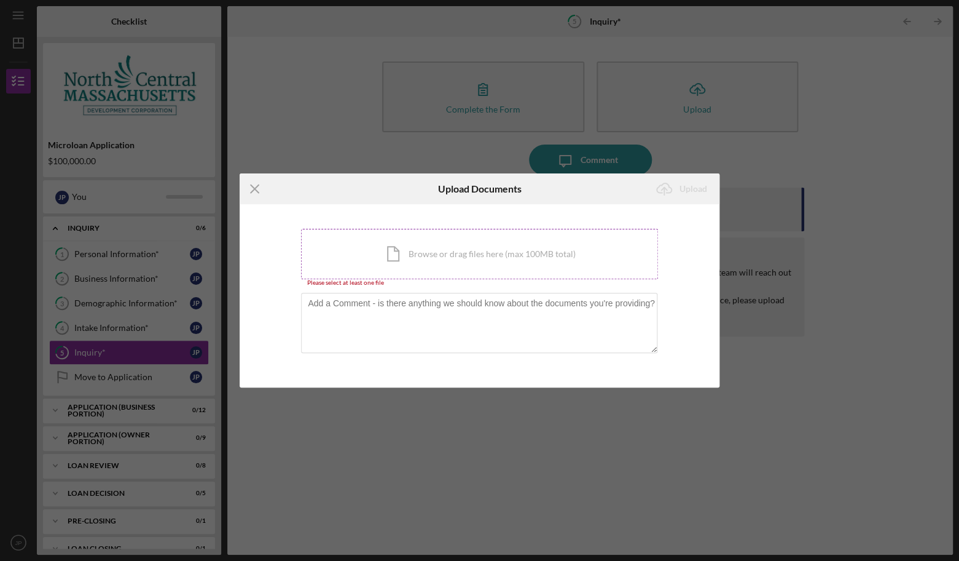
click at [431, 274] on div "Icon/Document Browse or drag files here (max 100MB total) Tap to choose files o…" at bounding box center [479, 254] width 357 height 50
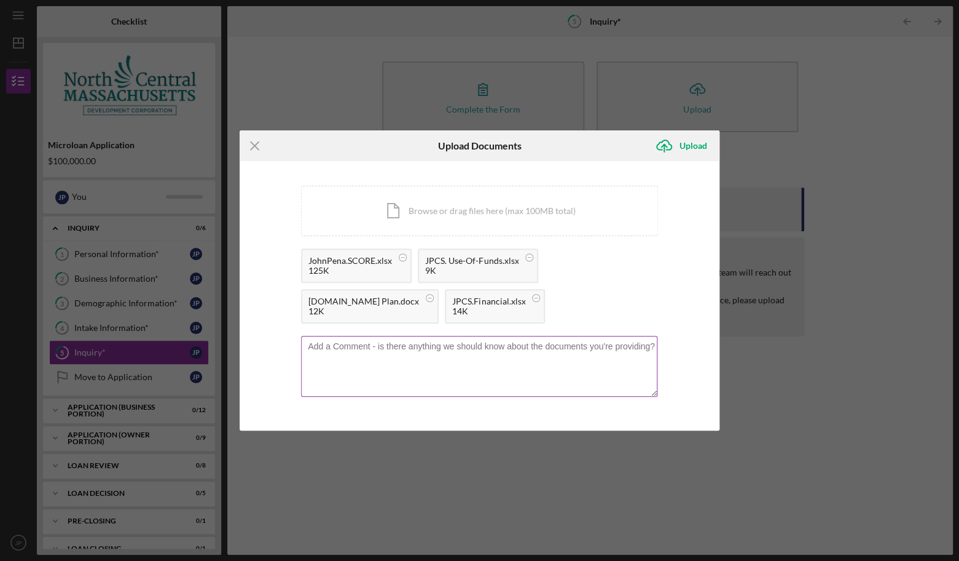
click at [417, 350] on textarea at bounding box center [479, 366] width 356 height 60
click at [356, 352] on textarea at bounding box center [479, 366] width 356 height 60
paste textarea "This folder contains a complete funding request package for JP Clean Solutions,…"
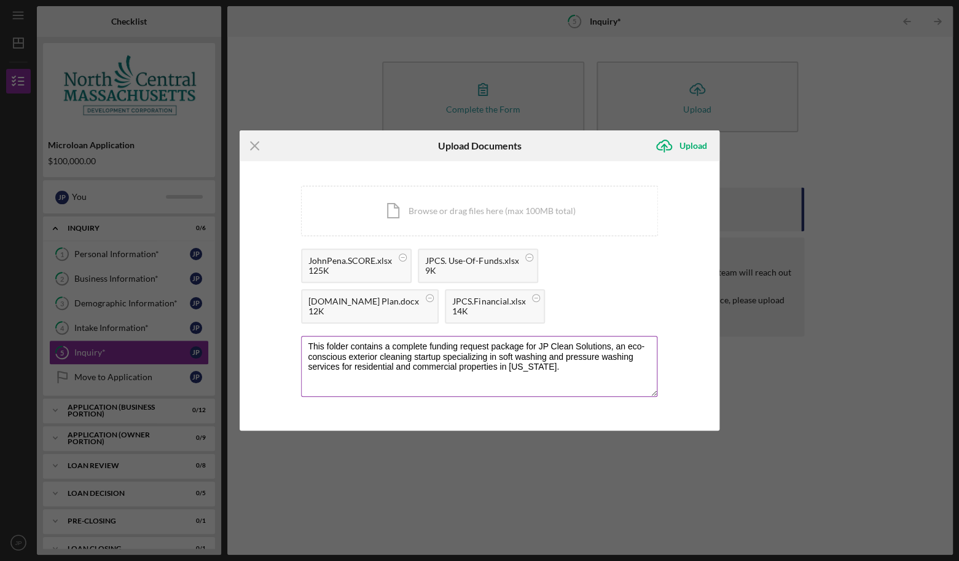
drag, startPoint x: 352, startPoint y: 348, endPoint x: 307, endPoint y: 342, distance: 45.2
click at [307, 342] on textarea "This folder contains a complete funding request package for JP Clean Solutions,…" at bounding box center [479, 366] width 356 height 60
click at [413, 348] on textarea "These documents contains a complete funding request package for JP Clean Soluti…" at bounding box center [479, 366] width 356 height 60
click at [644, 348] on textarea "These documents are a complete funding request package for JP Clean Solutions, …" at bounding box center [479, 366] width 356 height 60
type textarea "These documents are a complete funding request package for JP Clean Solutions, …"
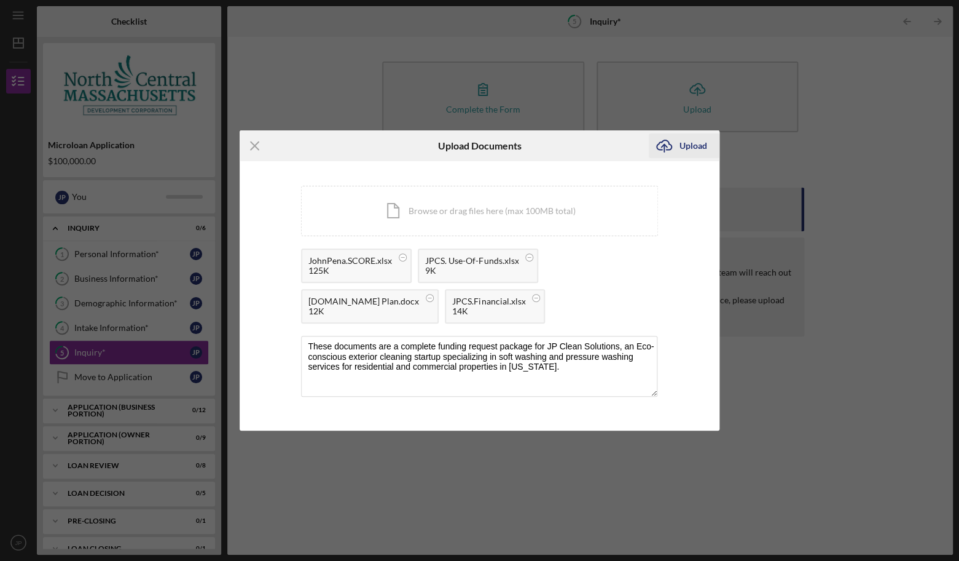
click at [695, 145] on div "Upload" at bounding box center [694, 145] width 28 height 25
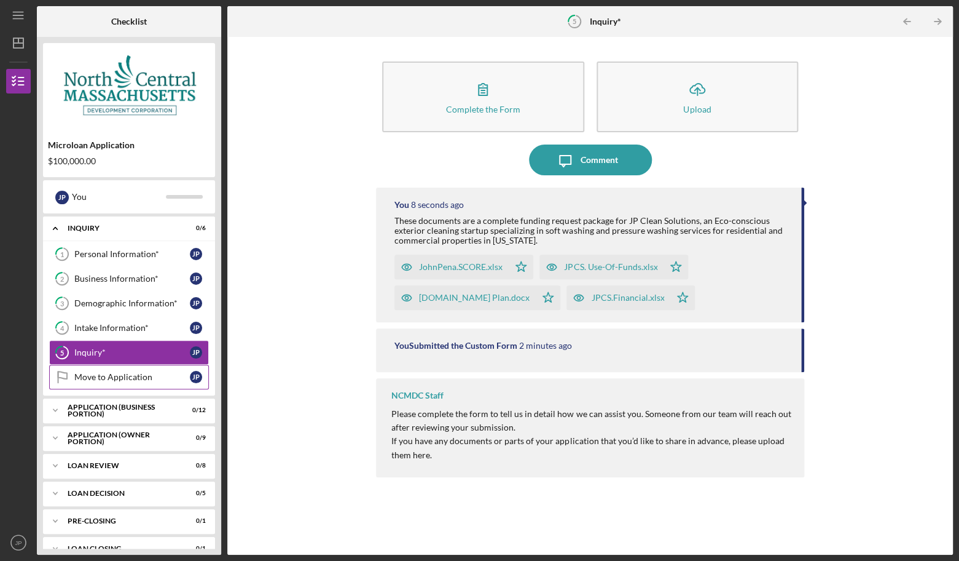
click at [130, 383] on link "Move to Application Move to Application J P" at bounding box center [129, 376] width 160 height 25
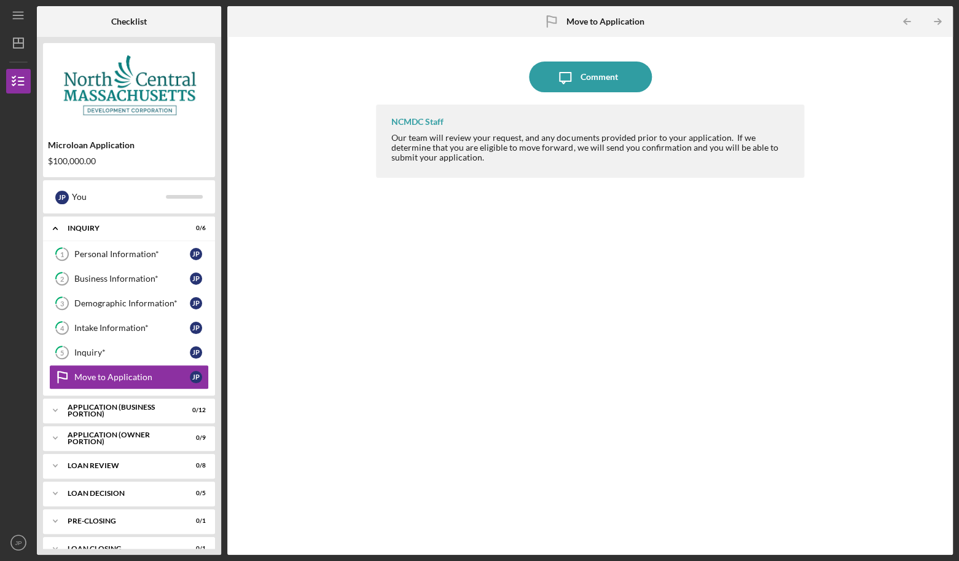
click at [608, 21] on b "Move to Application" at bounding box center [606, 22] width 78 height 10
click at [500, 136] on div "Our team will review your request, and any documents provided prior to your app…" at bounding box center [592, 148] width 401 height 30
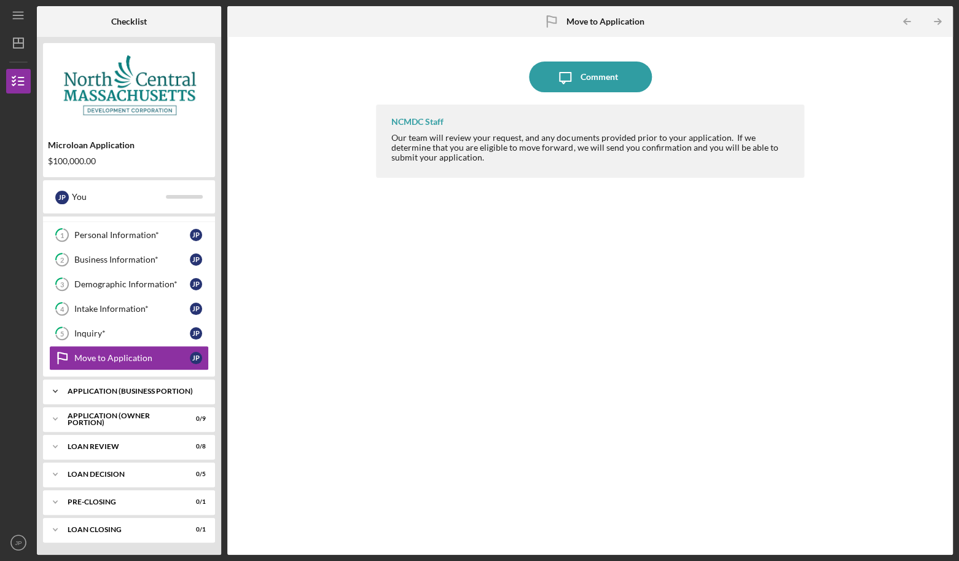
click at [57, 390] on polyline at bounding box center [55, 391] width 4 height 2
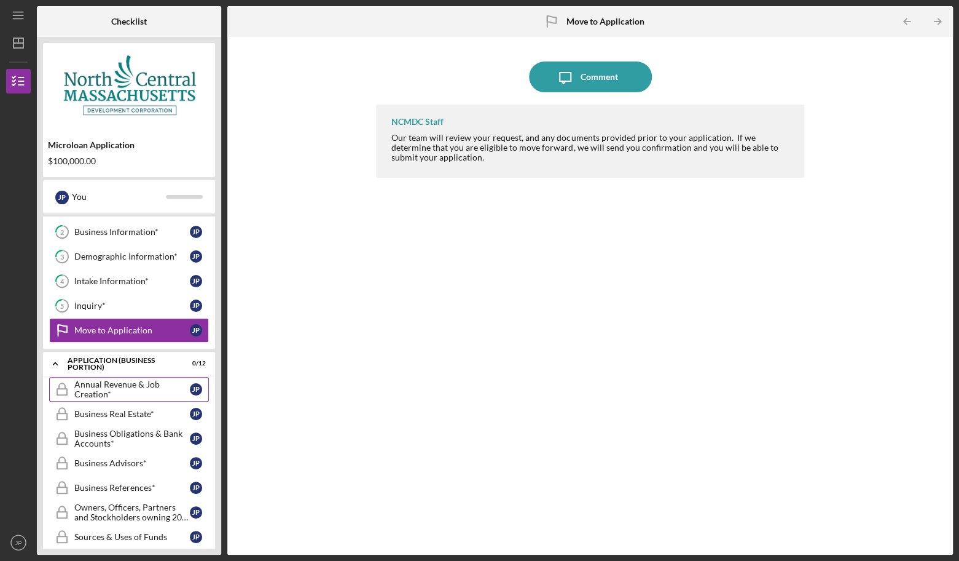
scroll to position [0, 0]
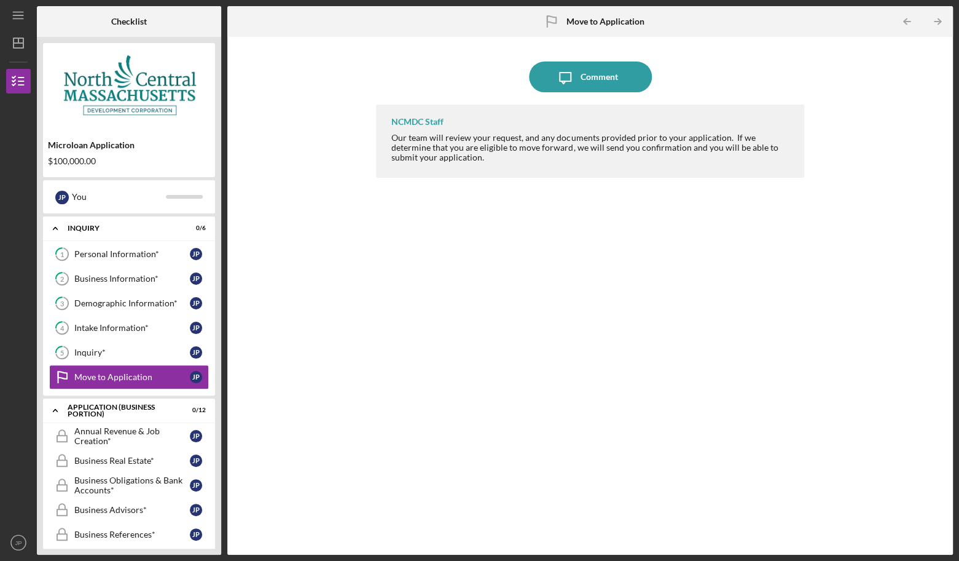
click at [272, 343] on div "Icon/Message Comment NCMDC Staff Our team will review your request, and any doc…" at bounding box center [591, 295] width 714 height 505
click at [104, 377] on div "Move to Application" at bounding box center [132, 377] width 116 height 10
click at [552, 255] on div "NCMDC Staff Our team will review your request, and any documents provided prior…" at bounding box center [590, 319] width 428 height 431
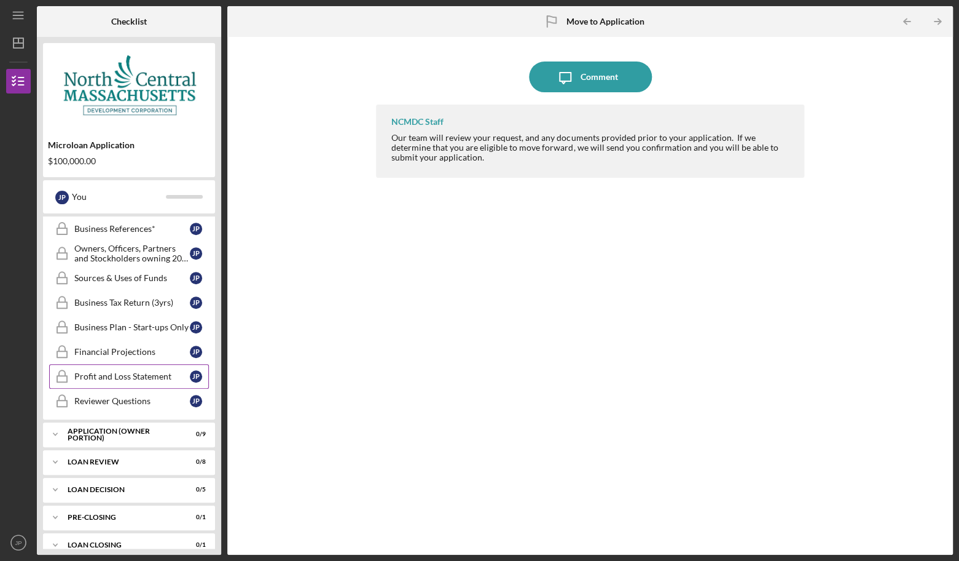
scroll to position [321, 0]
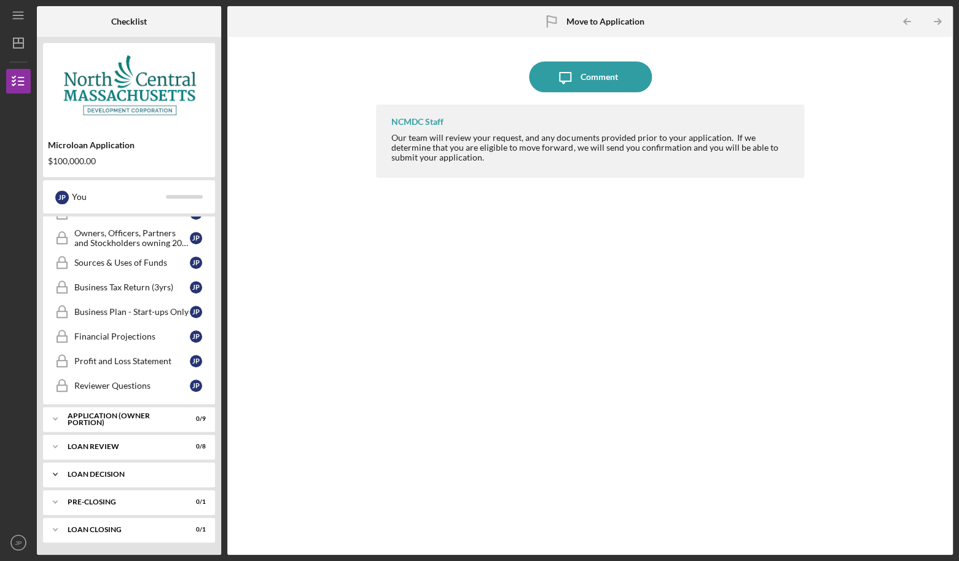
click at [96, 471] on div "LOAN DECISION" at bounding box center [134, 473] width 132 height 7
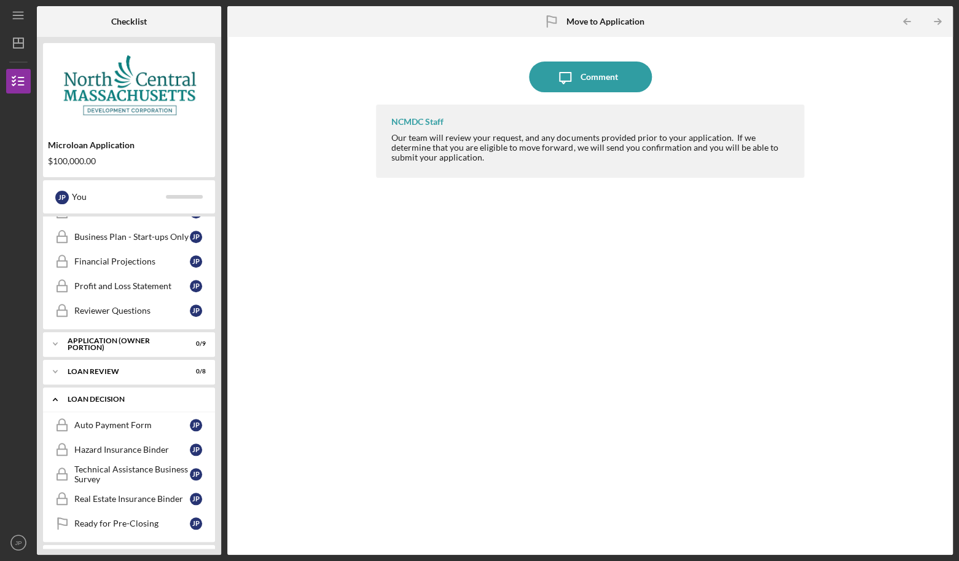
scroll to position [398, 0]
click at [253, 472] on div "Icon/Message Comment NCMDC Staff Our team will review your request, and any doc…" at bounding box center [591, 295] width 714 height 505
